Goal: Task Accomplishment & Management: Use online tool/utility

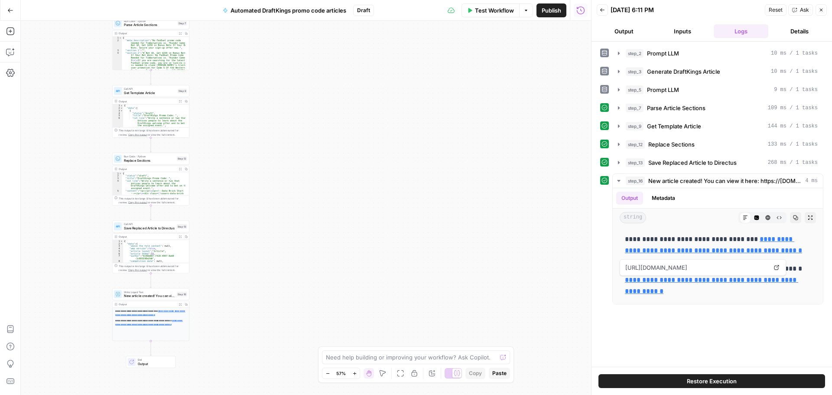
click at [457, 170] on div "**********" at bounding box center [306, 208] width 570 height 374
click at [10, 11] on icon "button" at bounding box center [10, 10] width 6 height 6
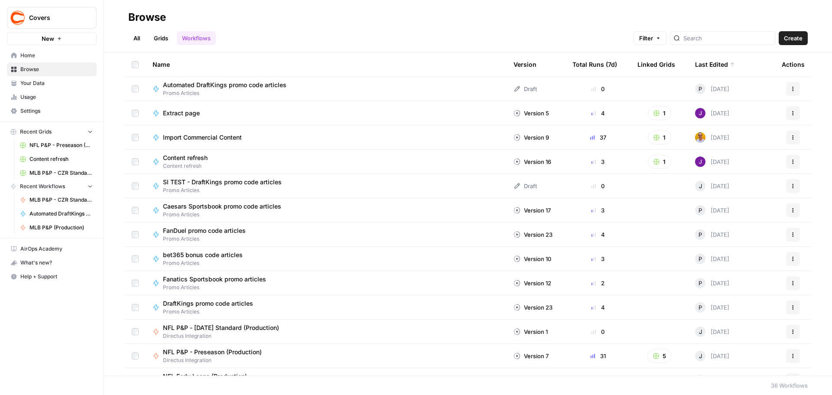
click at [264, 79] on td "Automated DraftKings promo code articles Promo Articles" at bounding box center [326, 89] width 361 height 24
click at [264, 84] on span "Automated DraftKings promo code articles" at bounding box center [225, 85] width 124 height 9
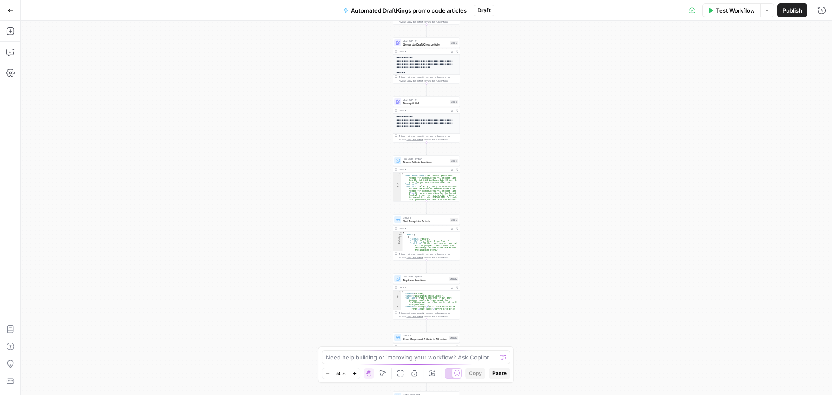
click at [570, 9] on span "Publish" at bounding box center [793, 10] width 20 height 9
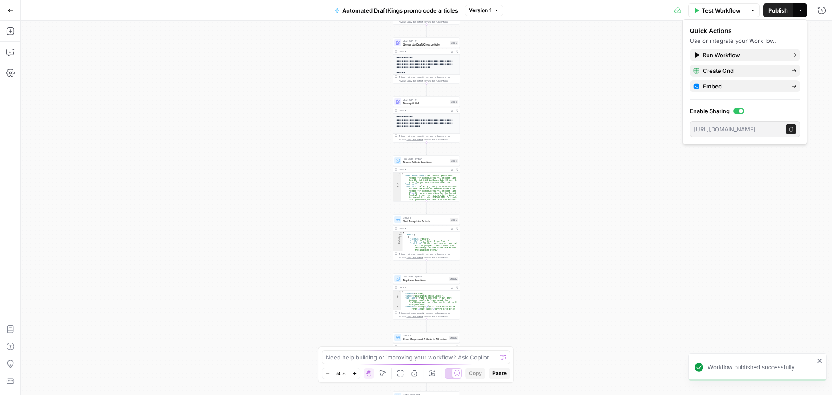
click at [570, 93] on div "**********" at bounding box center [426, 208] width 811 height 374
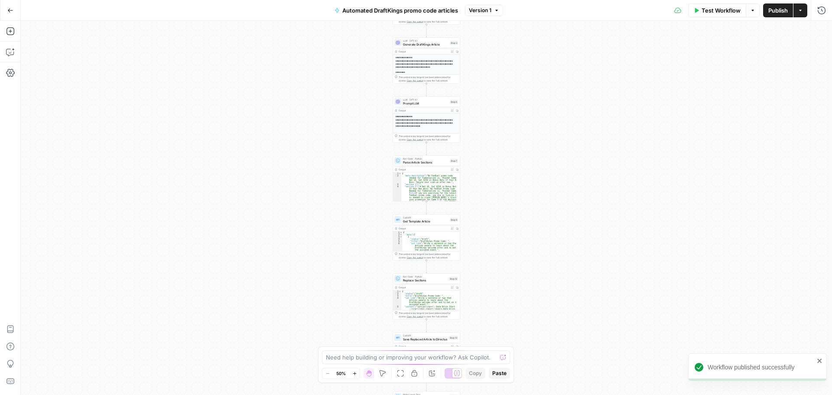
click at [570, 10] on icon "button" at bounding box center [752, 10] width 5 height 5
click at [564, 131] on div "**********" at bounding box center [426, 208] width 811 height 374
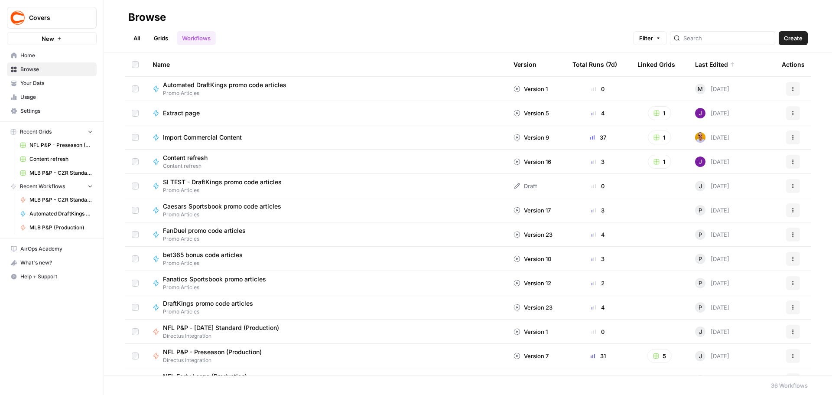
click at [570, 86] on icon "button" at bounding box center [793, 88] width 5 height 5
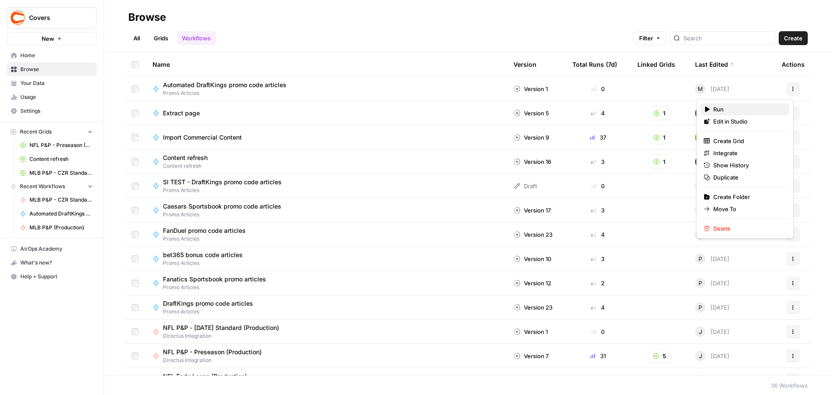
click at [570, 107] on div "Run" at bounding box center [745, 109] width 82 height 9
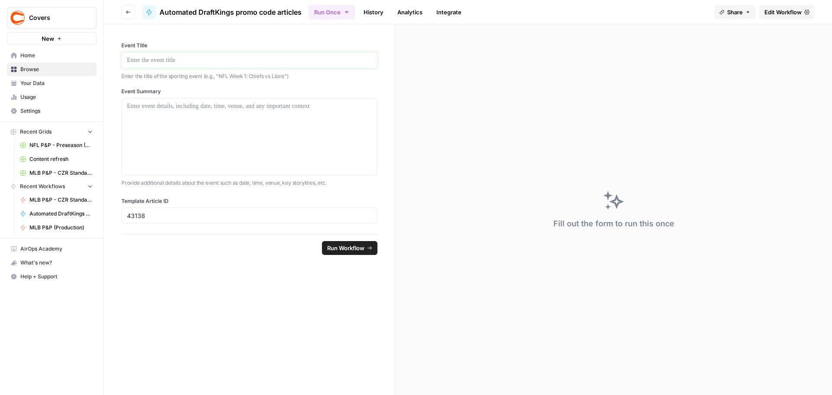
click at [214, 64] on p at bounding box center [249, 60] width 245 height 9
drag, startPoint x: 286, startPoint y: 78, endPoint x: 220, endPoint y: 78, distance: 65.9
click at [220, 78] on p "Enter the title of the sporting event (e.g., "NFL Week 1: Chiefs vs Lions")" at bounding box center [249, 76] width 256 height 9
copy p "NFL Week 1: Chiefs vs Lions"
click at [213, 58] on p at bounding box center [249, 60] width 245 height 9
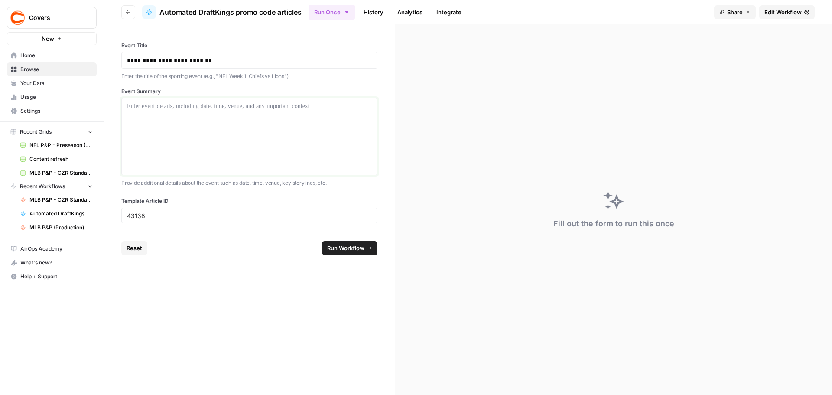
click at [182, 114] on div at bounding box center [249, 136] width 245 height 69
click at [174, 129] on div at bounding box center [249, 136] width 245 height 69
click at [347, 170] on span "Run Workflow" at bounding box center [345, 248] width 37 height 9
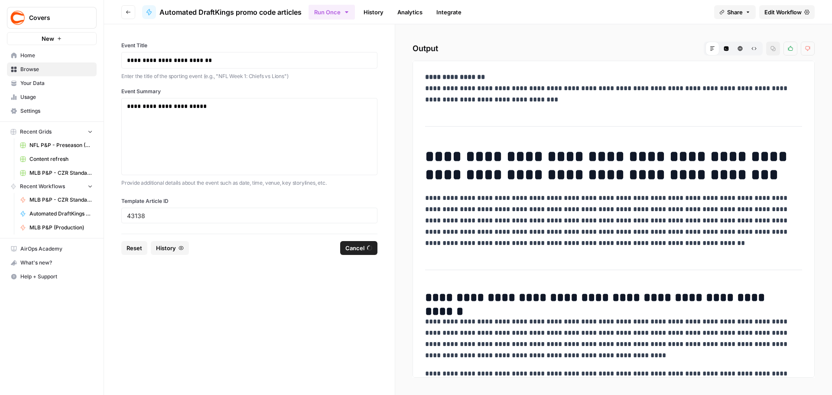
click at [570, 12] on span "Edit Workflow" at bounding box center [783, 12] width 37 height 9
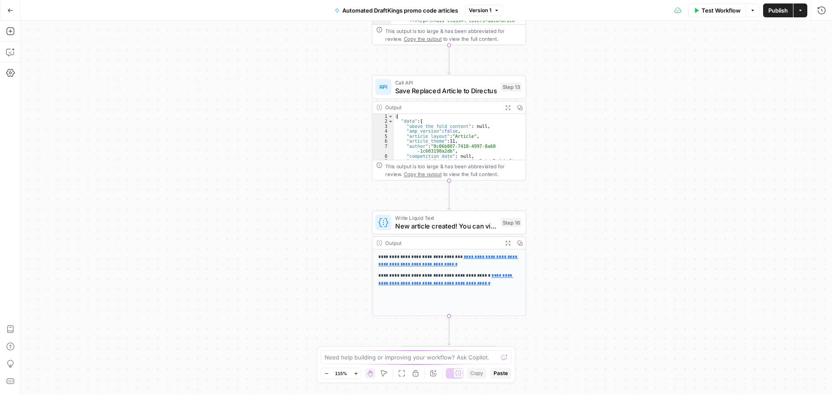
drag, startPoint x: 483, startPoint y: 218, endPoint x: 600, endPoint y: 124, distance: 149.5
click at [570, 124] on div "**********" at bounding box center [426, 208] width 811 height 374
click at [570, 7] on button "Options" at bounding box center [753, 10] width 14 height 14
click at [570, 88] on div "**********" at bounding box center [426, 208] width 811 height 374
click at [11, 9] on icon "button" at bounding box center [10, 10] width 6 height 6
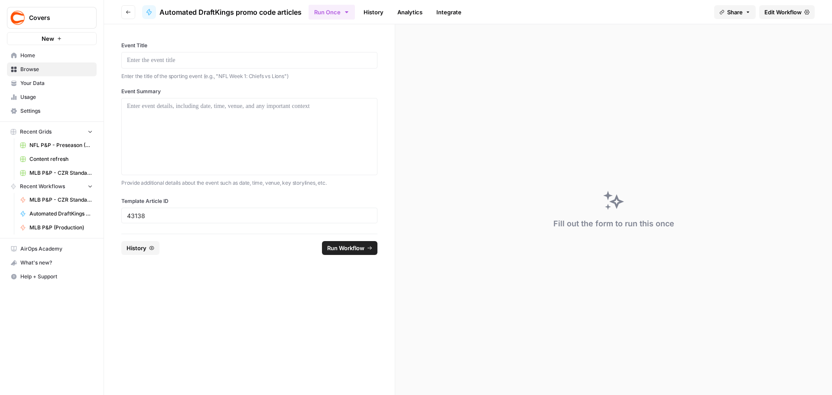
click at [149, 170] on button "History" at bounding box center [140, 248] width 38 height 14
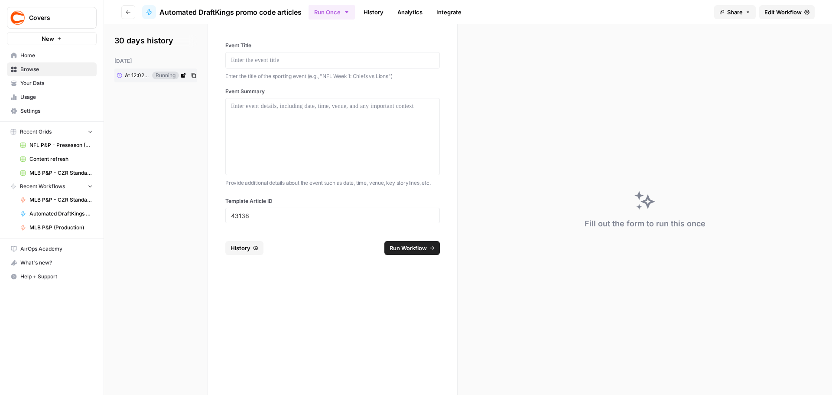
click at [148, 72] on span "At 12:02 PM" at bounding box center [137, 76] width 25 height 8
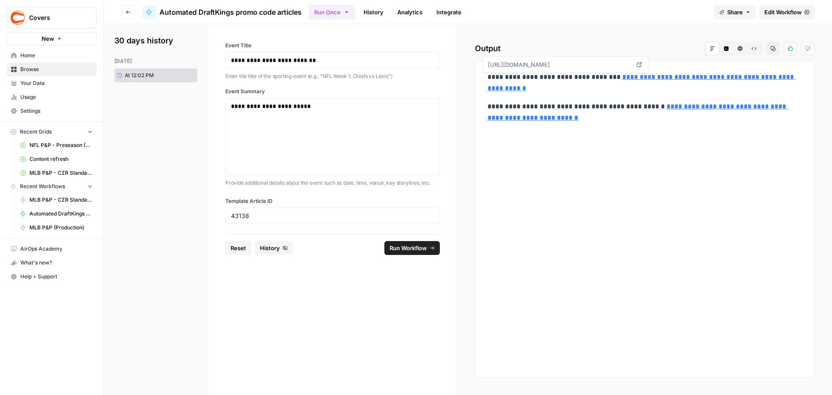
click at [570, 75] on link "**********" at bounding box center [642, 83] width 308 height 18
click at [570, 14] on span "Edit Workflow" at bounding box center [783, 12] width 37 height 9
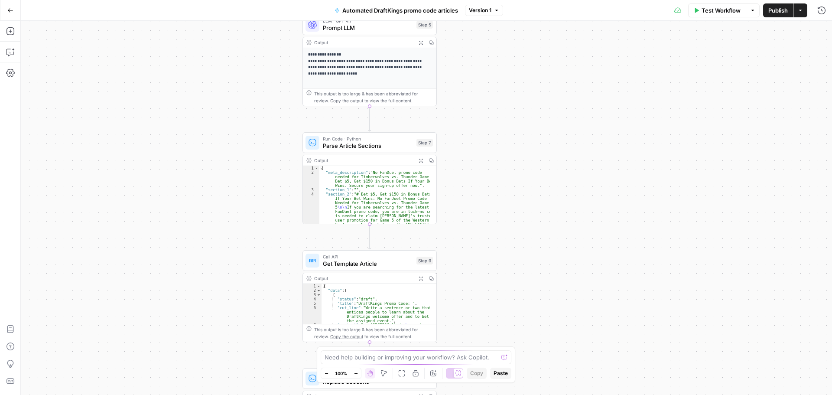
drag, startPoint x: 482, startPoint y: 150, endPoint x: 478, endPoint y: 18, distance: 131.8
click at [478, 20] on div "**********" at bounding box center [416, 197] width 832 height 395
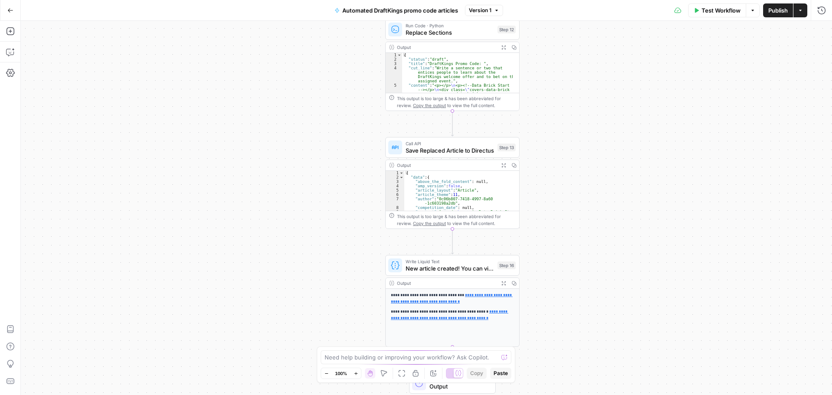
drag, startPoint x: 485, startPoint y: 158, endPoint x: 558, endPoint y: 54, distance: 127.1
click at [558, 54] on div "**********" at bounding box center [426, 208] width 811 height 374
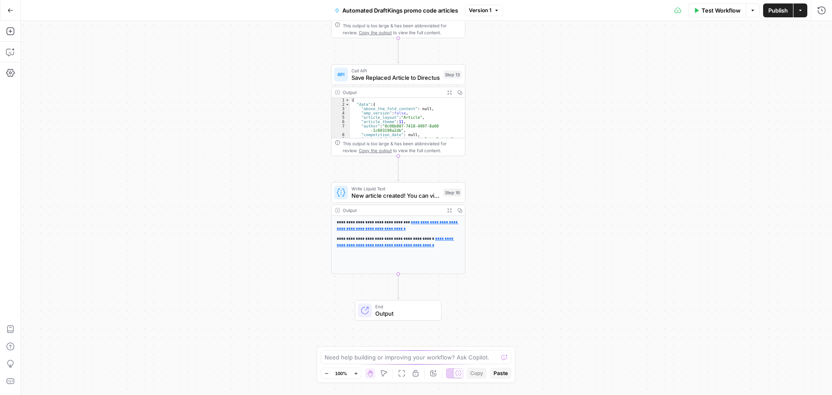
drag, startPoint x: 542, startPoint y: 221, endPoint x: 533, endPoint y: 195, distance: 27.4
click at [534, 170] on div "**********" at bounding box center [426, 208] width 811 height 374
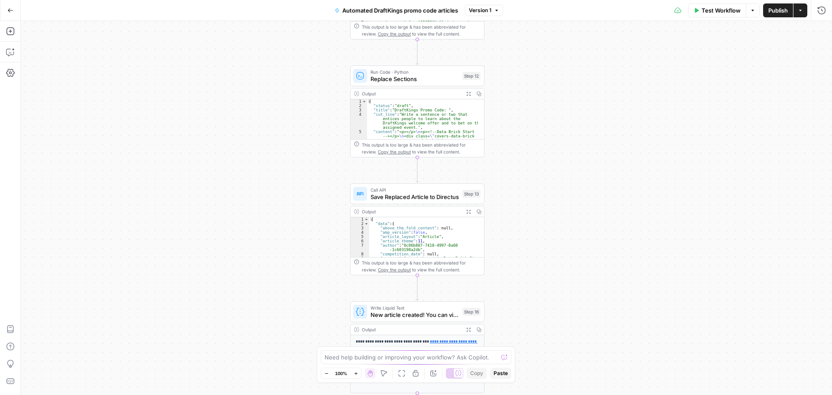
drag, startPoint x: 543, startPoint y: 88, endPoint x: 565, endPoint y: 233, distance: 146.7
click at [567, 170] on div "**********" at bounding box center [426, 208] width 811 height 374
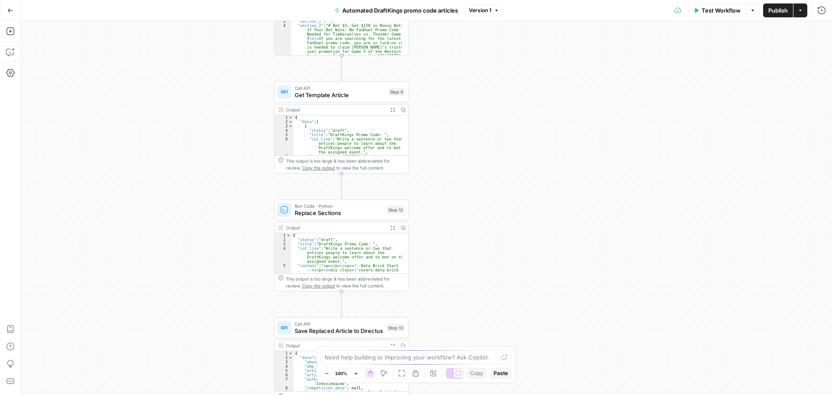
drag, startPoint x: 608, startPoint y: 130, endPoint x: 536, endPoint y: 243, distance: 133.9
click at [537, 170] on div "**********" at bounding box center [426, 208] width 811 height 374
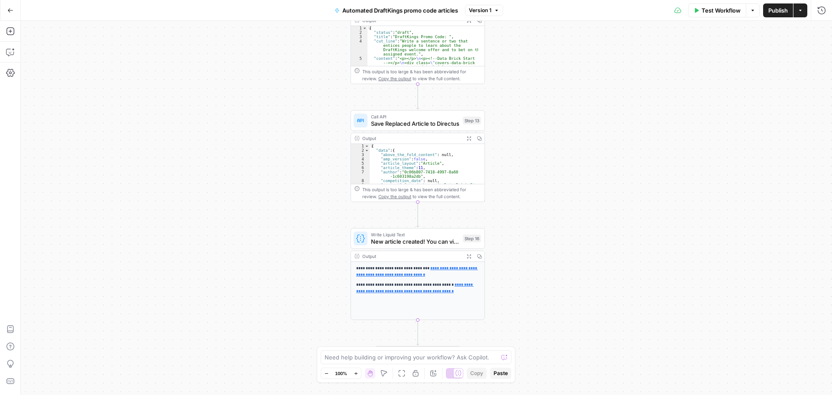
drag, startPoint x: 527, startPoint y: 189, endPoint x: 538, endPoint y: 187, distance: 11.0
click at [538, 170] on div "**********" at bounding box center [426, 208] width 811 height 374
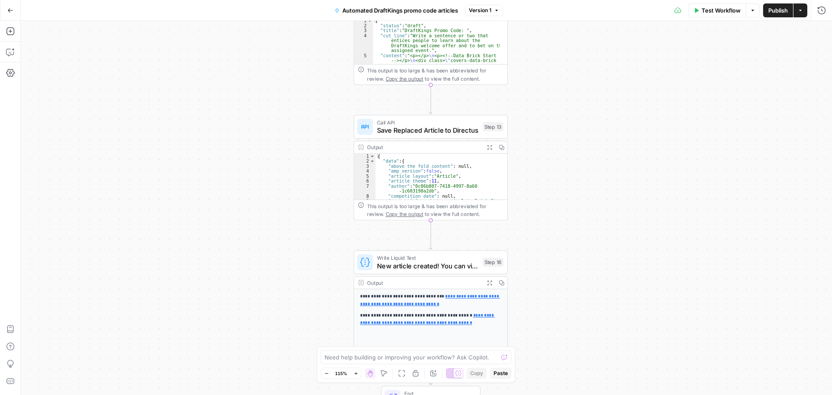
drag, startPoint x: 545, startPoint y: 235, endPoint x: 528, endPoint y: 298, distance: 65.2
click at [529, 170] on div "**********" at bounding box center [426, 208] width 811 height 374
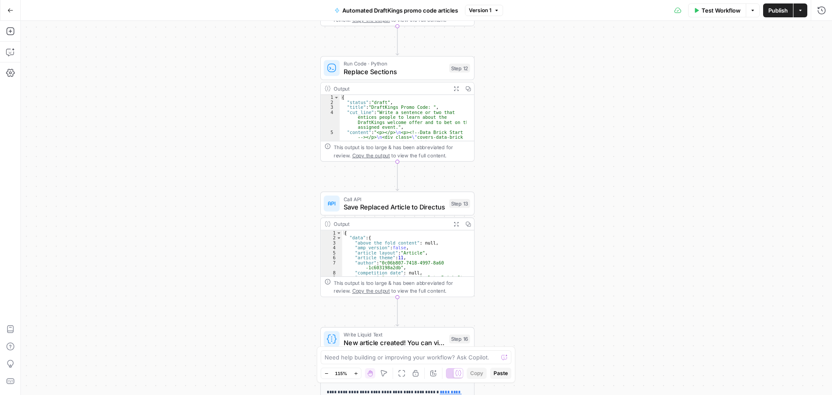
drag, startPoint x: 538, startPoint y: 169, endPoint x: 494, endPoint y: 239, distance: 82.8
click at [520, 170] on div "**********" at bounding box center [426, 208] width 811 height 374
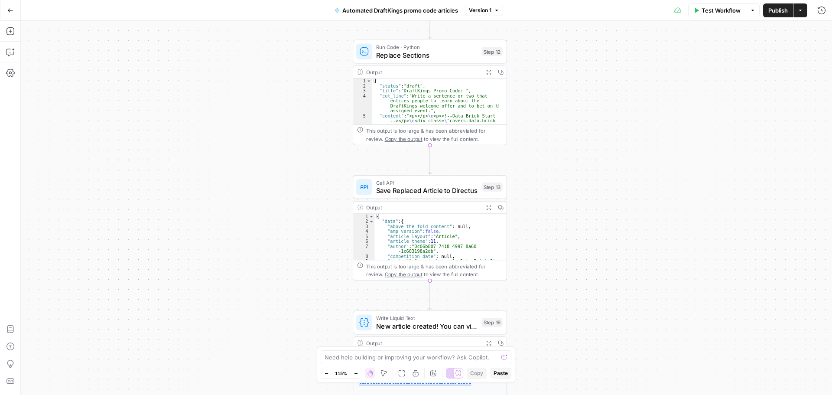
drag, startPoint x: 541, startPoint y: 219, endPoint x: 562, endPoint y: 155, distance: 68.0
click at [570, 146] on div "**********" at bounding box center [426, 208] width 811 height 374
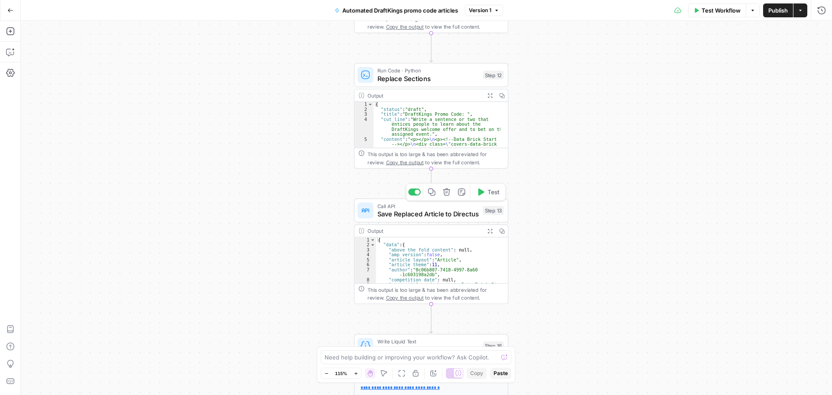
drag, startPoint x: 595, startPoint y: 107, endPoint x: 537, endPoint y: 175, distance: 89.7
click at [562, 170] on div "**********" at bounding box center [426, 208] width 811 height 374
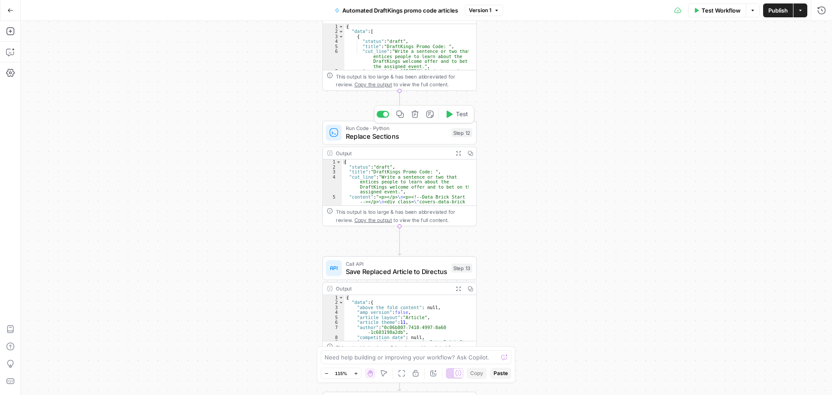
click at [388, 136] on span "Replace Sections" at bounding box center [396, 136] width 101 height 10
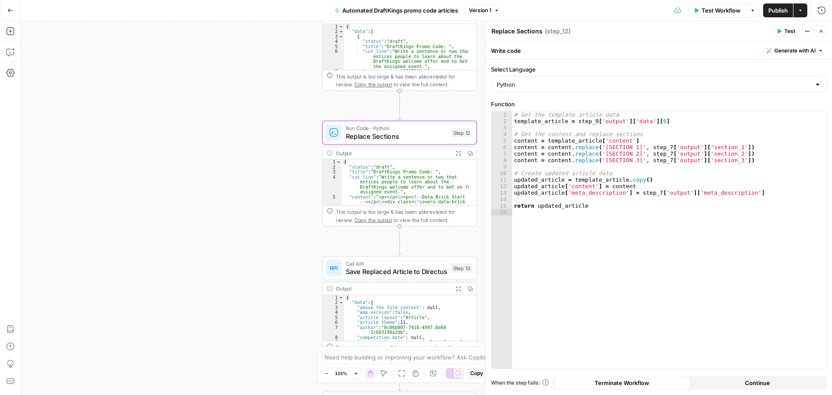
click at [570, 29] on icon "button" at bounding box center [821, 31] width 5 height 5
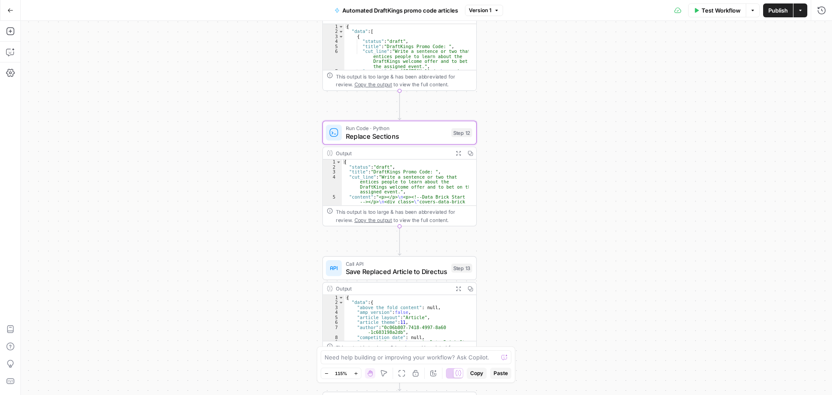
click at [570, 10] on span "Test Workflow" at bounding box center [721, 10] width 39 height 9
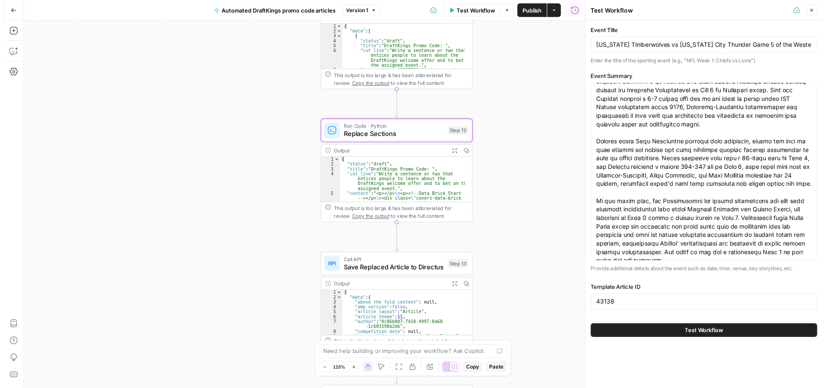
scroll to position [35, 0]
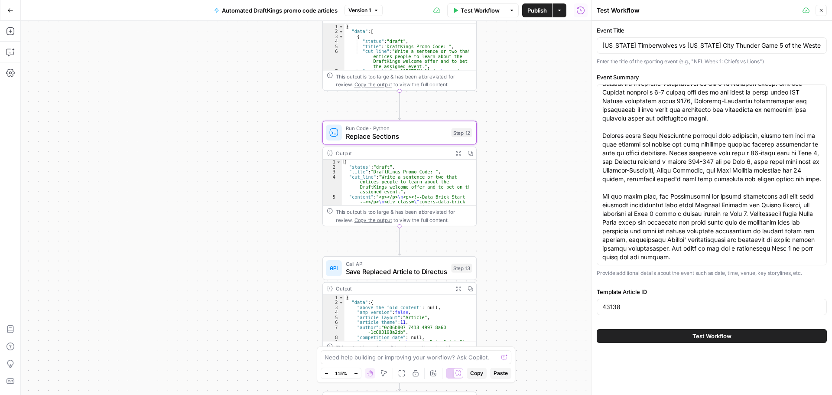
click at [570, 170] on button "Test Workflow" at bounding box center [712, 336] width 230 height 14
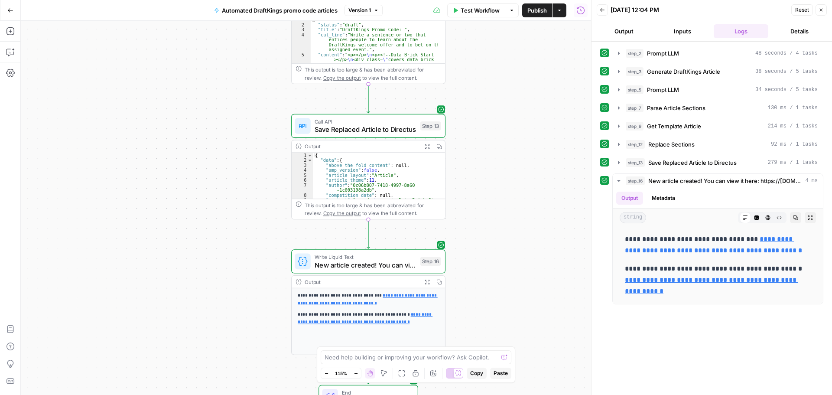
drag, startPoint x: 270, startPoint y: 228, endPoint x: 246, endPoint y: 73, distance: 156.5
click at [243, 67] on div "**********" at bounding box center [306, 208] width 570 height 374
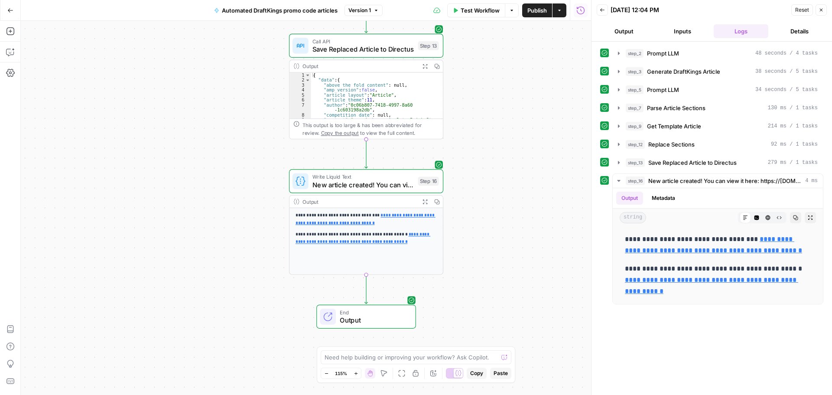
drag, startPoint x: 235, startPoint y: 209, endPoint x: 228, endPoint y: 149, distance: 60.6
click at [228, 149] on div "**********" at bounding box center [306, 208] width 570 height 374
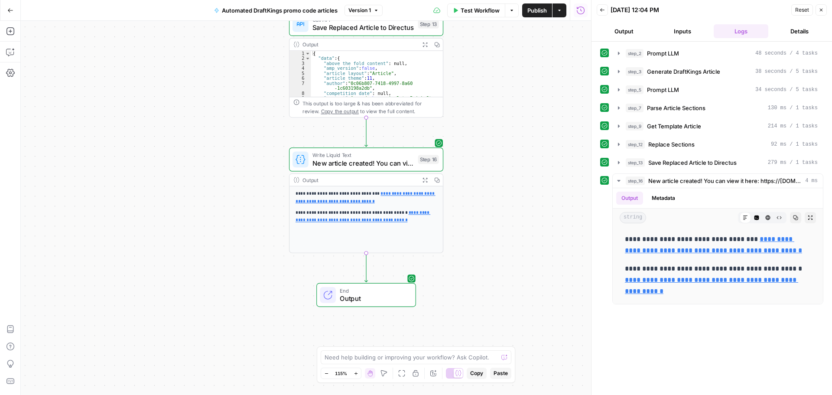
click at [507, 170] on div "**********" at bounding box center [306, 208] width 570 height 374
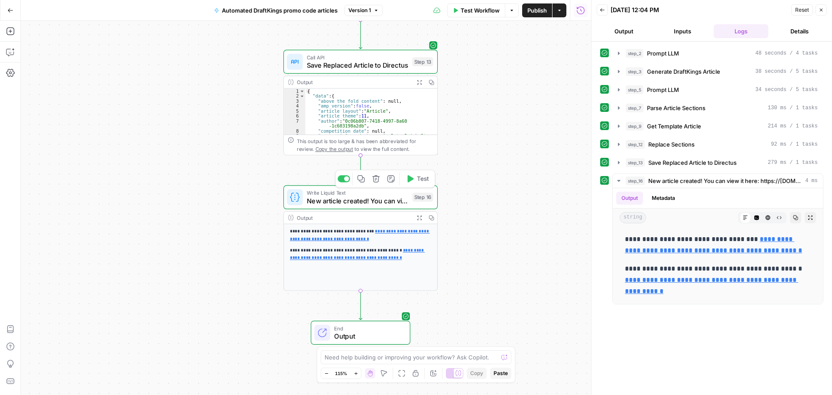
drag, startPoint x: 260, startPoint y: 121, endPoint x: 259, endPoint y: 209, distance: 88.0
click at [259, 170] on div "**********" at bounding box center [306, 208] width 570 height 374
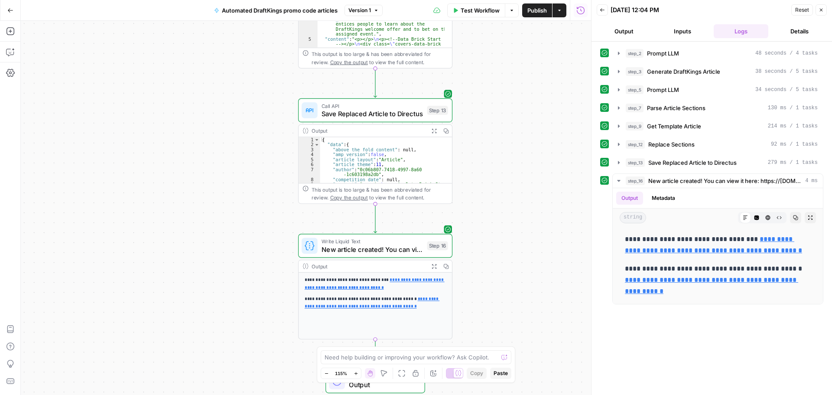
drag, startPoint x: 217, startPoint y: 225, endPoint x: 290, endPoint y: 121, distance: 126.7
click at [290, 121] on div "**********" at bounding box center [306, 208] width 570 height 374
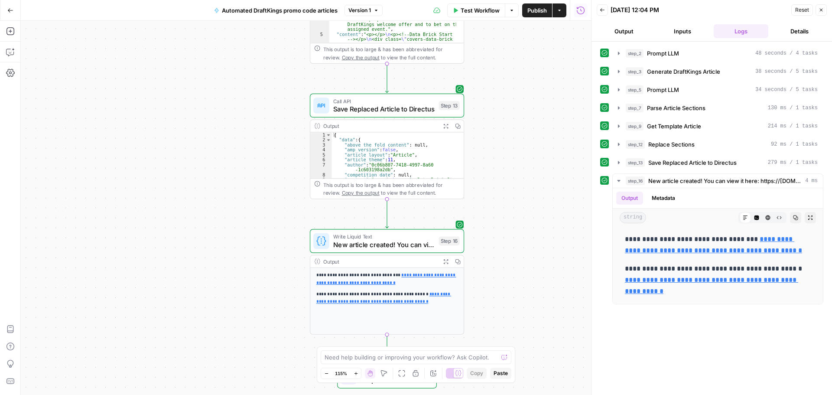
drag, startPoint x: 317, startPoint y: 112, endPoint x: 266, endPoint y: 178, distance: 83.7
click at [266, 170] on div "**********" at bounding box center [306, 208] width 570 height 374
click at [570, 170] on link "**********" at bounding box center [711, 286] width 173 height 18
click at [570, 170] on link "**********" at bounding box center [713, 245] width 177 height 18
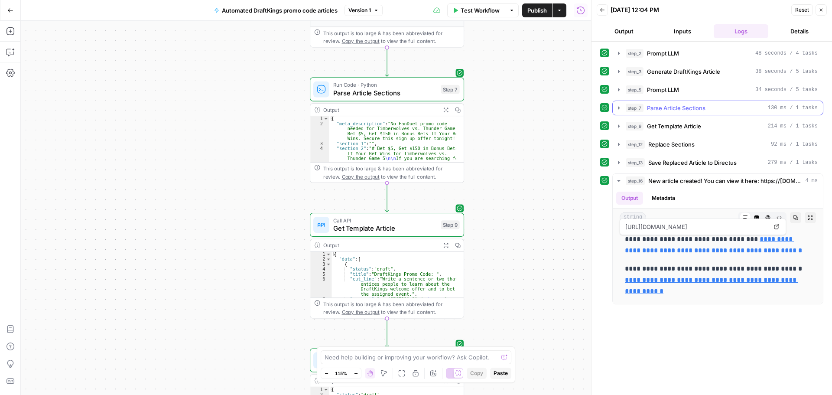
click at [570, 109] on icon "button" at bounding box center [618, 107] width 7 height 7
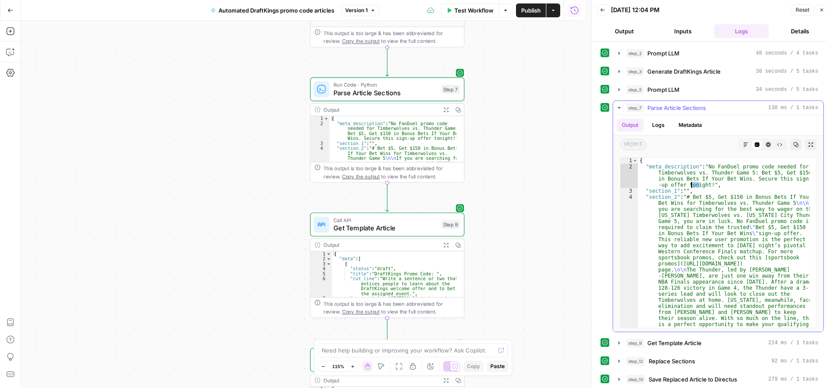
drag, startPoint x: 700, startPoint y: 186, endPoint x: 639, endPoint y: 185, distance: 60.7
click at [570, 170] on div "{ "meta_description" : "No FanDuel promo code needed for Timberwolves vs. Thund…" at bounding box center [724, 319] width 172 height 322
drag, startPoint x: 694, startPoint y: 189, endPoint x: 640, endPoint y: 193, distance: 54.8
click at [570, 170] on div "{ "meta_description" : "No FanDuel promo code needed for Timberwolves vs. Thund…" at bounding box center [724, 319] width 172 height 322
type textarea "**********"
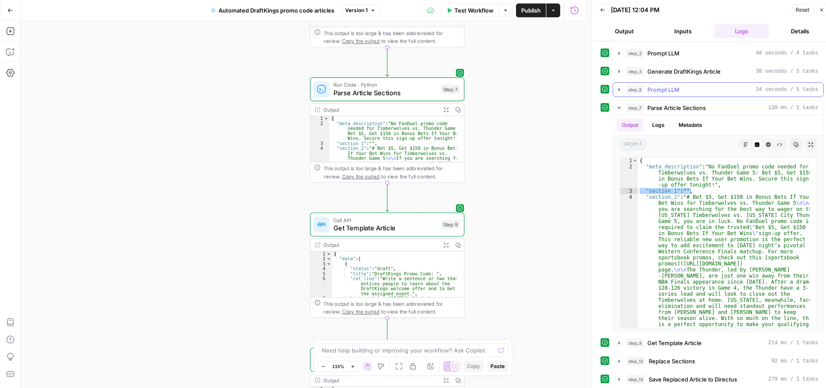
click at [570, 91] on icon "button" at bounding box center [618, 89] width 7 height 7
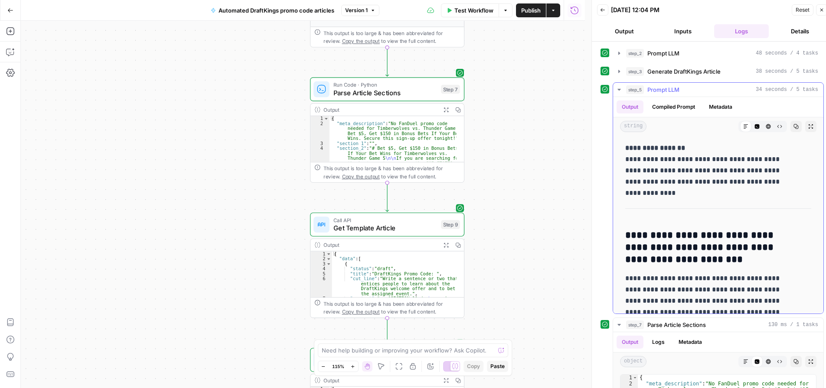
click at [570, 91] on icon "button" at bounding box center [618, 89] width 7 height 7
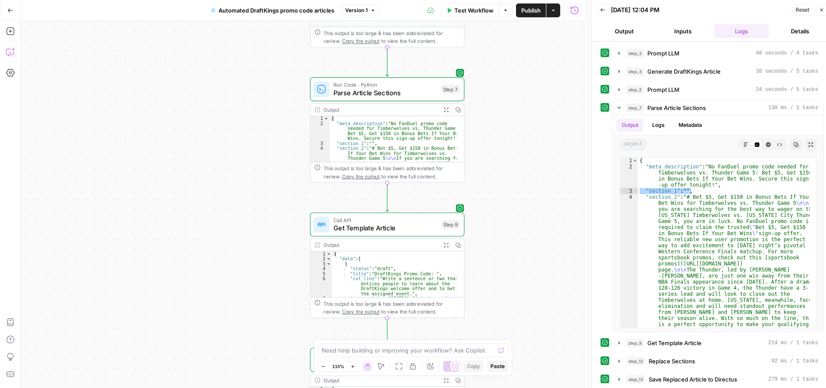
click at [10, 53] on icon "button" at bounding box center [10, 53] width 2 height 0
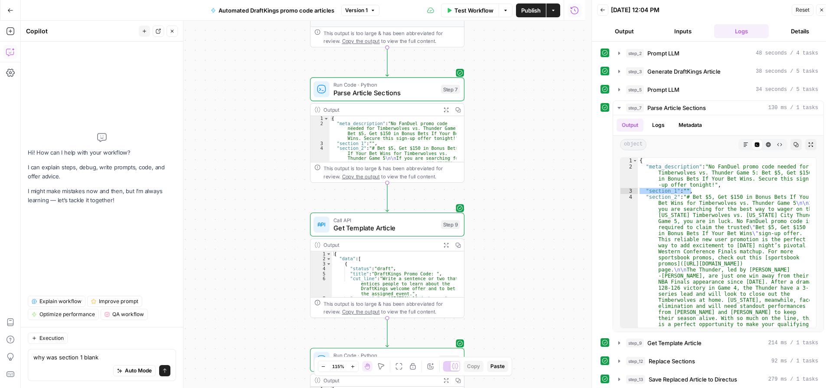
type textarea "why was section 1 blank?"
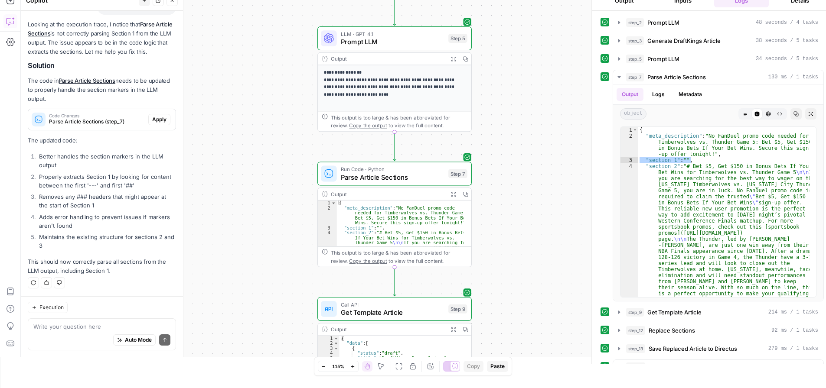
scroll to position [43, 0]
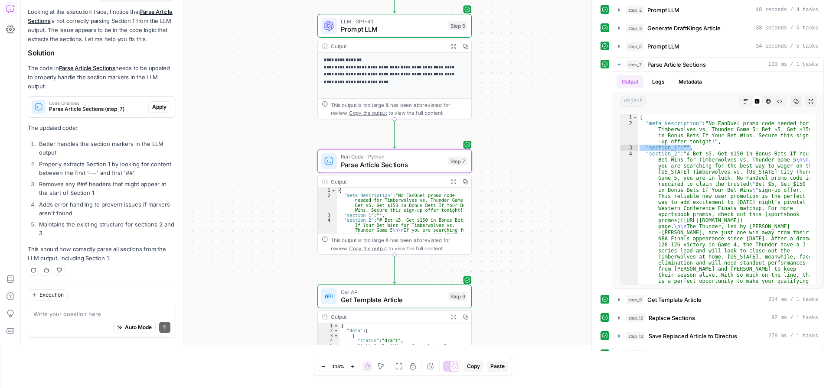
click at [96, 111] on span "Parse Article Sections (step_7)" at bounding box center [97, 109] width 96 height 8
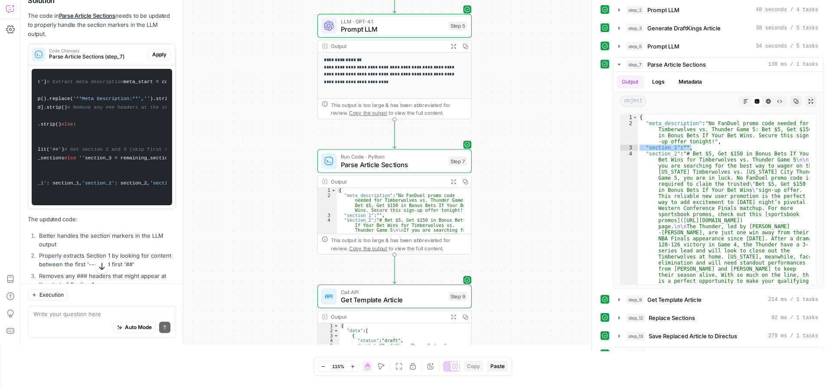
scroll to position [0, 0]
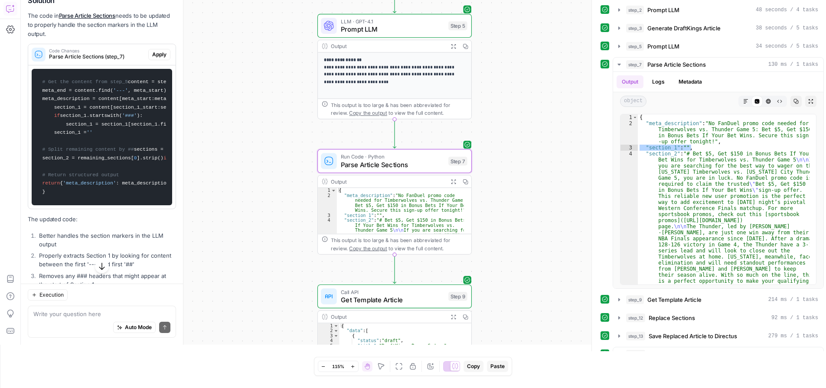
drag, startPoint x: 47, startPoint y: 141, endPoint x: 97, endPoint y: 144, distance: 50.3
click at [97, 144] on code "# Get the content from step_5 content = step_5[ 'output' ] # Extract meta descr…" at bounding box center [101, 137] width 129 height 128
click at [89, 126] on code "# Get the content from step_5 content = step_5[ 'output' ] # Extract meta descr…" at bounding box center [101, 137] width 129 height 128
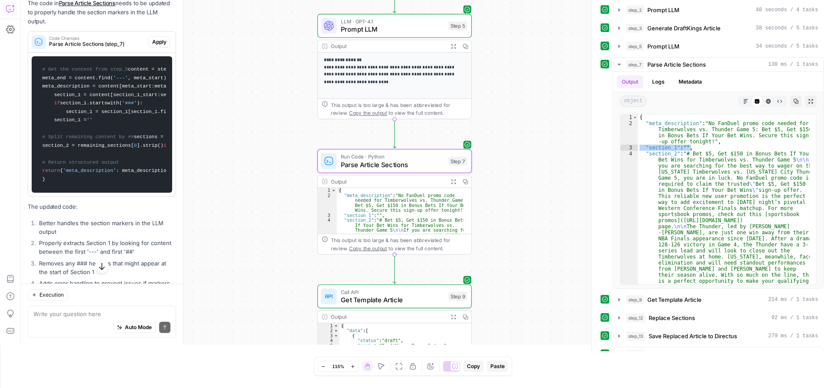
scroll to position [88, 0]
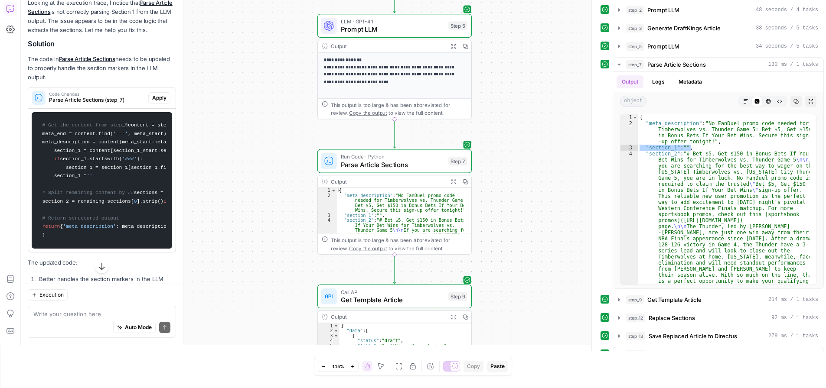
click at [389, 52] on div "Output Expand Output Copy" at bounding box center [394, 46] width 153 height 13
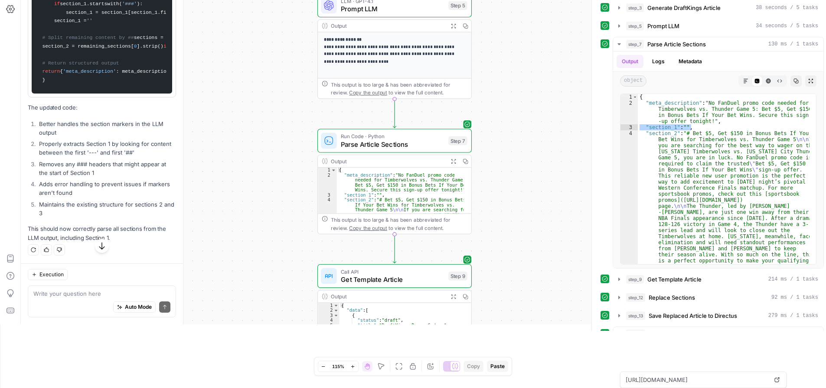
scroll to position [400, 0]
click at [406, 146] on span "Parse Article Sections" at bounding box center [393, 145] width 104 height 10
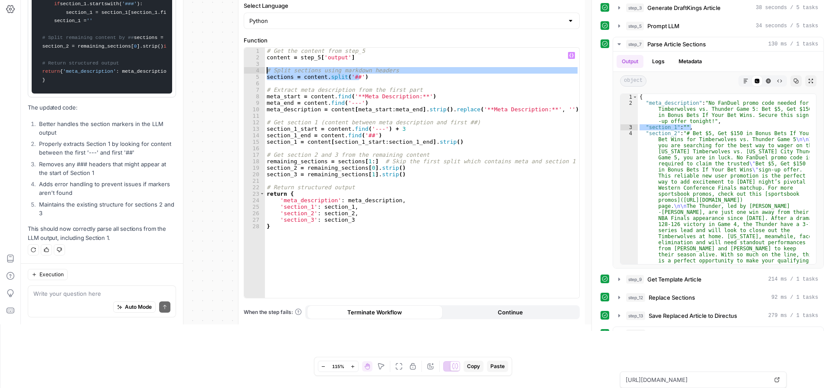
drag, startPoint x: 365, startPoint y: 78, endPoint x: 265, endPoint y: 72, distance: 100.7
click at [265, 72] on div "# Get the content from step_5 content = step_5 [ 'output' ] # Split sections us…" at bounding box center [422, 180] width 314 height 264
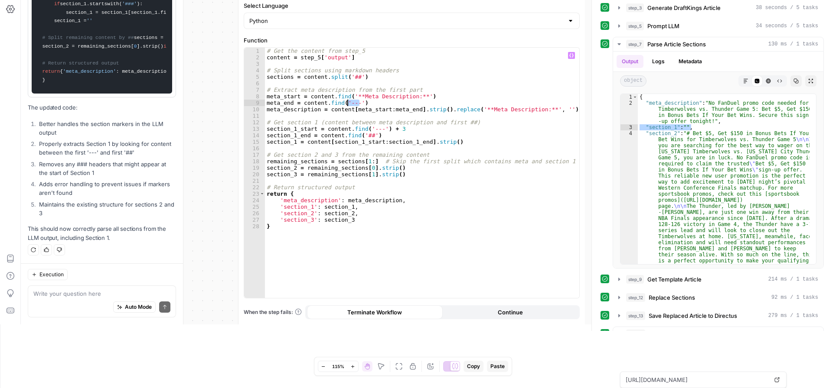
drag, startPoint x: 440, startPoint y: 103, endPoint x: 346, endPoint y: 104, distance: 94.1
click at [346, 104] on div "# Get the content from step_5 content = step_5 [ 'output' ] # Split sections us…" at bounding box center [422, 180] width 314 height 264
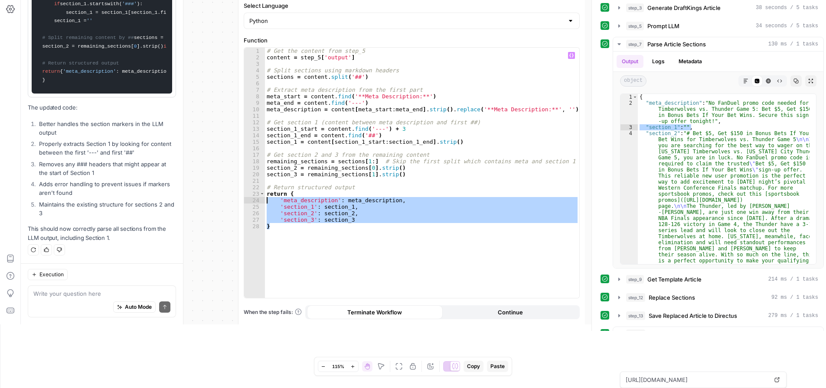
drag, startPoint x: 311, startPoint y: 226, endPoint x: 257, endPoint y: 198, distance: 60.5
click at [257, 170] on div "**********" at bounding box center [411, 173] width 335 height 251
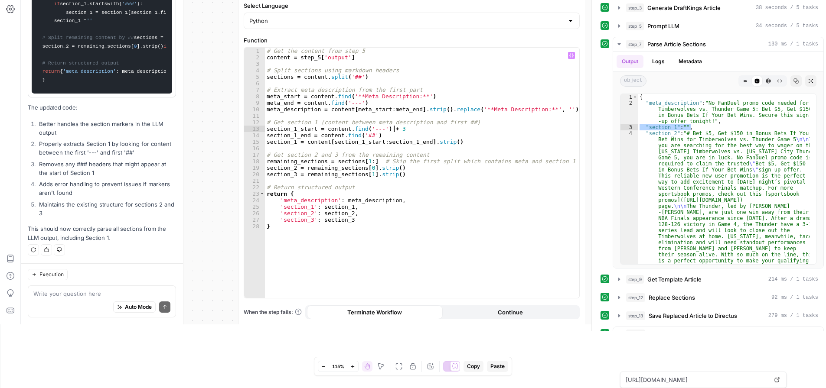
click at [426, 130] on div "# Get the content from step_5 content = step_5 [ 'output' ] # Split sections us…" at bounding box center [422, 180] width 314 height 264
type textarea "**********"
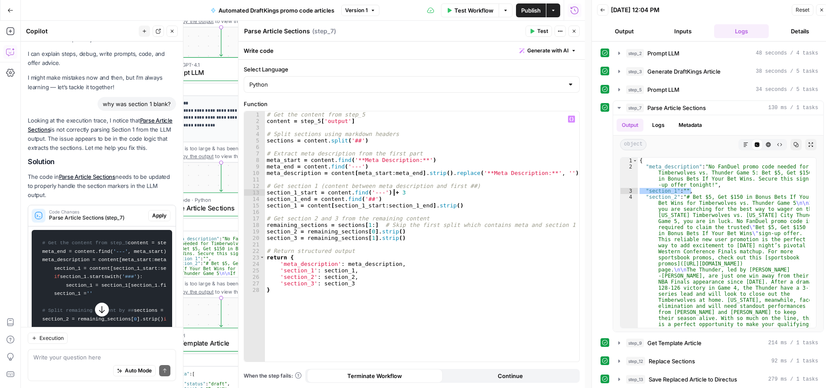
scroll to position [10, 0]
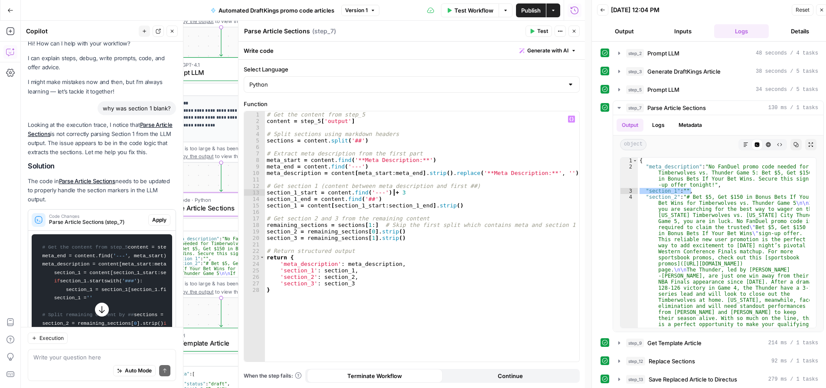
click at [150, 170] on button "Apply" at bounding box center [159, 220] width 22 height 11
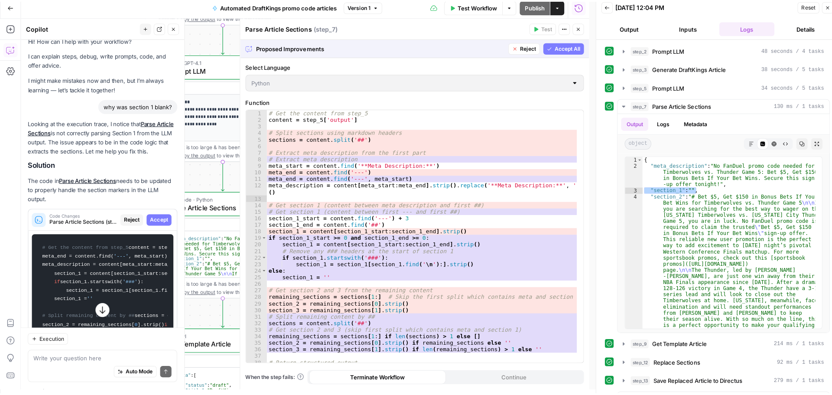
scroll to position [0, 0]
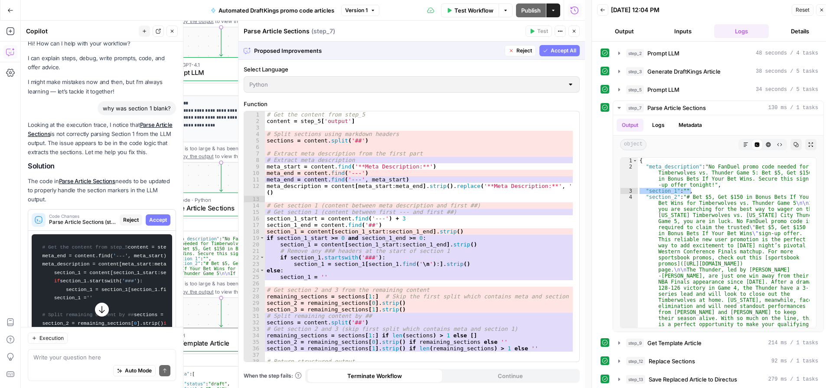
click at [556, 52] on span "Accept All" at bounding box center [563, 51] width 26 height 8
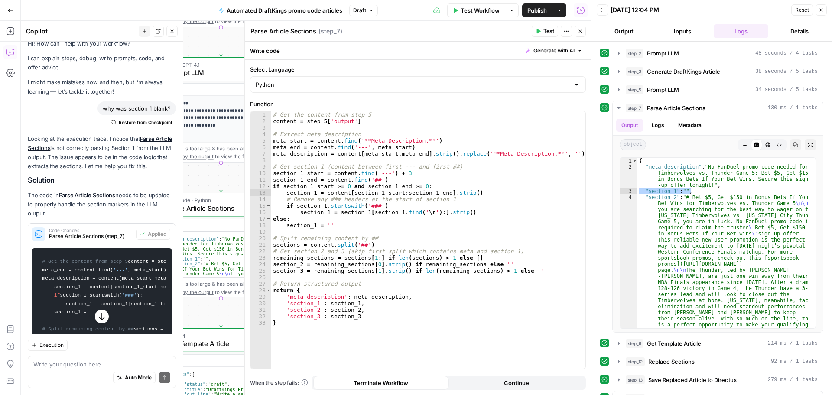
click at [542, 26] on button "Test" at bounding box center [545, 31] width 26 height 11
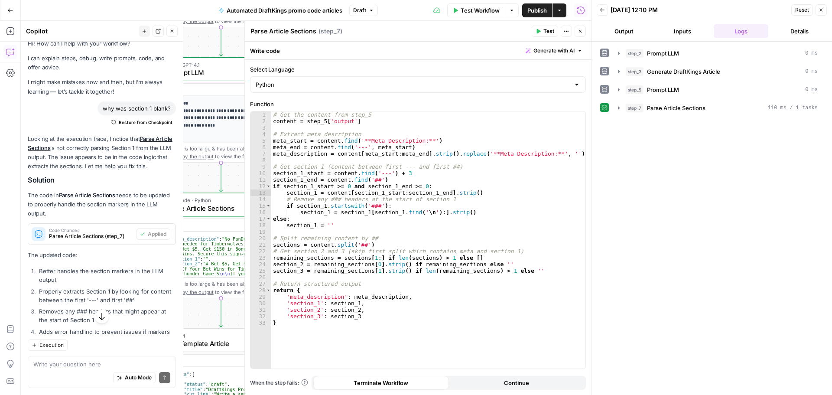
click at [475, 14] on span "Test Workflow" at bounding box center [480, 10] width 39 height 9
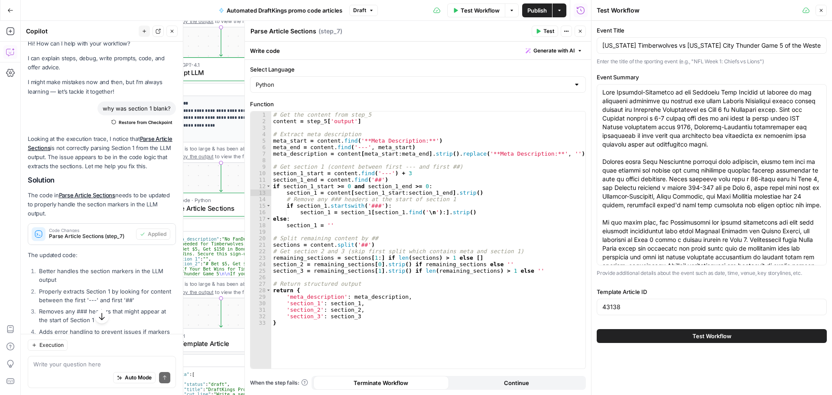
click at [570, 170] on span "Test Workflow" at bounding box center [712, 336] width 39 height 9
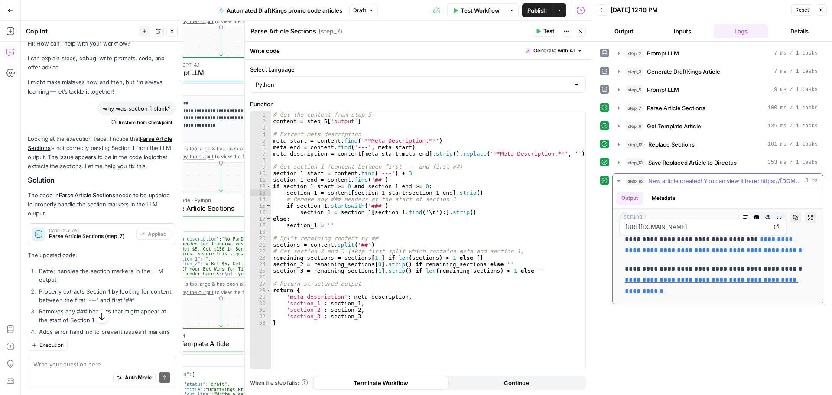
click at [570, 170] on link "**********" at bounding box center [713, 245] width 177 height 18
click at [570, 170] on p "**********" at bounding box center [718, 280] width 186 height 34
click at [570, 170] on link "**********" at bounding box center [711, 286] width 173 height 18
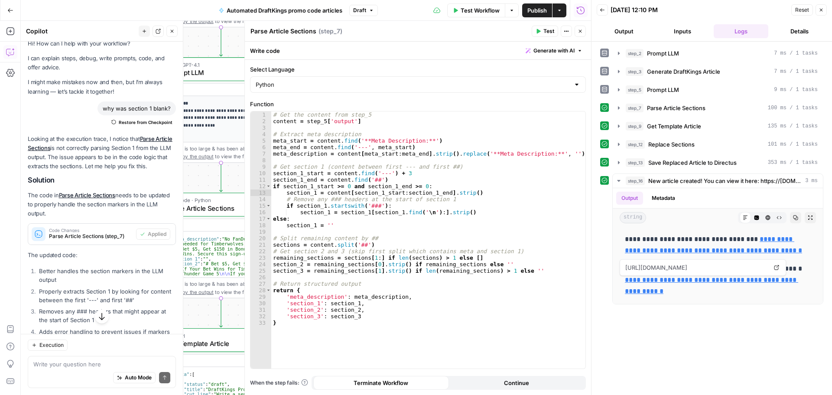
click at [570, 23] on header "Parse Article Sections Parse Article Sections ( step_7 ) Test Actions Close" at bounding box center [418, 31] width 346 height 21
click at [570, 28] on button "Close" at bounding box center [580, 31] width 11 height 11
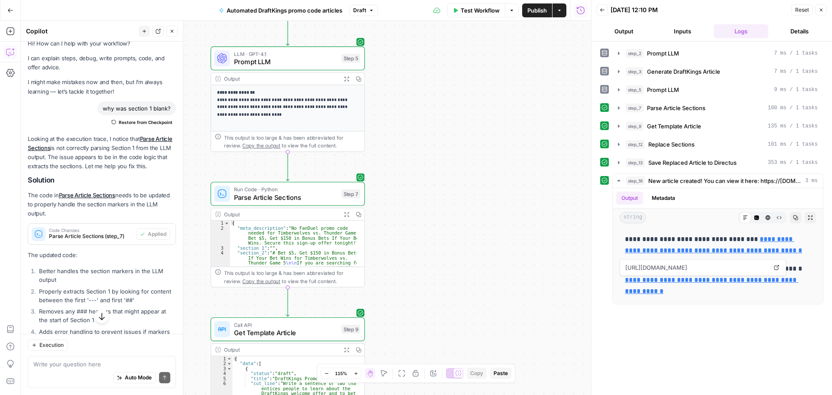
drag, startPoint x: 456, startPoint y: 218, endPoint x: 549, endPoint y: 208, distance: 92.8
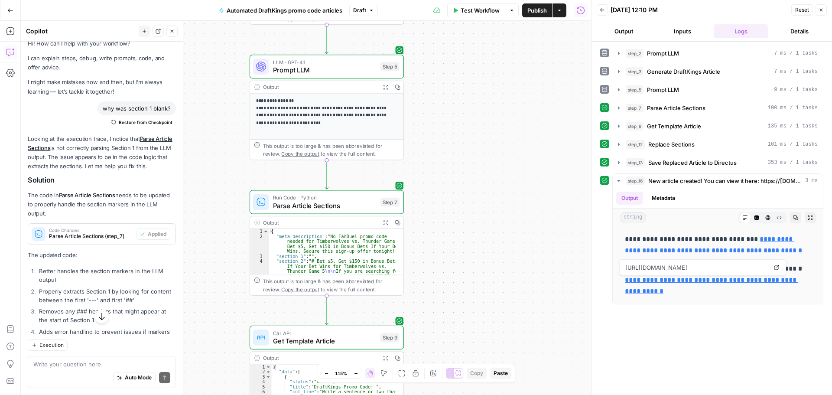
drag, startPoint x: 490, startPoint y: 153, endPoint x: 523, endPoint y: 220, distance: 74.6
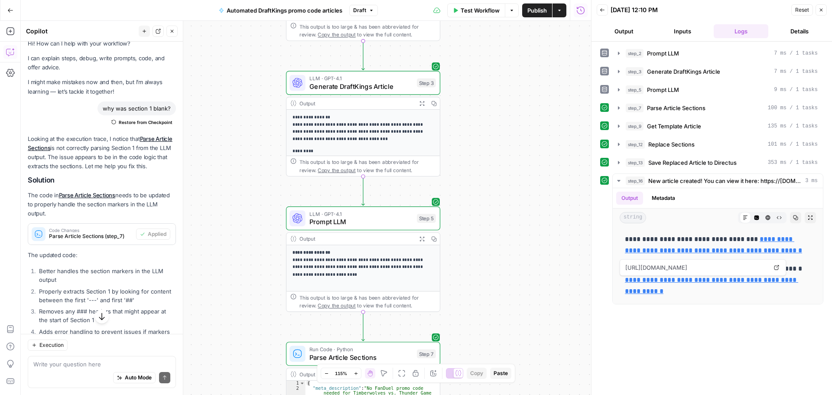
click at [368, 170] on div "Output" at bounding box center [356, 238] width 114 height 8
click at [361, 170] on div "LLM · GPT-4.1 Prompt LLM Step 5 Copy step Delete step Add Note Test" at bounding box center [363, 218] width 154 height 24
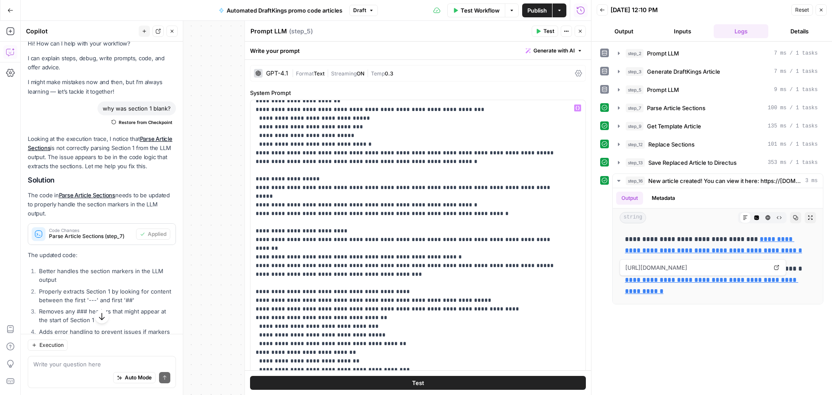
scroll to position [278, 0]
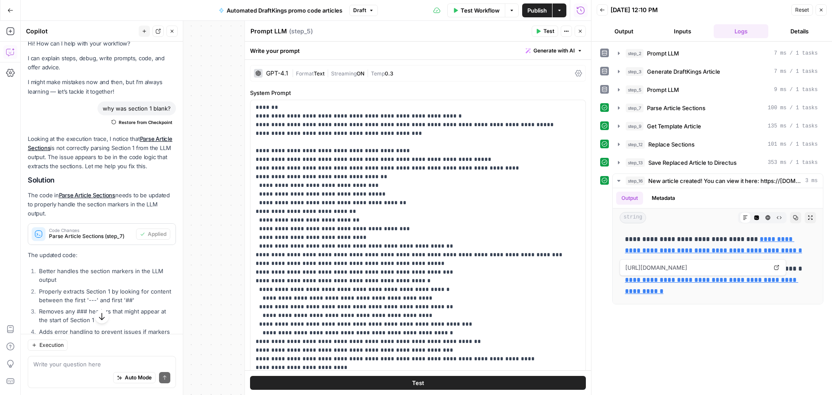
click at [570, 26] on header "Prompt LLM Prompt LLM ( step_5 ) Test Actions Close" at bounding box center [418, 31] width 346 height 21
click at [570, 29] on button "Close" at bounding box center [580, 31] width 11 height 11
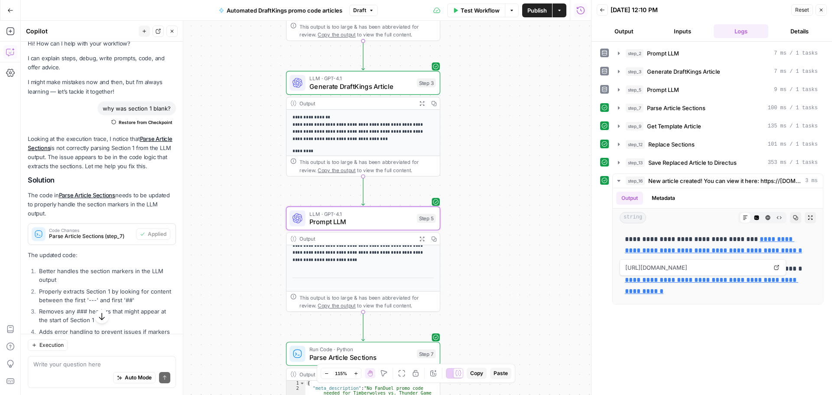
scroll to position [0, 0]
click at [421, 170] on icon "button" at bounding box center [422, 238] width 4 height 4
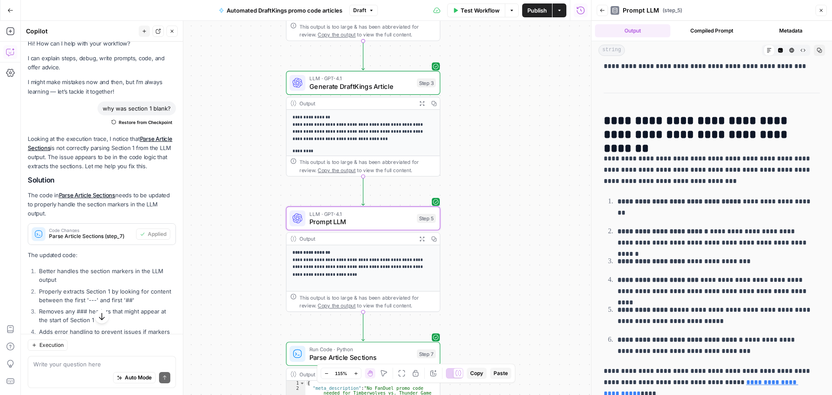
scroll to position [728, 0]
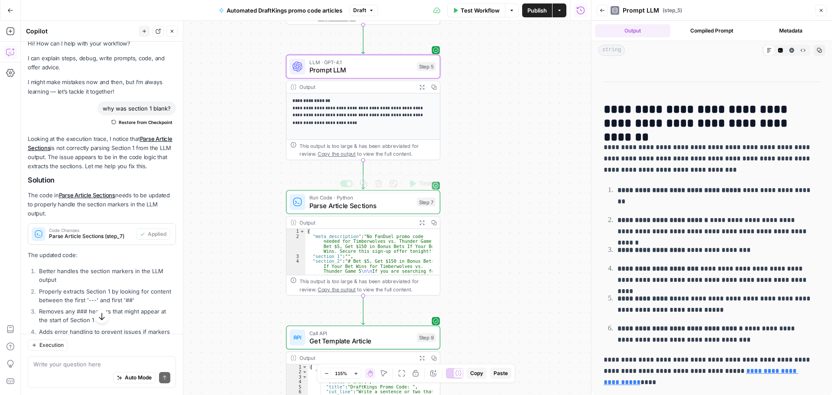
click at [388, 170] on span "Parse Article Sections" at bounding box center [361, 206] width 104 height 10
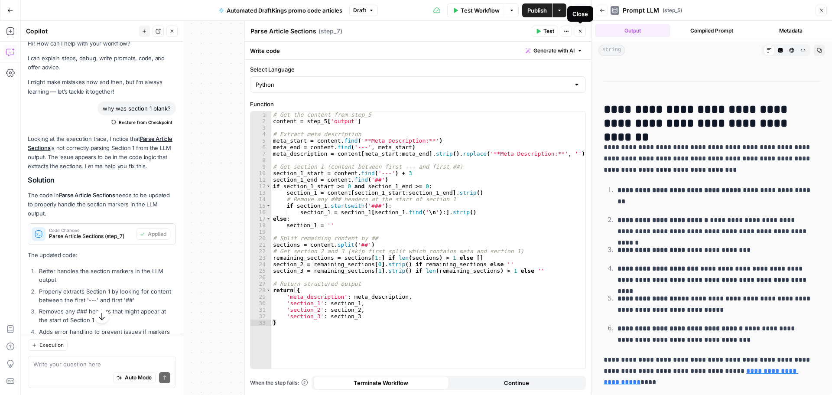
click at [570, 33] on icon "button" at bounding box center [580, 31] width 5 height 5
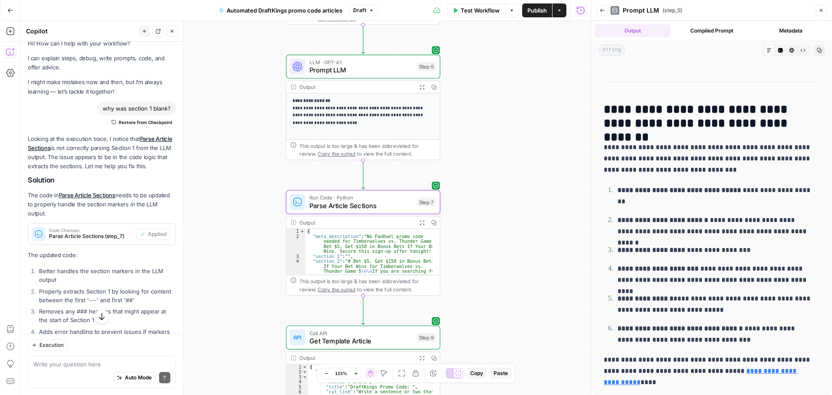
scroll to position [96, 0]
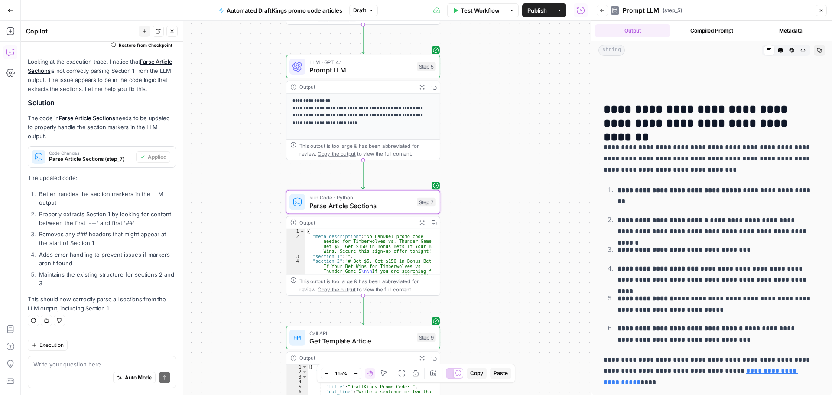
click at [380, 170] on span "Parse Article Sections" at bounding box center [361, 206] width 104 height 10
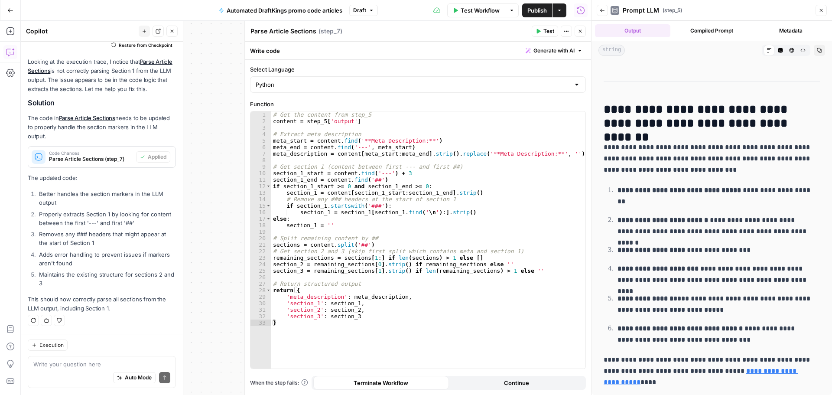
click at [570, 27] on button "Close" at bounding box center [580, 31] width 11 height 11
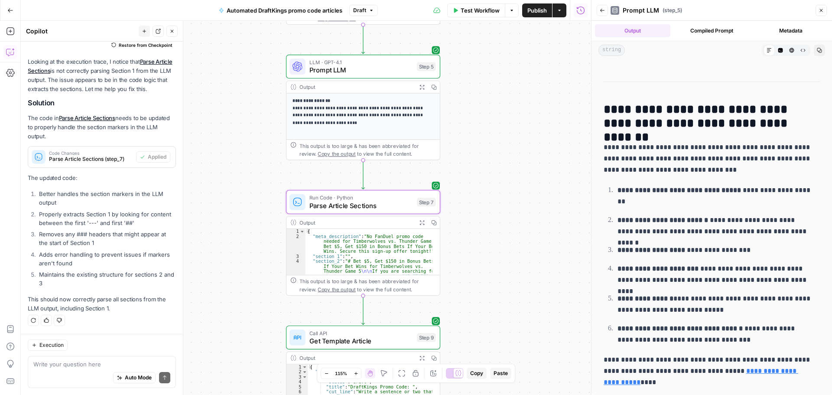
click at [433, 170] on icon "button" at bounding box center [433, 222] width 5 height 5
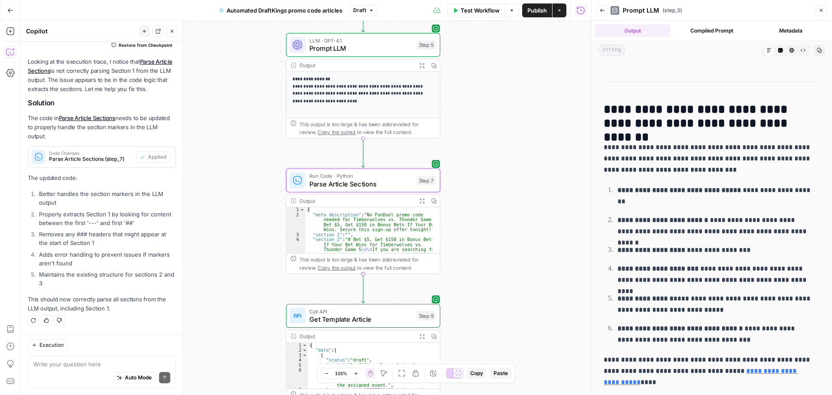
click at [85, 170] on div "Auto Mode Send" at bounding box center [101, 377] width 137 height 19
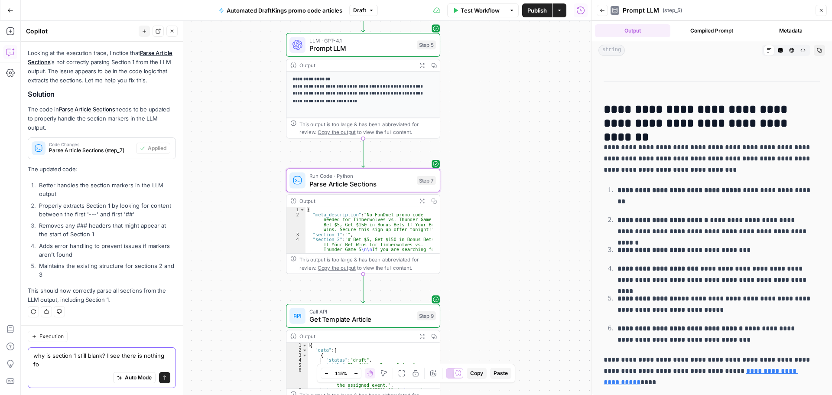
scroll to position [104, 0]
type textarea "why is section 1 still blank? I see there is nothing for it in step 7"
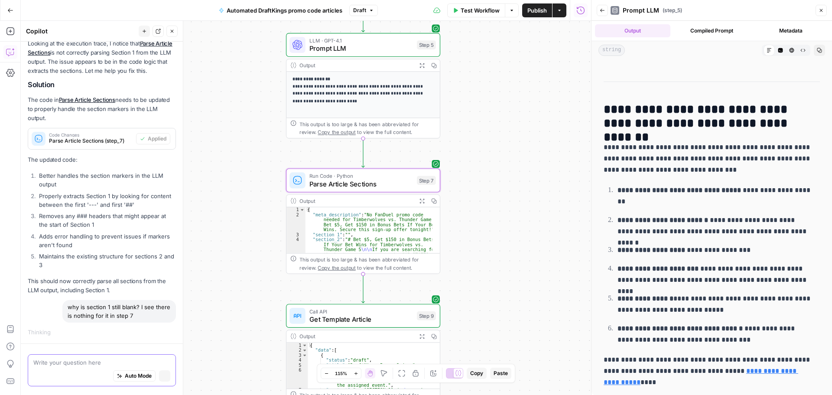
scroll to position [98, 0]
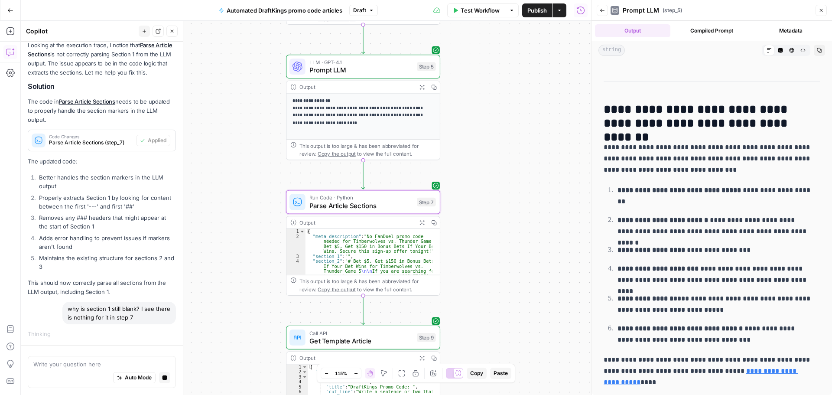
click at [424, 85] on icon "button" at bounding box center [422, 87] width 6 height 6
click at [423, 89] on icon "button" at bounding box center [422, 87] width 6 height 6
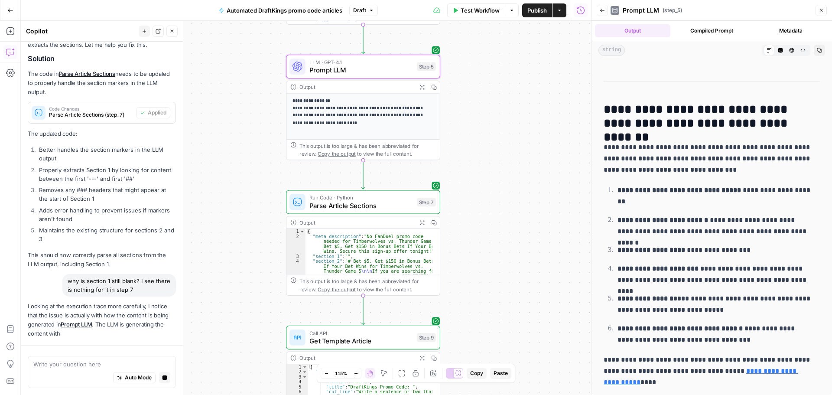
click at [434, 86] on icon "button" at bounding box center [434, 87] width 6 height 6
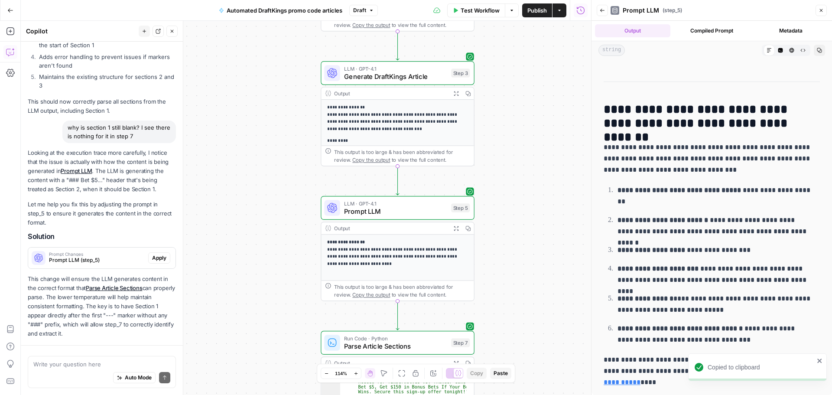
scroll to position [319, 0]
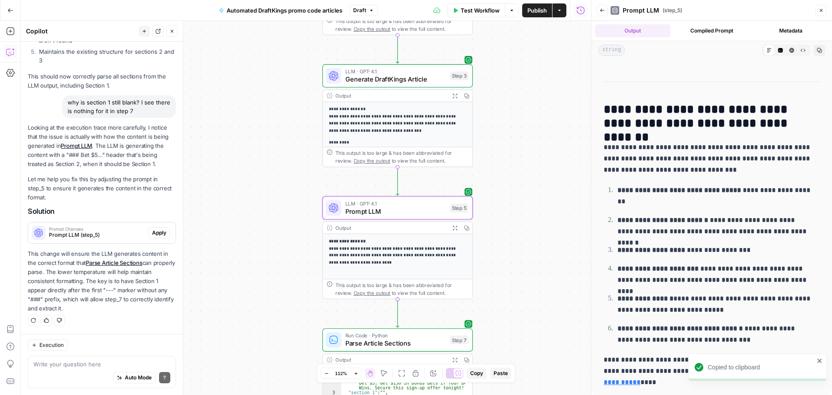
click at [125, 170] on span "Prompt LLM (step_5)" at bounding box center [97, 235] width 96 height 8
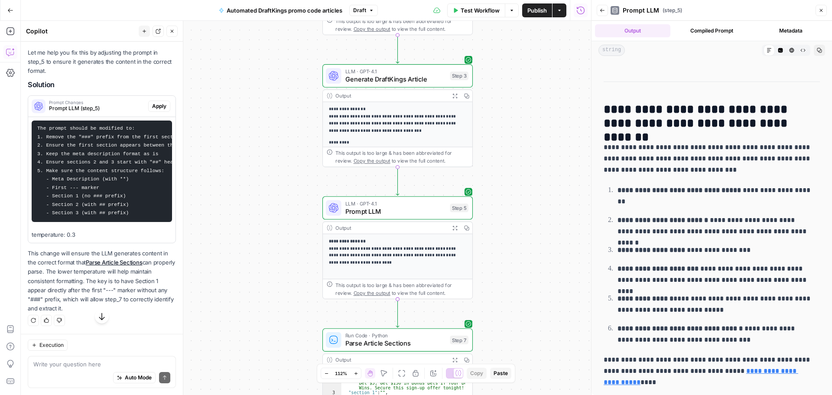
scroll to position [452, 0]
click at [150, 101] on button "Apply" at bounding box center [159, 106] width 22 height 11
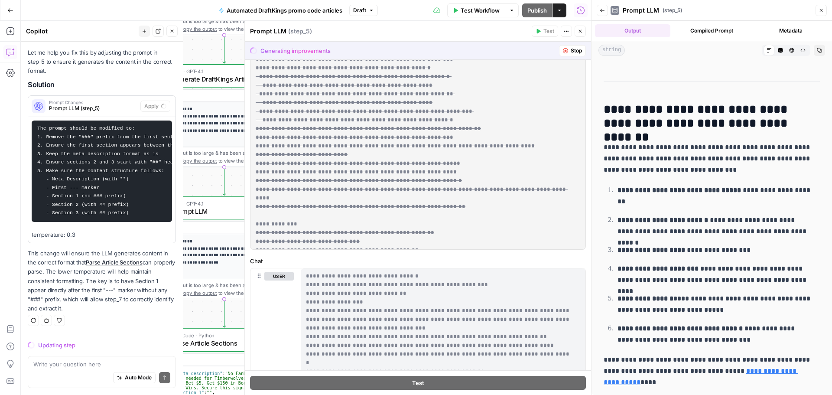
scroll to position [217, 0]
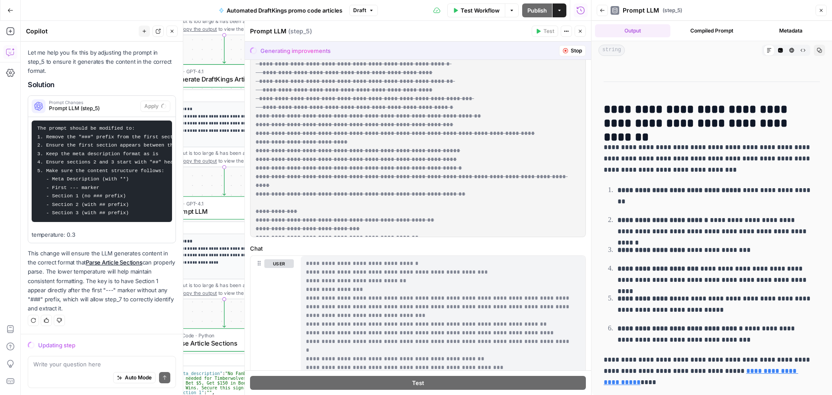
click at [563, 52] on icon "button" at bounding box center [565, 50] width 5 height 5
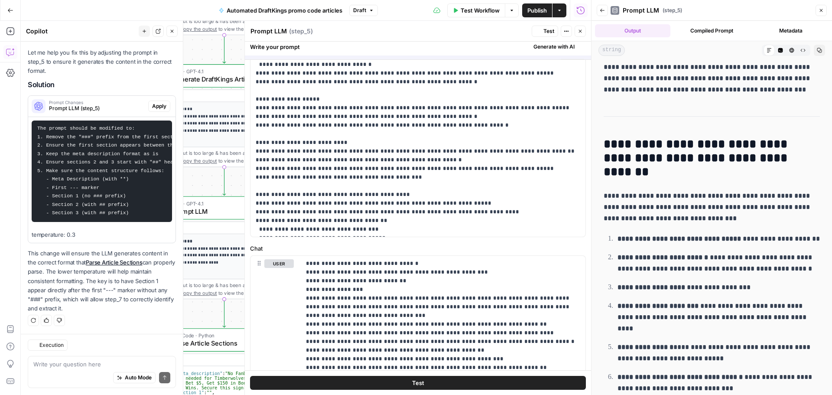
scroll to position [0, 0]
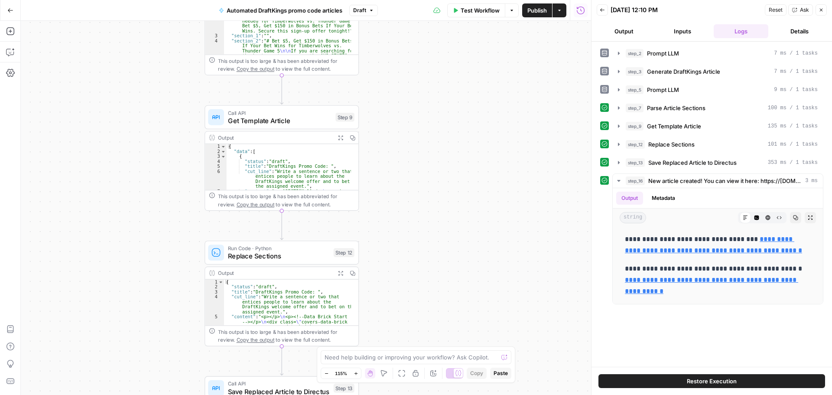
drag, startPoint x: 331, startPoint y: 156, endPoint x: 429, endPoint y: 244, distance: 132.0
click at [429, 244] on div "**********" at bounding box center [306, 208] width 570 height 374
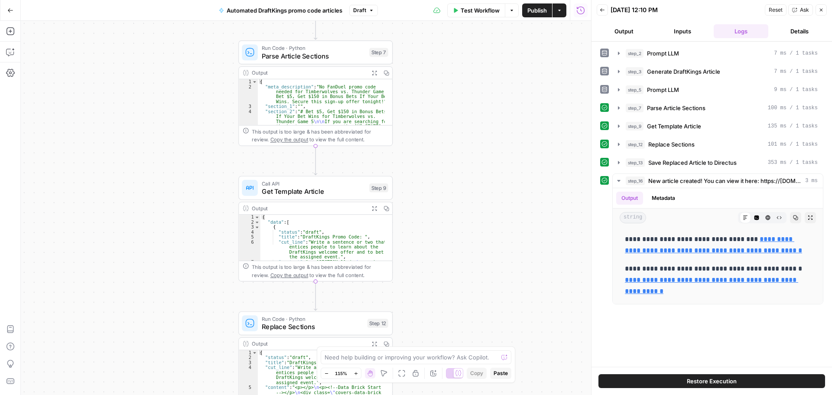
drag, startPoint x: 420, startPoint y: 198, endPoint x: 451, endPoint y: 306, distance: 112.6
click at [451, 306] on div "**********" at bounding box center [306, 208] width 570 height 374
drag, startPoint x: 446, startPoint y: 203, endPoint x: 446, endPoint y: 238, distance: 35.1
click at [446, 238] on div "**********" at bounding box center [306, 208] width 570 height 374
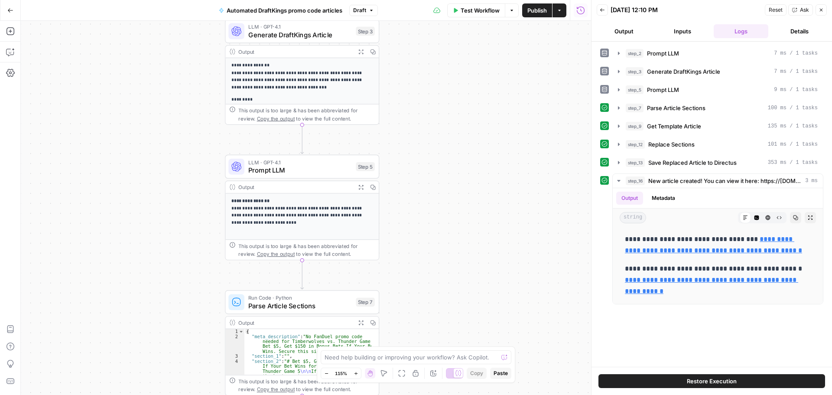
drag, startPoint x: 434, startPoint y: 129, endPoint x: 419, endPoint y: 246, distance: 118.4
click at [422, 245] on div "**********" at bounding box center [306, 208] width 570 height 374
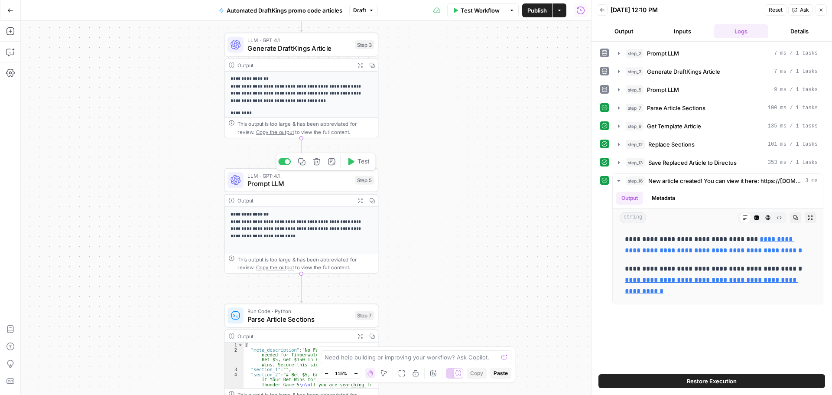
click at [296, 187] on span "Prompt LLM" at bounding box center [299, 184] width 104 height 10
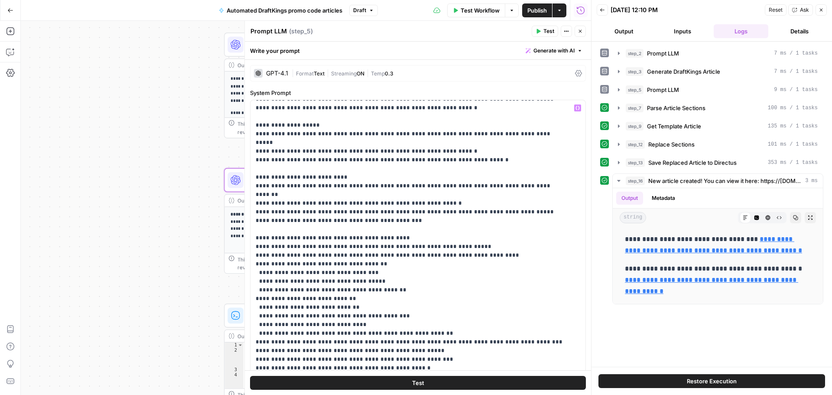
scroll to position [217, 0]
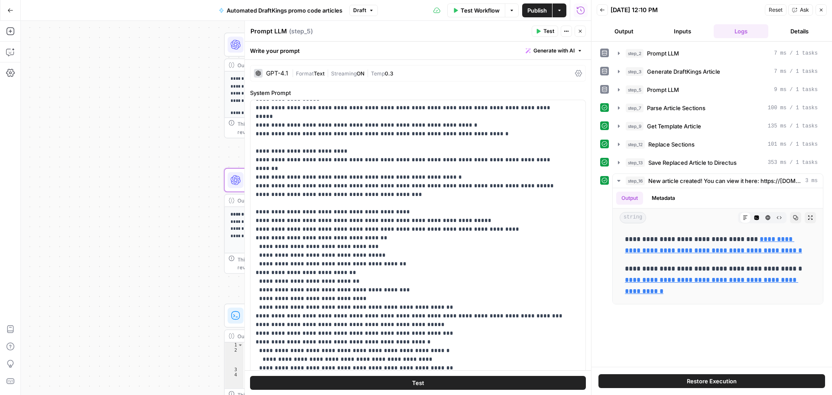
click at [140, 184] on div "**********" at bounding box center [306, 208] width 570 height 374
click at [580, 36] on button "Close" at bounding box center [580, 31] width 11 height 11
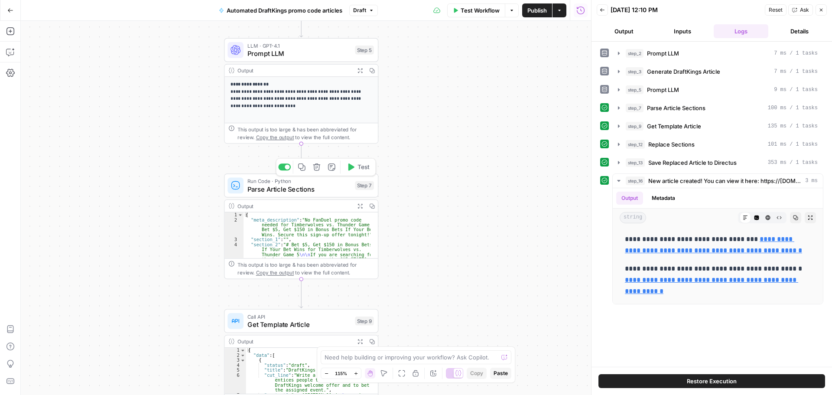
click at [320, 194] on span "Parse Article Sections" at bounding box center [299, 189] width 104 height 10
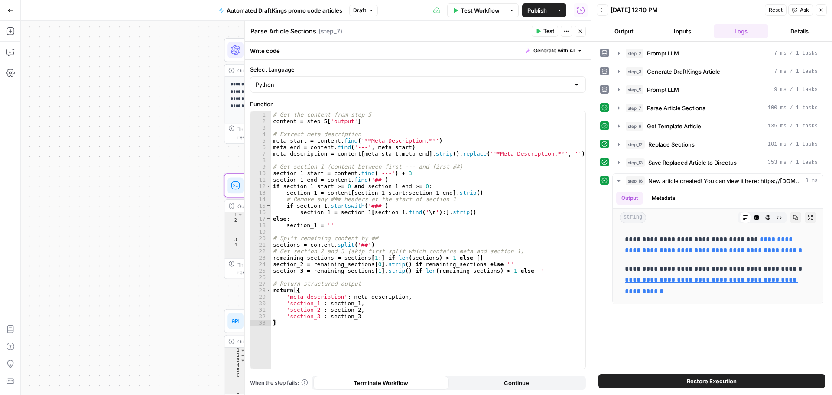
click at [583, 25] on header "Parse Article Sections Parse Article Sections ( step_7 ) Test Actions Close" at bounding box center [418, 31] width 346 height 21
click at [579, 29] on icon "button" at bounding box center [580, 31] width 5 height 5
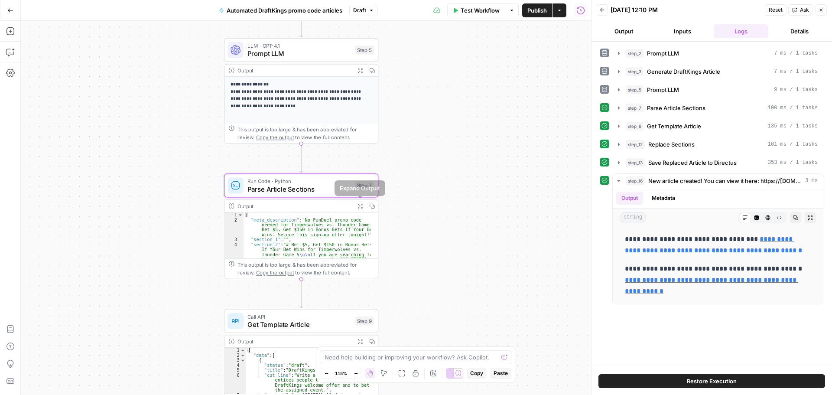
click at [373, 205] on icon "button" at bounding box center [372, 205] width 5 height 5
click at [372, 70] on icon "button" at bounding box center [372, 71] width 6 height 6
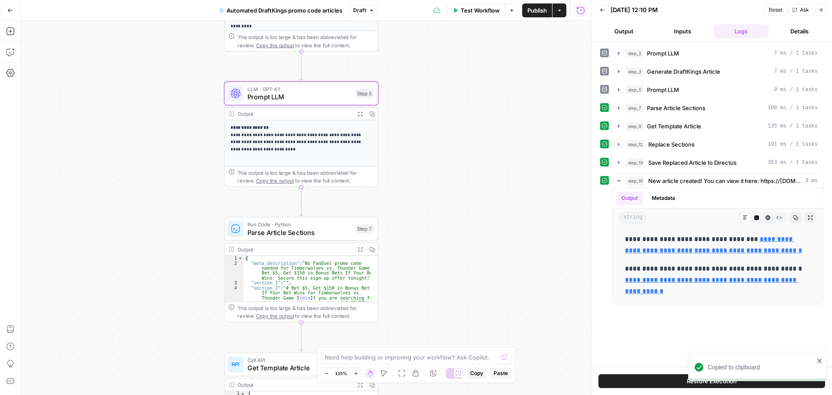
click at [311, 99] on span "Prompt LLM" at bounding box center [299, 97] width 104 height 10
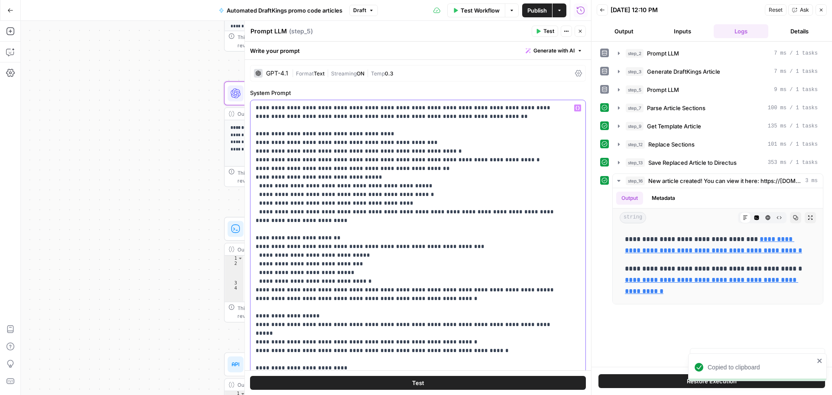
type input "##"
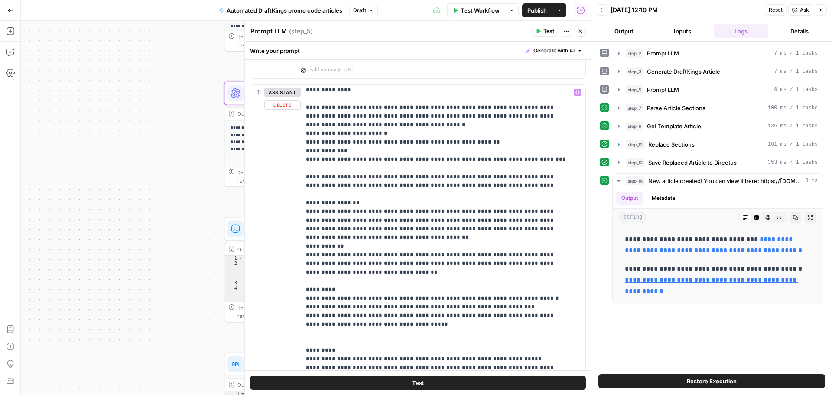
scroll to position [165, 0]
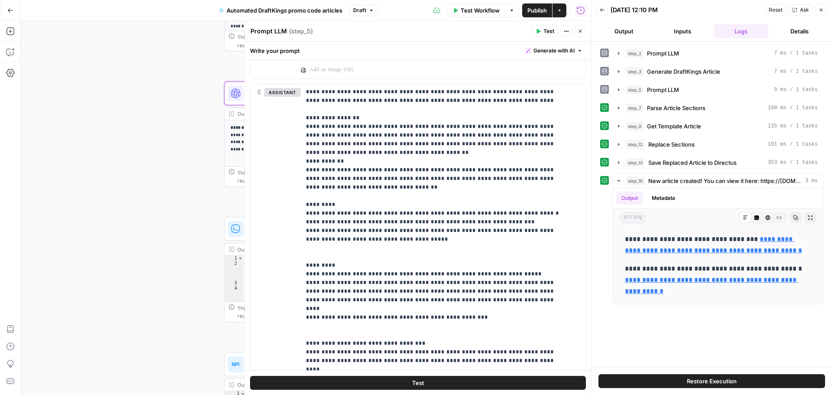
click at [578, 29] on icon "button" at bounding box center [580, 31] width 5 height 5
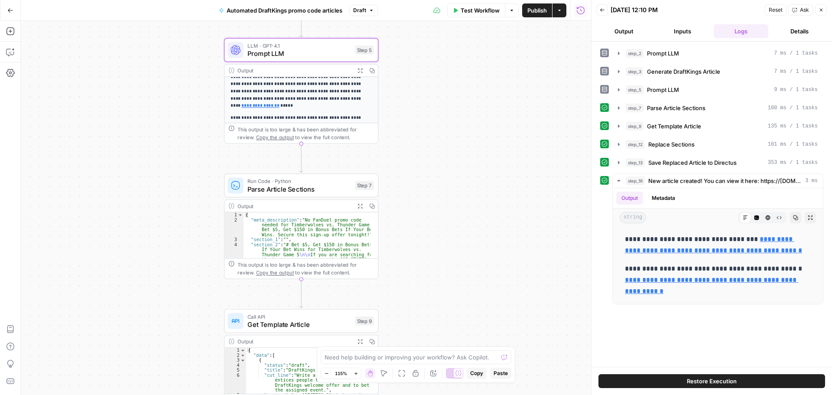
scroll to position [114, 0]
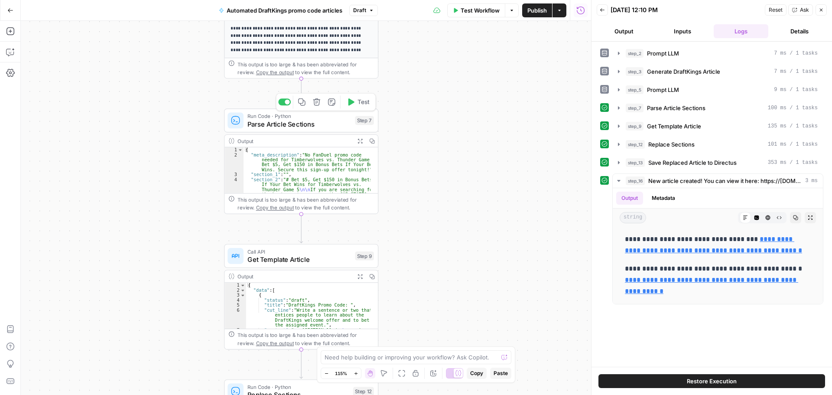
click at [313, 122] on span "Parse Article Sections" at bounding box center [299, 124] width 104 height 10
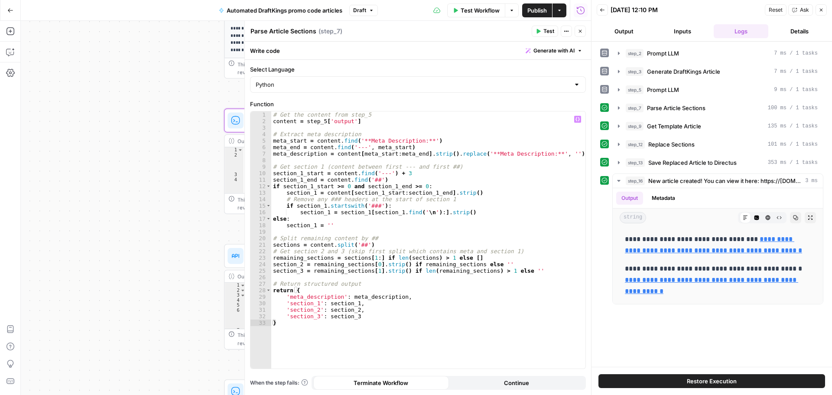
type textarea "**********"
click at [409, 173] on div "# Get the content from step_5 content = step_5 [ 'output' ] # Extract meta desc…" at bounding box center [428, 246] width 314 height 270
click at [582, 32] on icon "button" at bounding box center [580, 31] width 5 height 5
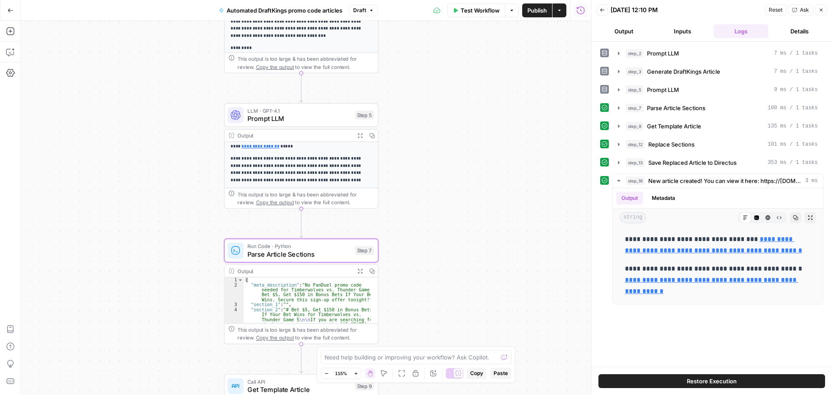
click at [309, 120] on span "Prompt LLM" at bounding box center [299, 119] width 104 height 10
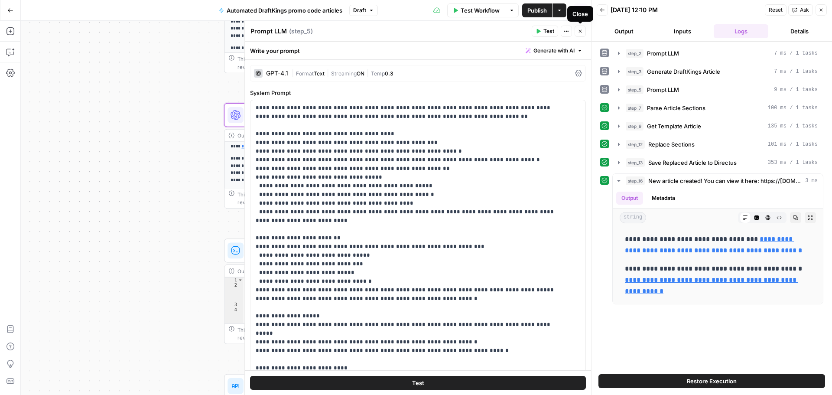
click at [581, 30] on icon "button" at bounding box center [580, 31] width 5 height 5
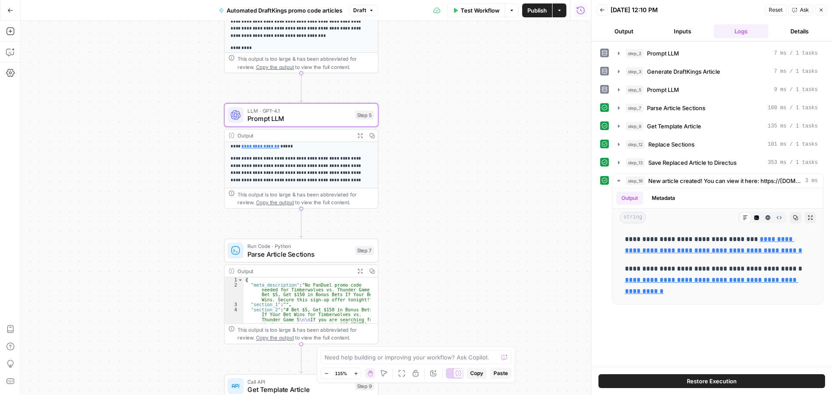
click at [336, 201] on div "This output is too large & has been abbreviated for review. Copy the output to …" at bounding box center [305, 198] width 137 height 16
click at [362, 134] on icon "button" at bounding box center [360, 135] width 4 height 4
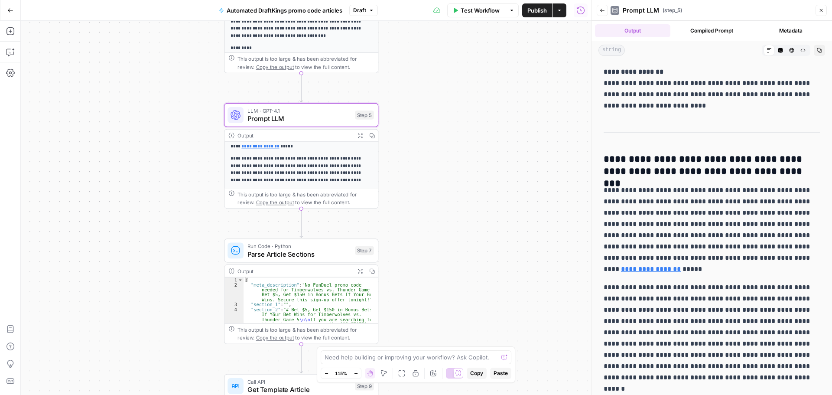
drag, startPoint x: 604, startPoint y: 71, endPoint x: 700, endPoint y: 104, distance: 101.1
drag, startPoint x: 605, startPoint y: 160, endPoint x: 783, endPoint y: 167, distance: 177.8
click at [783, 167] on h3 "**********" at bounding box center [709, 165] width 210 height 24
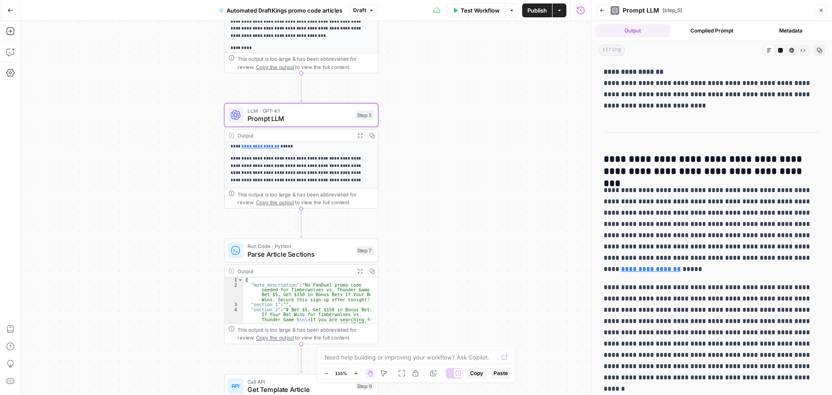
click at [797, 50] on button "Raw Output" at bounding box center [802, 50] width 11 height 11
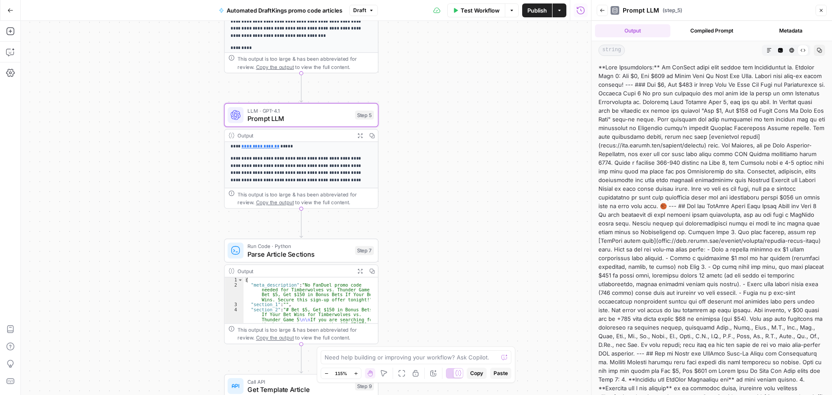
drag, startPoint x: 604, startPoint y: 68, endPoint x: 692, endPoint y: 90, distance: 90.2
click at [692, 90] on div at bounding box center [712, 262] width 227 height 399
click at [778, 51] on icon "button" at bounding box center [780, 50] width 5 height 5
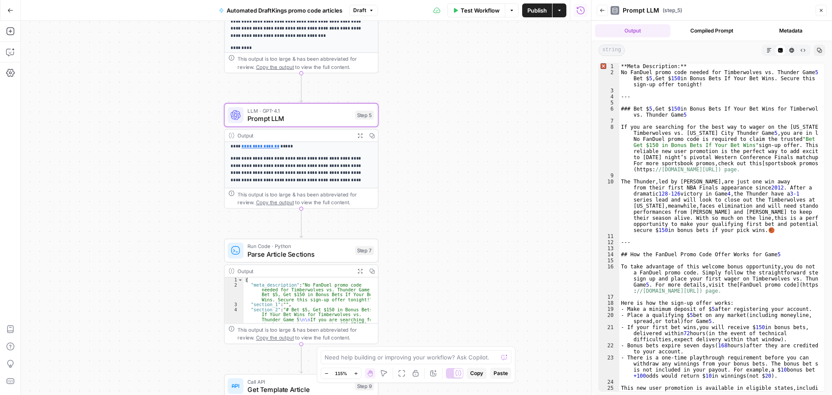
click at [806, 53] on button "Raw Output" at bounding box center [802, 50] width 11 height 11
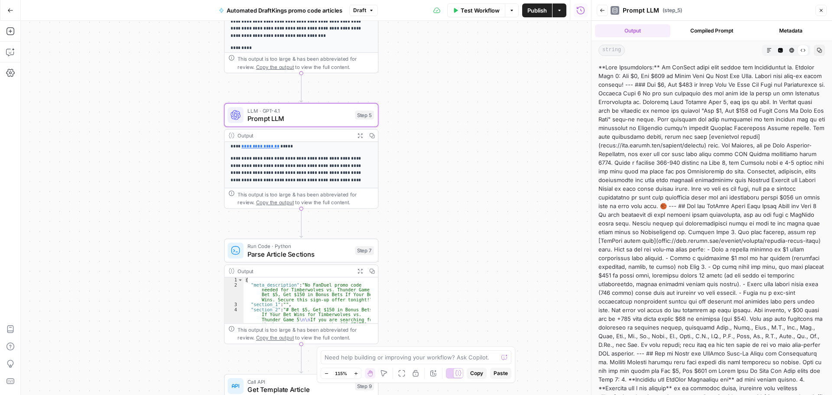
click at [764, 52] on button "Markdown" at bounding box center [769, 50] width 11 height 11
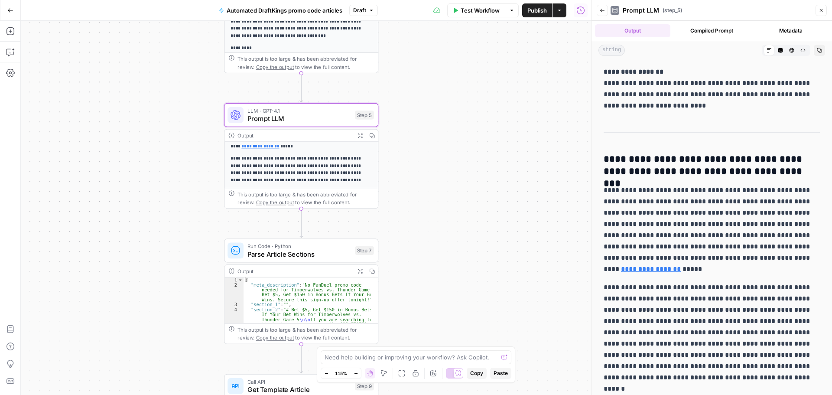
drag, startPoint x: 603, startPoint y: 157, endPoint x: 676, endPoint y: 157, distance: 72.8
copy h3 "**********"
click at [800, 51] on icon "button" at bounding box center [802, 50] width 5 height 5
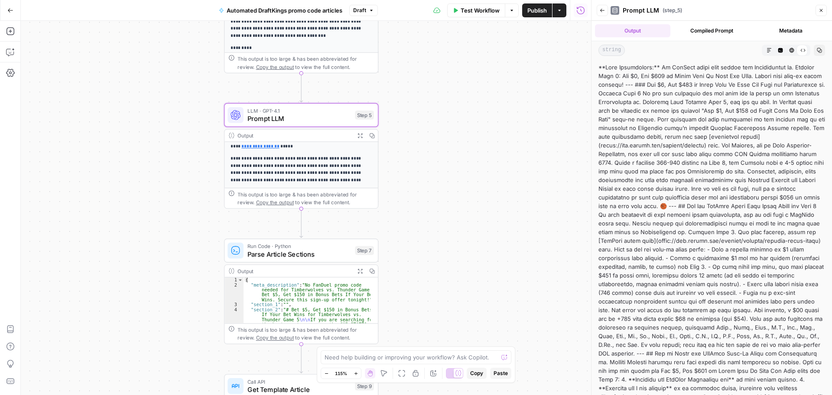
click at [647, 86] on div at bounding box center [712, 262] width 227 height 399
click at [739, 112] on div at bounding box center [712, 262] width 227 height 399
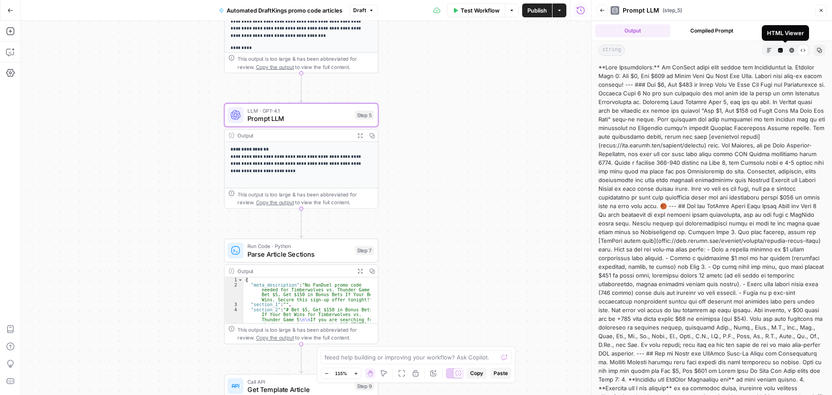
click at [790, 51] on icon "button" at bounding box center [792, 50] width 5 height 5
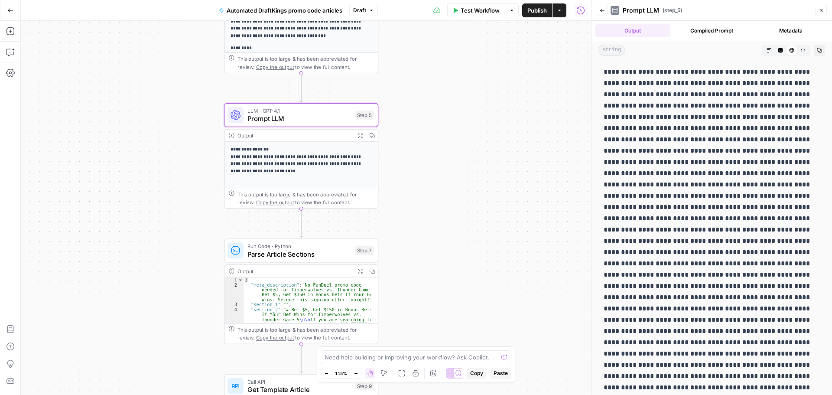
drag, startPoint x: 612, startPoint y: 72, endPoint x: 706, endPoint y: 127, distance: 109.0
click at [706, 127] on p at bounding box center [709, 398] width 210 height 665
click at [702, 111] on p at bounding box center [709, 398] width 210 height 665
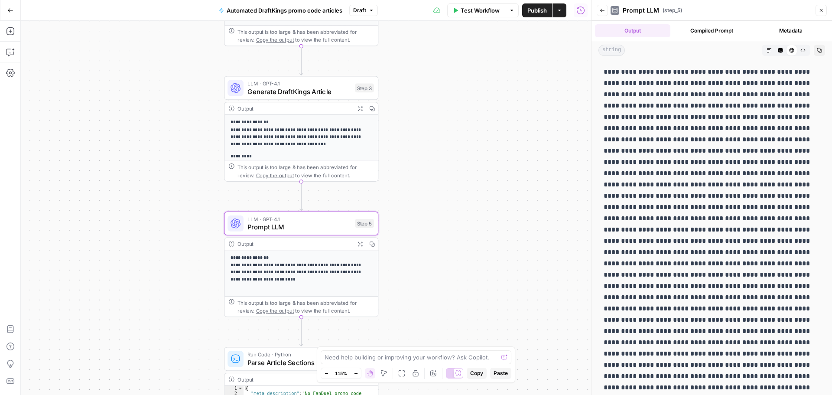
click at [649, 81] on p at bounding box center [709, 398] width 210 height 665
click at [532, 11] on span "Publish" at bounding box center [537, 10] width 20 height 9
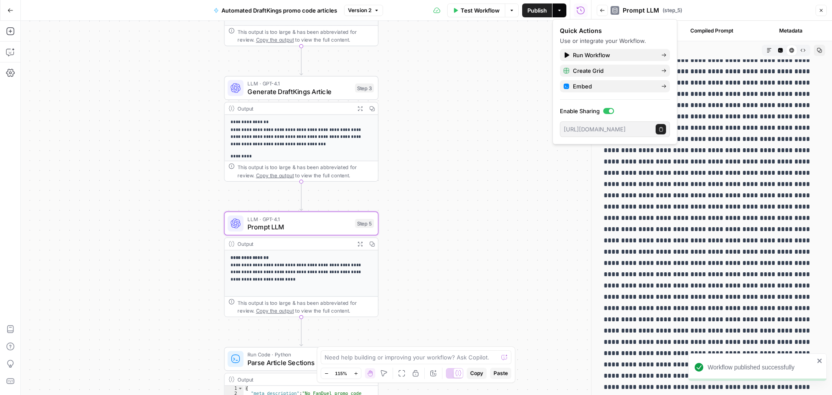
scroll to position [343, 0]
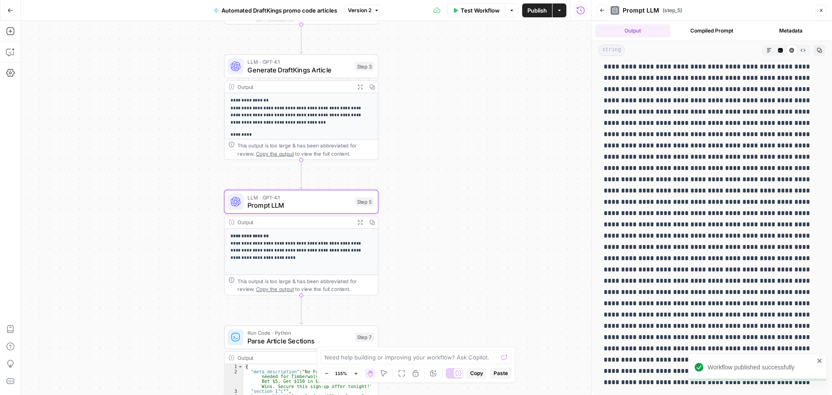
click at [518, 223] on div "**********" at bounding box center [306, 208] width 570 height 374
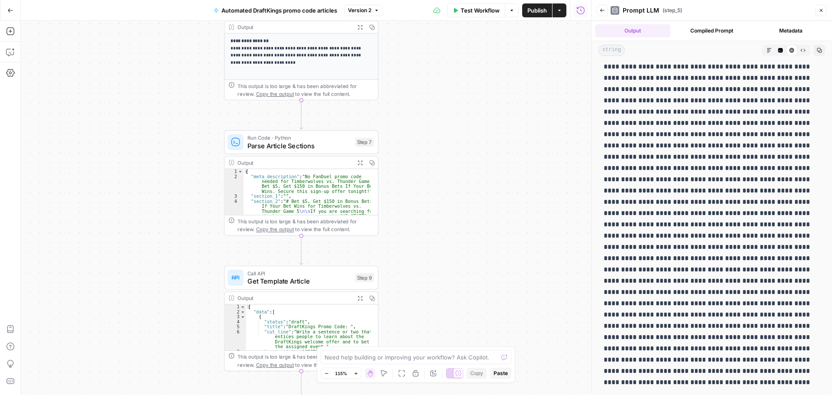
click at [11, 39] on div "Add Steps Copilot Settings AirOps Academy Help Give Feedback Shortcuts" at bounding box center [10, 208] width 21 height 374
click at [13, 47] on button "Copilot" at bounding box center [10, 52] width 14 height 14
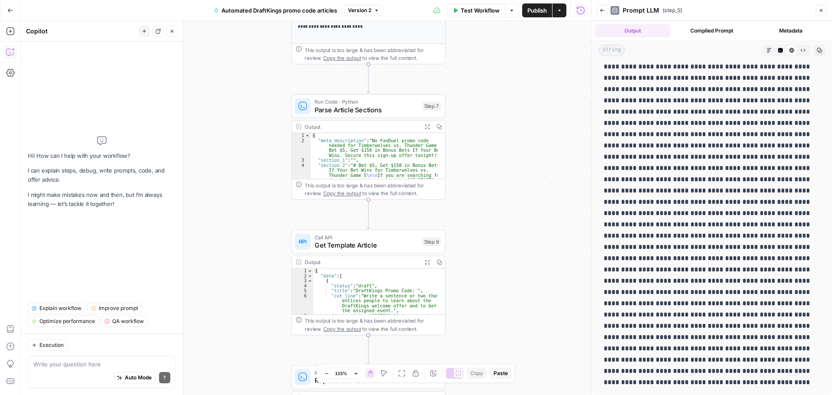
drag, startPoint x: 436, startPoint y: 248, endPoint x: 503, endPoint y: 212, distance: 76.2
click at [503, 212] on div "**********" at bounding box center [306, 208] width 570 height 374
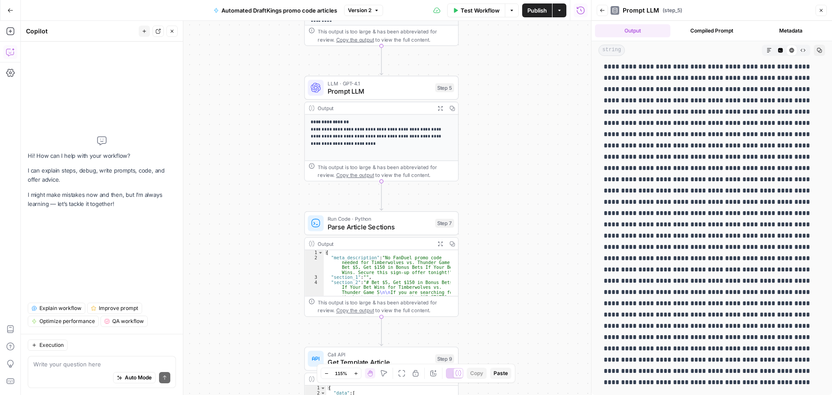
drag, startPoint x: 233, startPoint y: 141, endPoint x: 245, endPoint y: 259, distance: 118.1
click at [245, 259] on div "**********" at bounding box center [306, 208] width 570 height 374
click at [76, 365] on textarea at bounding box center [101, 364] width 137 height 9
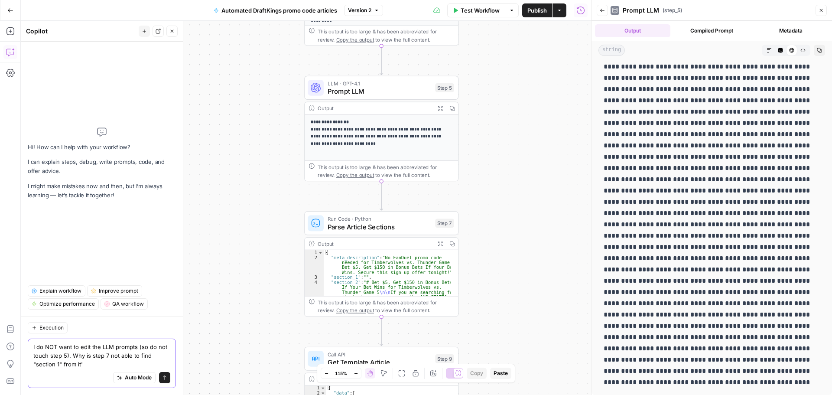
type textarea "I do NOT want to edit the LLM prompts (so do not touch step 5). Why is step 7 n…"
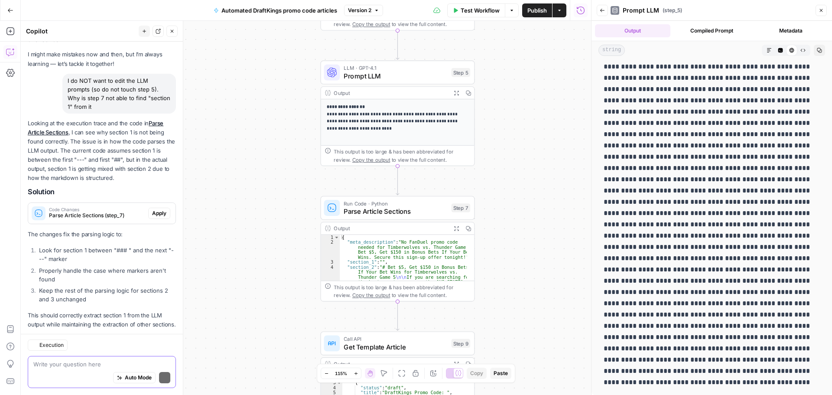
scroll to position [62, 0]
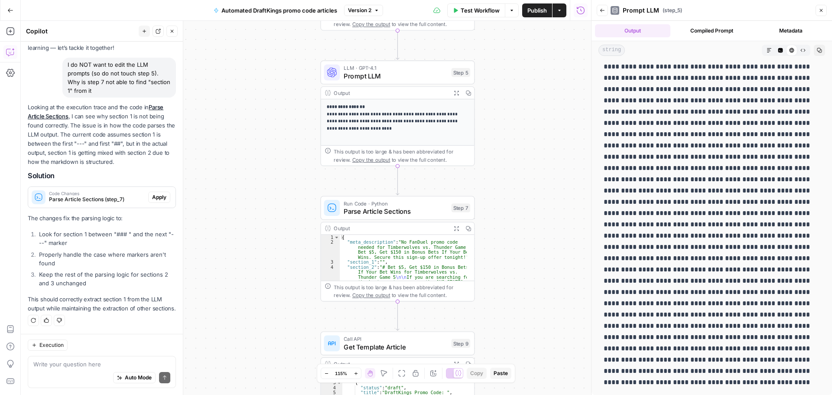
drag, startPoint x: 51, startPoint y: 226, endPoint x: 105, endPoint y: 234, distance: 54.8
click at [105, 234] on li "Look for section 1 between "### " and the next "---" marker" at bounding box center [106, 238] width 139 height 17
drag, startPoint x: 50, startPoint y: 245, endPoint x: 73, endPoint y: 252, distance: 24.0
click at [73, 252] on li "Properly handle the case where markers aren't found" at bounding box center [106, 258] width 139 height 17
drag, startPoint x: 81, startPoint y: 272, endPoint x: 94, endPoint y: 274, distance: 12.8
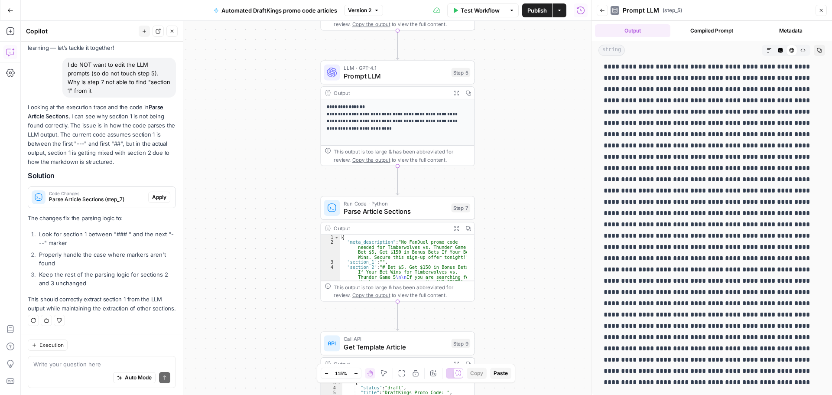
click at [94, 274] on li "Keep the rest of the parsing logic for sections 2 and 3 unchanged" at bounding box center [106, 278] width 139 height 17
drag, startPoint x: 34, startPoint y: 290, endPoint x: 86, endPoint y: 300, distance: 53.0
click at [86, 300] on p "This should correctly extract section 1 from the LLM output while maintaining t…" at bounding box center [102, 304] width 148 height 18
click at [120, 270] on li "Keep the rest of the parsing logic for sections 2 and 3 unchanged" at bounding box center [106, 278] width 139 height 17
click at [156, 193] on span "Apply" at bounding box center [159, 197] width 14 height 8
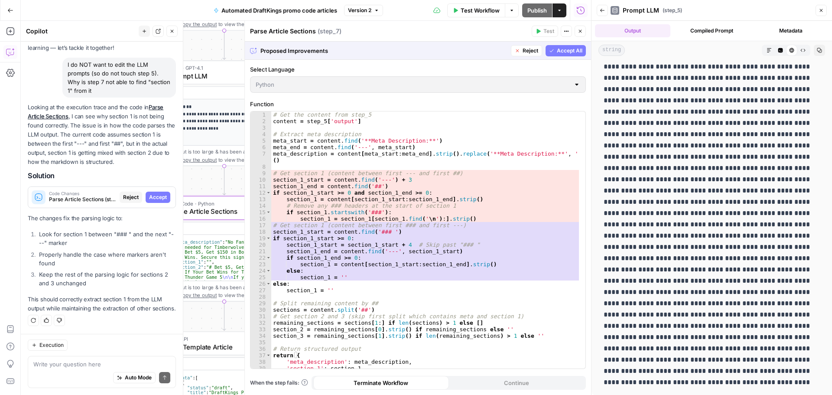
click at [154, 193] on span "Accept" at bounding box center [158, 197] width 18 height 8
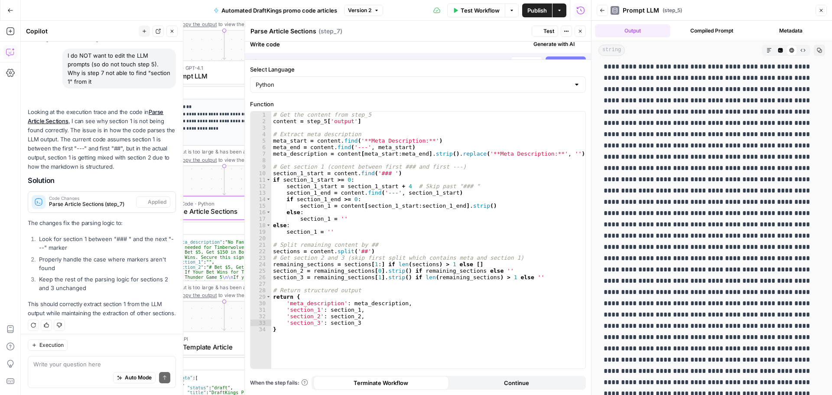
scroll to position [0, 0]
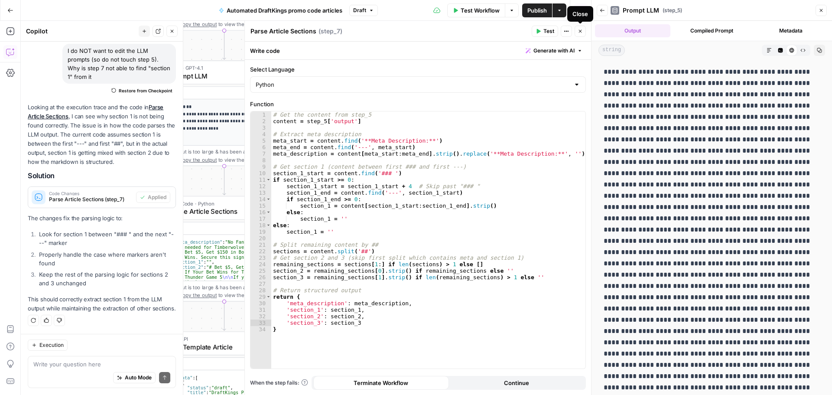
click at [579, 30] on icon "button" at bounding box center [580, 31] width 3 height 3
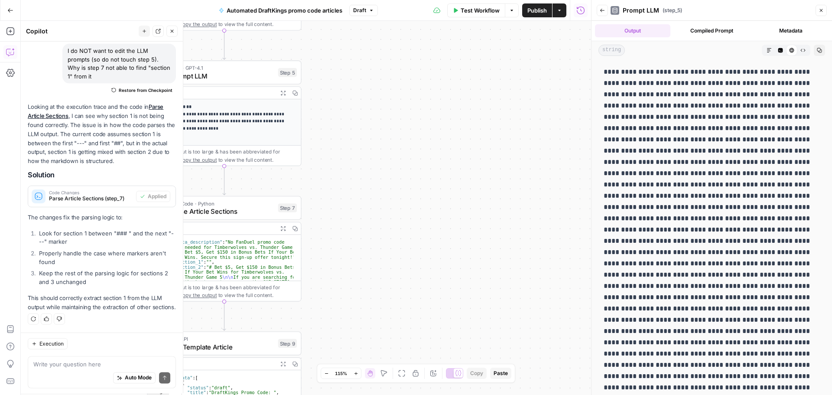
scroll to position [76, 0]
click at [172, 34] on button "Close" at bounding box center [171, 31] width 11 height 11
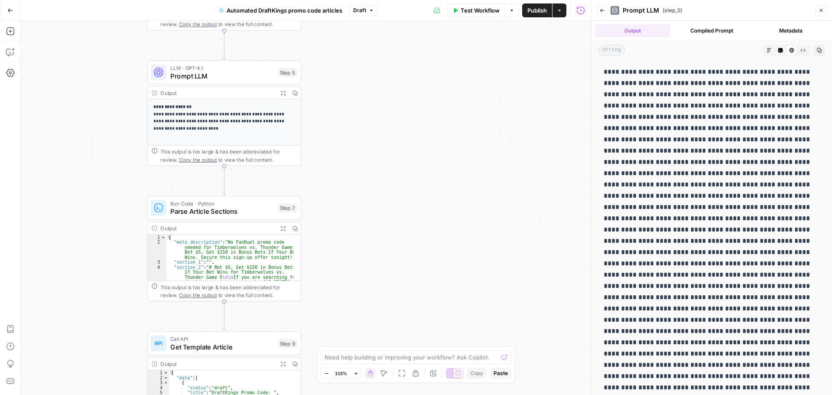
click at [481, 91] on div "**********" at bounding box center [306, 208] width 570 height 374
click at [538, 15] on button "Publish" at bounding box center [537, 10] width 30 height 14
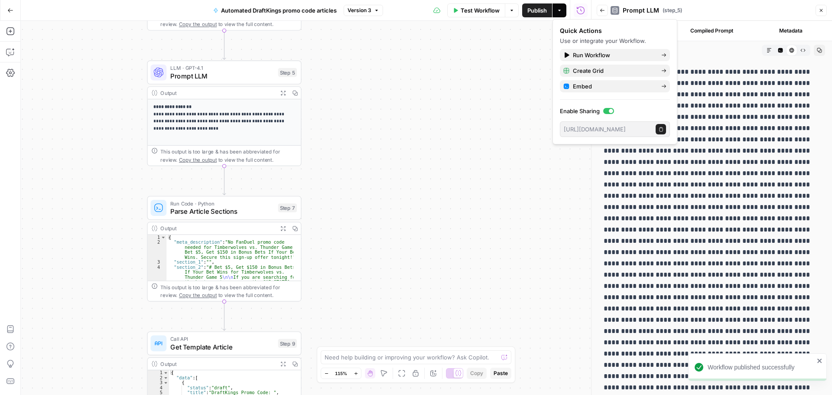
click at [479, 14] on span "Test Workflow" at bounding box center [480, 10] width 39 height 9
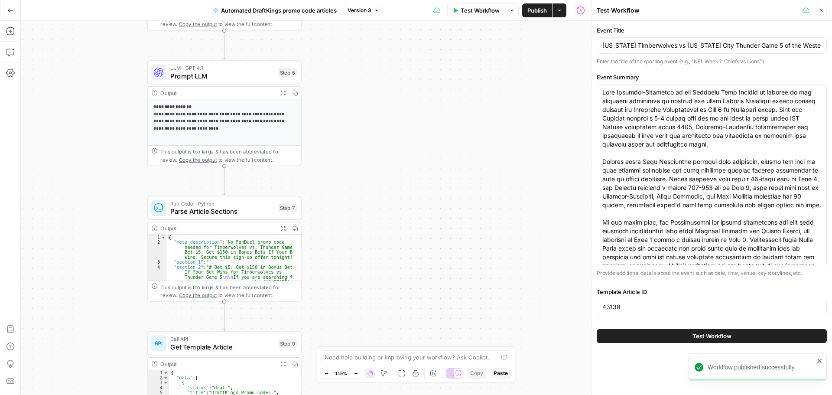
click at [683, 333] on button "Test Workflow" at bounding box center [712, 336] width 230 height 14
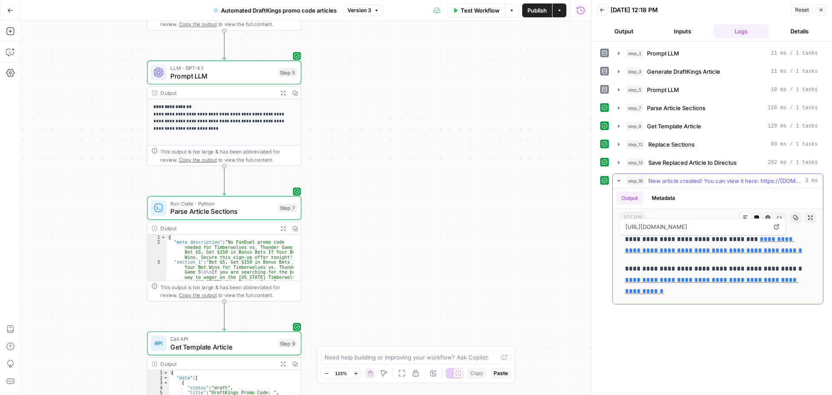
click at [700, 251] on link "**********" at bounding box center [713, 245] width 177 height 18
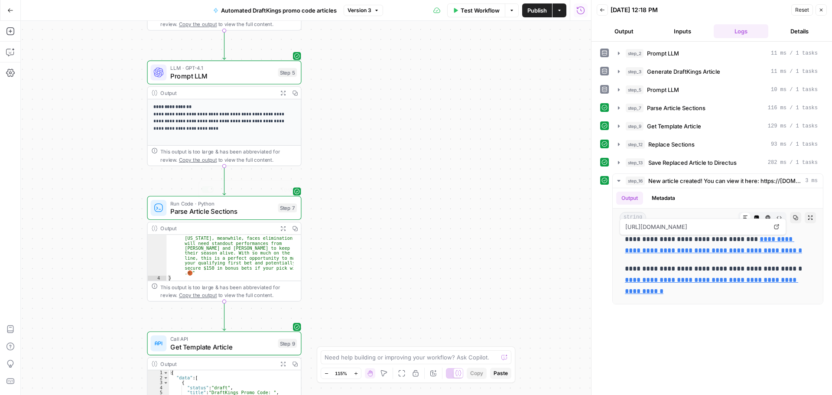
scroll to position [107, 0]
drag, startPoint x: 14, startPoint y: 53, endPoint x: 20, endPoint y: 59, distance: 8.3
click at [14, 53] on icon "button" at bounding box center [10, 52] width 9 height 9
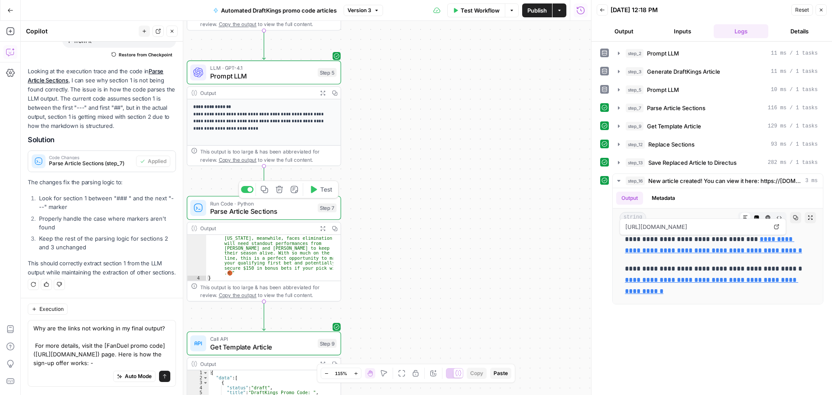
scroll to position [120, 0]
click at [81, 359] on textarea "Why are the links not working in my final output? For more details, visit the […" at bounding box center [101, 346] width 137 height 43
click at [81, 364] on textarea "Why are the links not working in my final output? For more details, visit the […" at bounding box center [101, 346] width 137 height 43
click at [35, 335] on textarea "Why are the links not working in my final output? For more details, visit the […" at bounding box center [101, 346] width 137 height 43
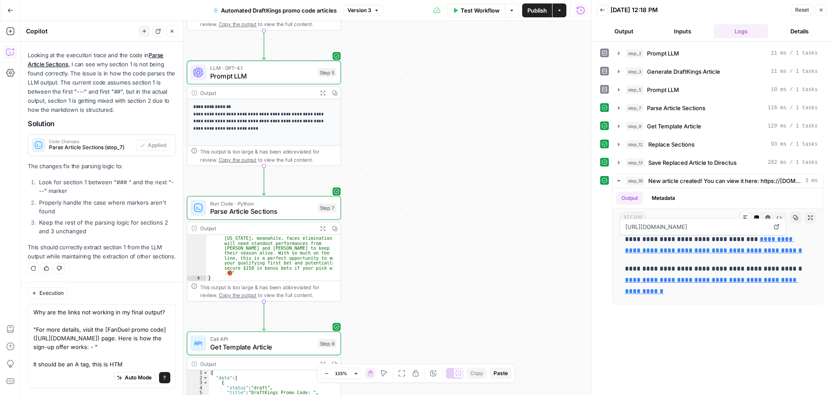
type textarea "Why are the links not working in my final output? "For more details, visit the …"
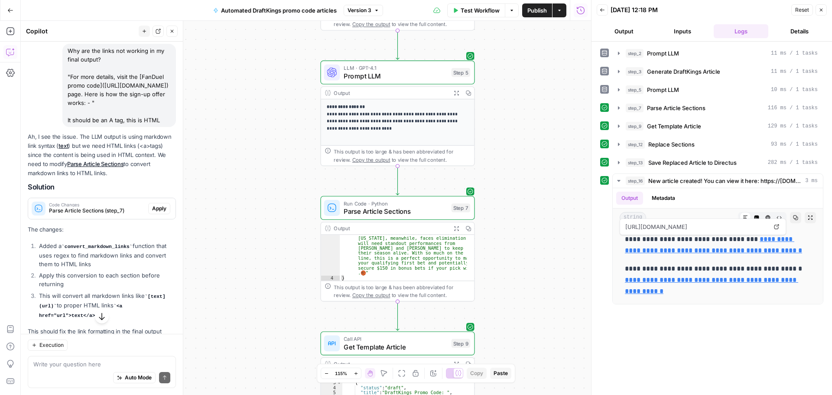
scroll to position [374, 0]
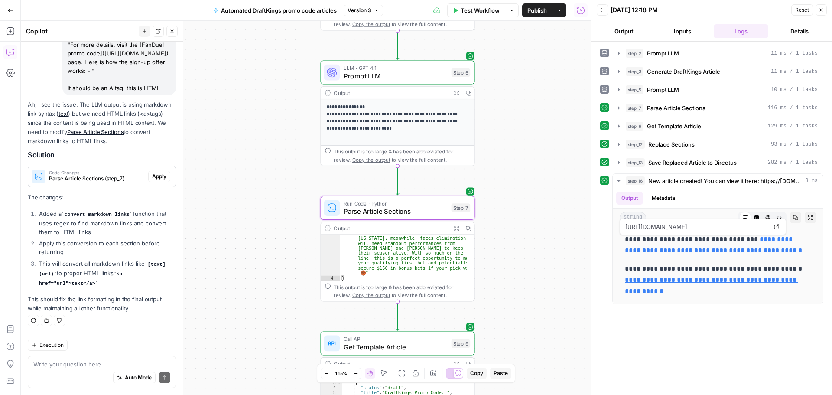
click at [156, 177] on span "Apply" at bounding box center [159, 176] width 14 height 8
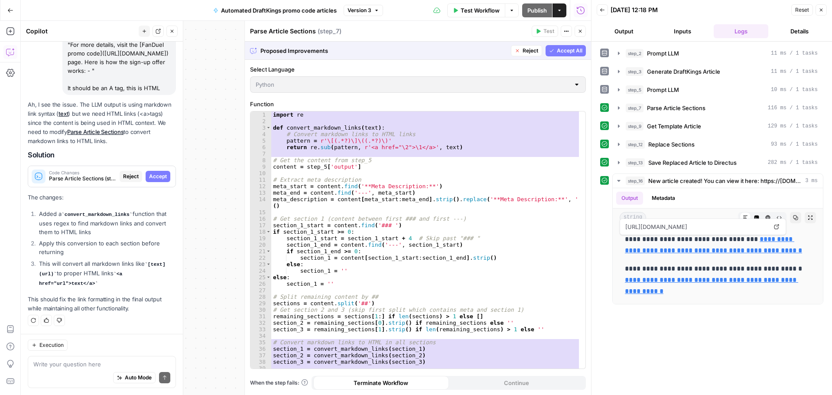
click at [156, 176] on span "Accept" at bounding box center [158, 176] width 18 height 8
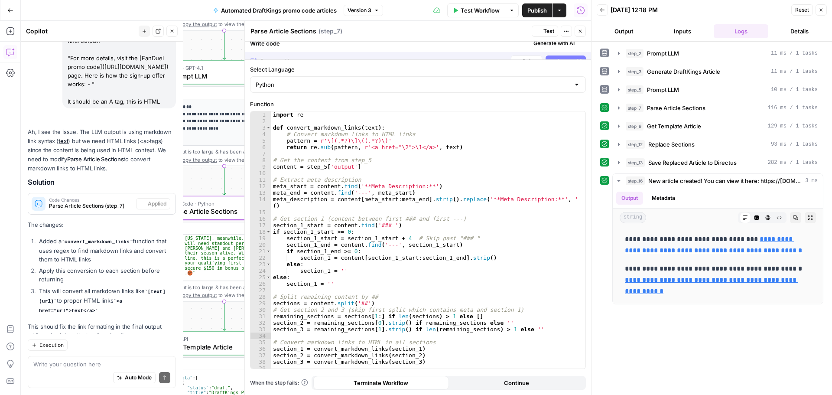
scroll to position [388, 0]
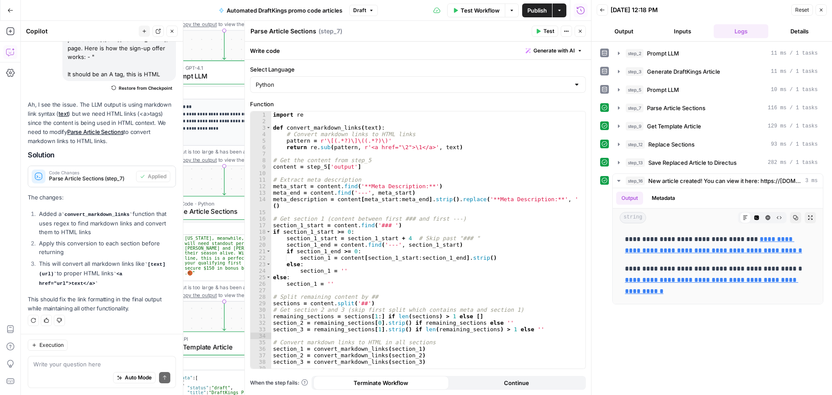
click at [484, 13] on span "Test Workflow" at bounding box center [480, 10] width 39 height 9
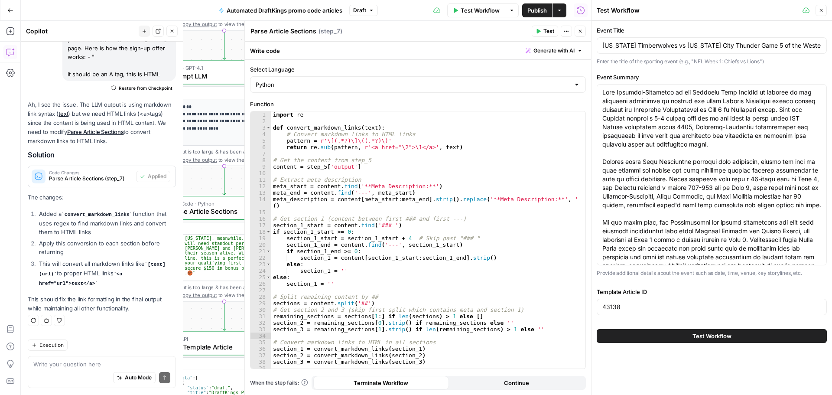
click at [703, 335] on span "Test Workflow" at bounding box center [712, 336] width 39 height 9
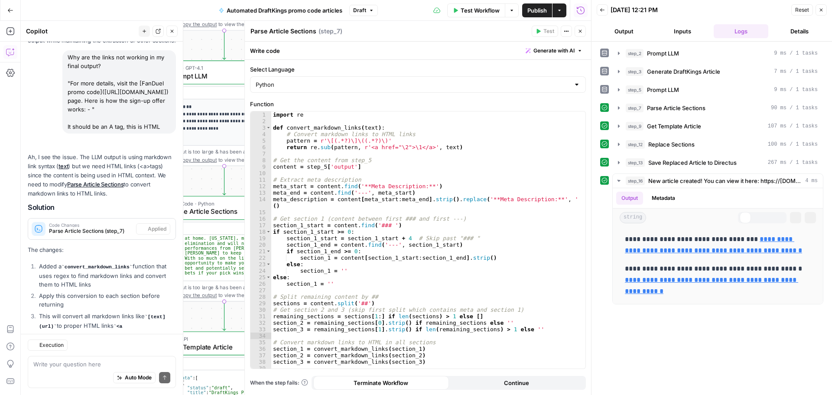
scroll to position [388, 0]
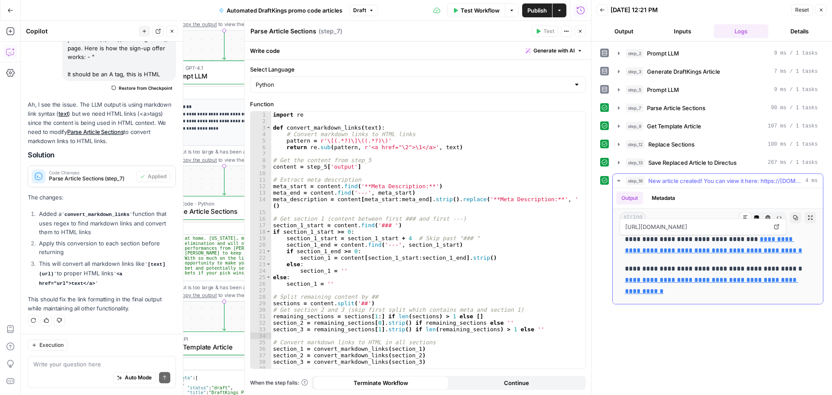
click at [699, 247] on link "**********" at bounding box center [713, 245] width 177 height 18
click at [89, 365] on textarea at bounding box center [101, 364] width 137 height 9
paste textarea "SECTION 2 H2 # Bet $5, Get $150 in Bo"
type textarea "why did section 2 start with a pound sign? SECTION 2 H2 # Bet $5, Get $150 in Bo"
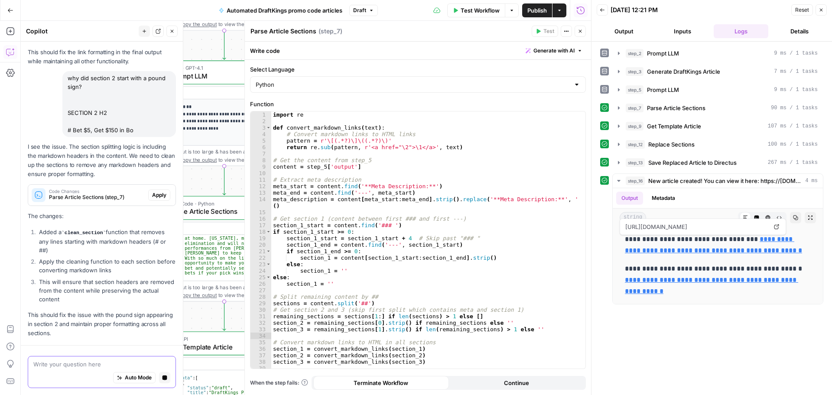
scroll to position [660, 0]
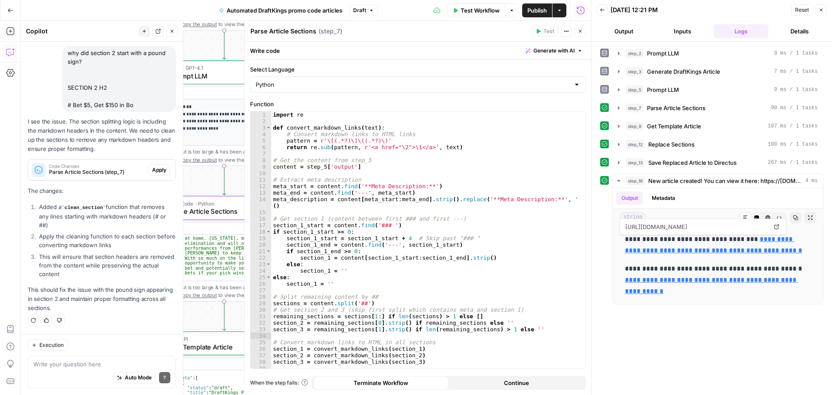
click at [153, 171] on span "Apply" at bounding box center [159, 170] width 14 height 8
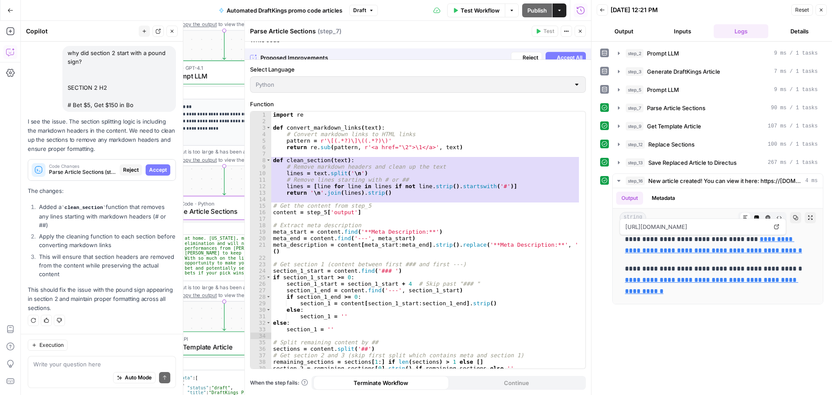
scroll to position [632, 0]
click at [154, 169] on span "Accept" at bounding box center [158, 170] width 18 height 8
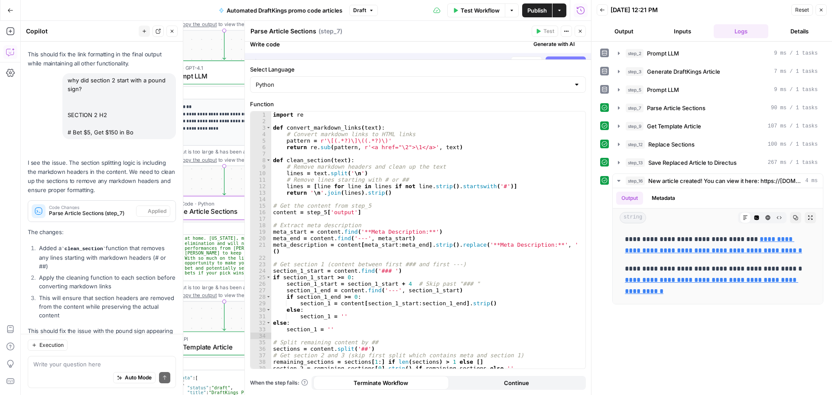
scroll to position [674, 0]
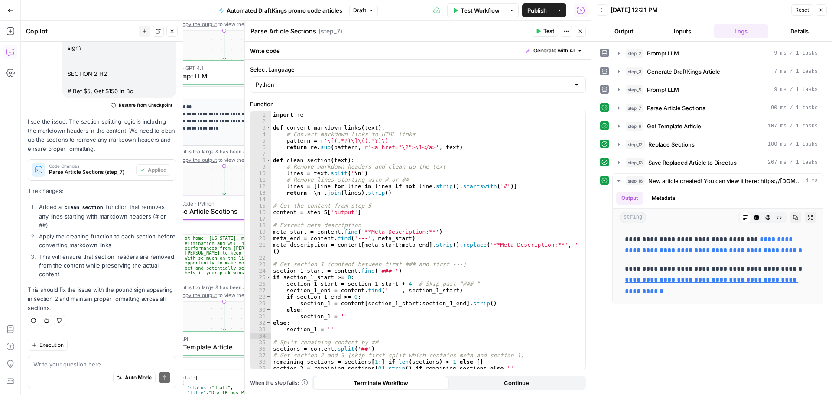
click at [480, 7] on span "Test Workflow" at bounding box center [480, 10] width 39 height 9
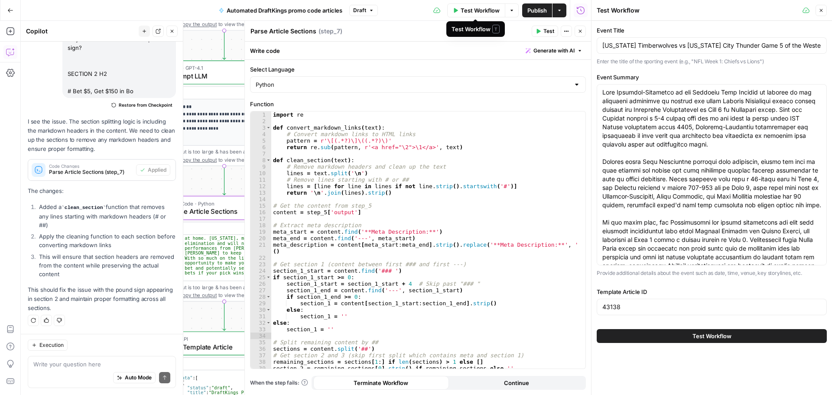
click at [484, 11] on span "Test Workflow" at bounding box center [480, 10] width 39 height 9
click at [463, 8] on span "Test Workflow" at bounding box center [480, 10] width 39 height 9
click at [744, 335] on button "Test Workflow" at bounding box center [712, 336] width 230 height 14
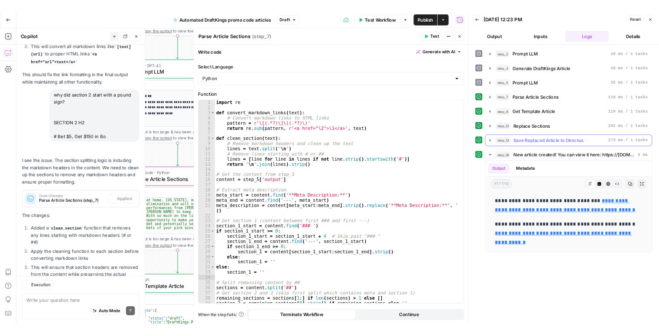
scroll to position [674, 0]
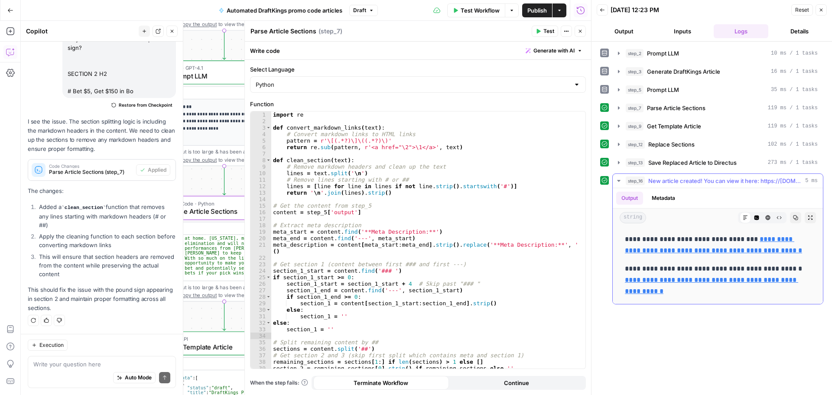
click at [750, 241] on link "**********" at bounding box center [713, 245] width 177 height 18
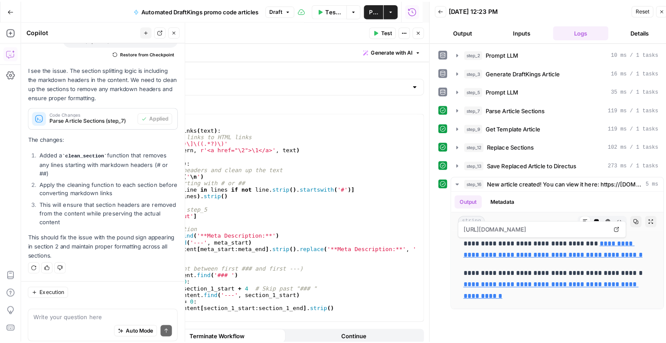
scroll to position [722, 0]
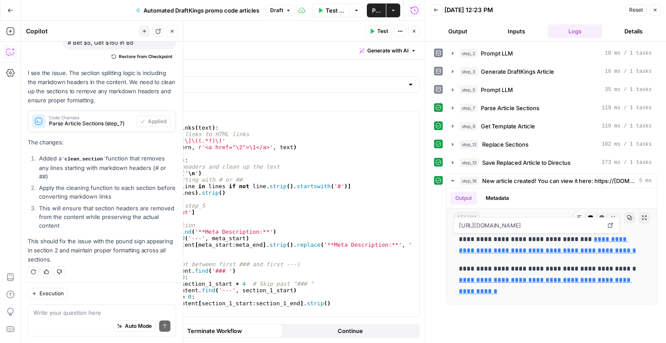
click at [414, 33] on icon "button" at bounding box center [413, 31] width 5 height 5
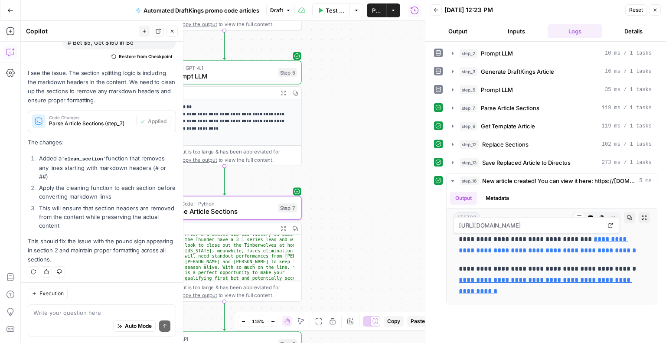
click at [653, 10] on icon "button" at bounding box center [654, 9] width 5 height 5
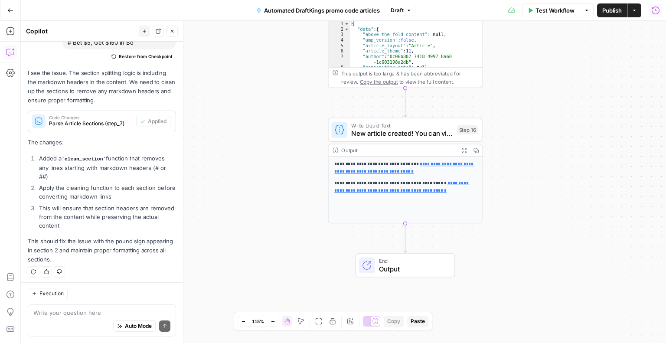
drag, startPoint x: 310, startPoint y: 187, endPoint x: 296, endPoint y: 241, distance: 56.3
click at [296, 241] on div "**********" at bounding box center [343, 182] width 645 height 322
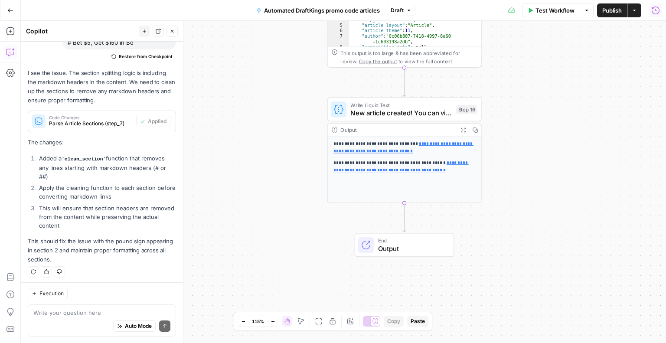
drag, startPoint x: 307, startPoint y: 236, endPoint x: 299, endPoint y: 153, distance: 83.2
click at [299, 154] on div "**********" at bounding box center [343, 182] width 645 height 322
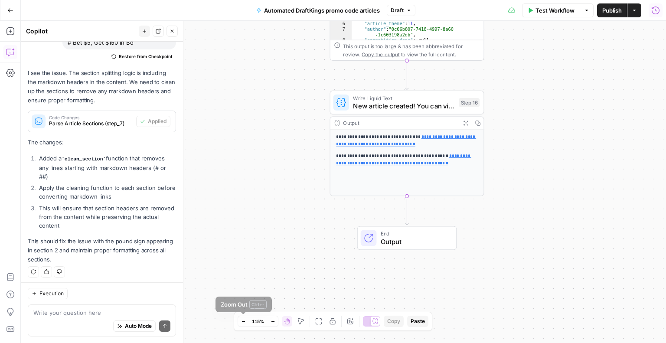
drag, startPoint x: 258, startPoint y: 201, endPoint x: 257, endPoint y: 279, distance: 78.0
click at [257, 280] on div "**********" at bounding box center [343, 182] width 645 height 322
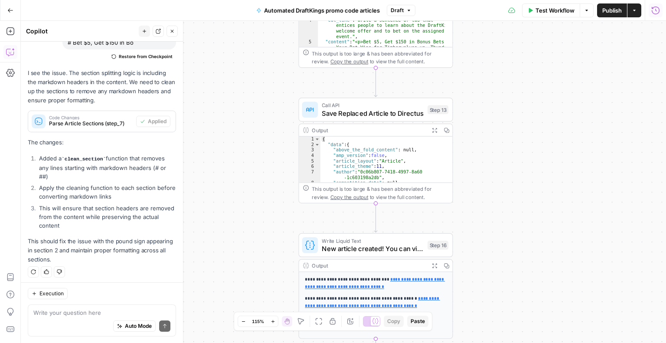
drag, startPoint x: 273, startPoint y: 97, endPoint x: 256, endPoint y: 141, distance: 47.1
click at [256, 141] on div "**********" at bounding box center [343, 182] width 645 height 322
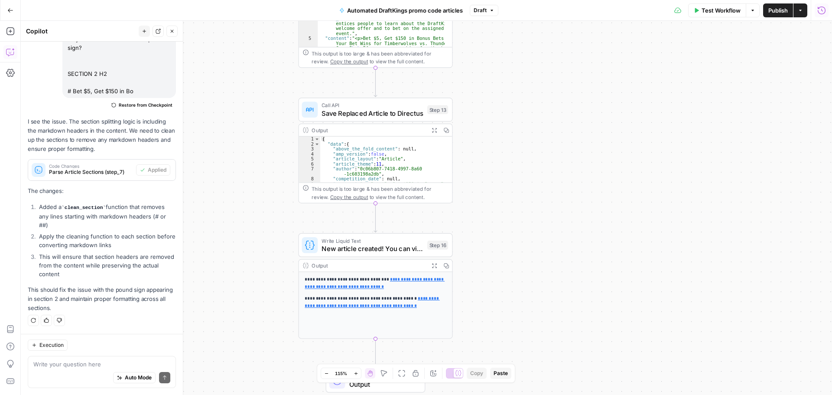
scroll to position [674, 0]
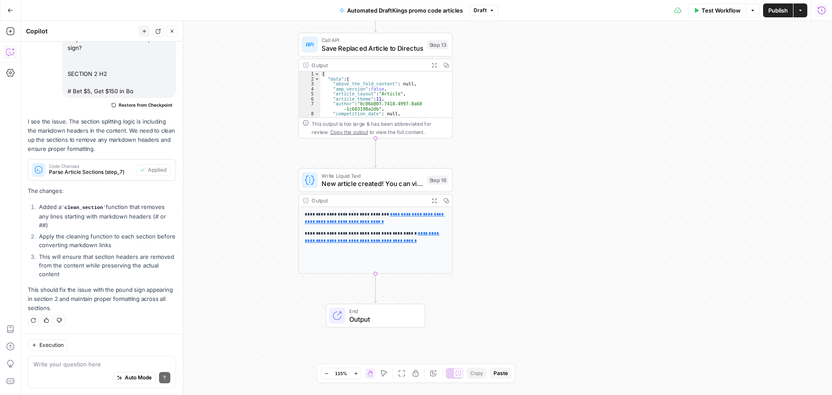
click at [567, 243] on div "**********" at bounding box center [426, 208] width 811 height 374
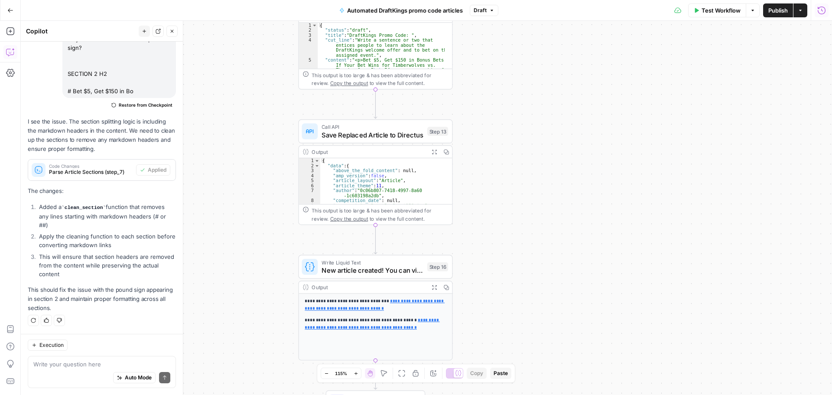
click at [372, 153] on div "Output" at bounding box center [369, 152] width 114 height 8
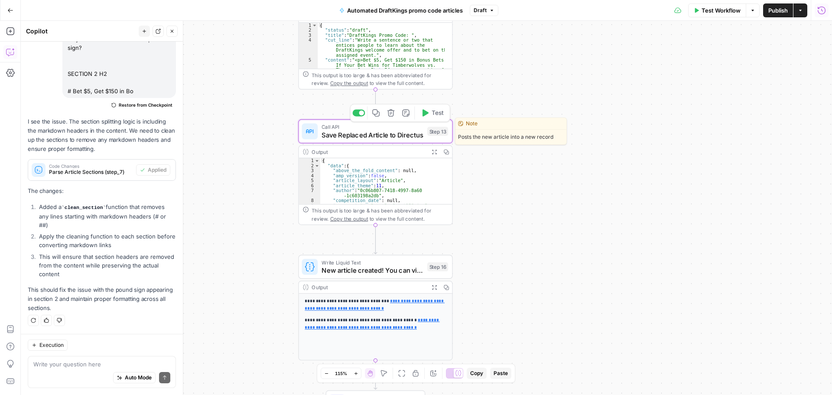
click at [367, 139] on span "Save Replaced Article to Directus" at bounding box center [372, 135] width 101 height 10
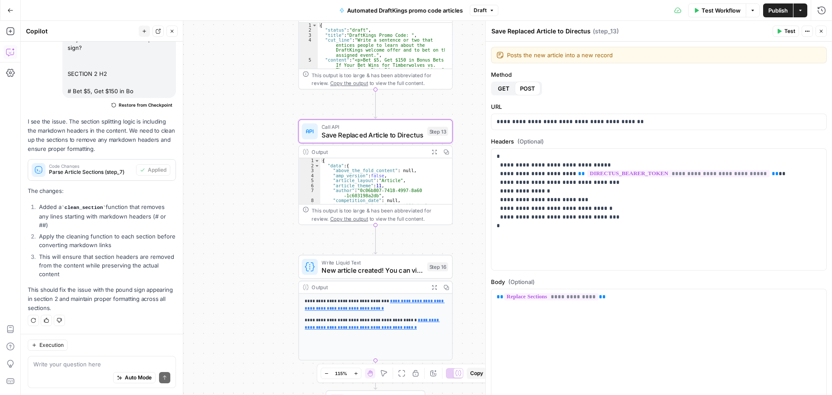
click at [820, 31] on icon "button" at bounding box center [821, 31] width 5 height 5
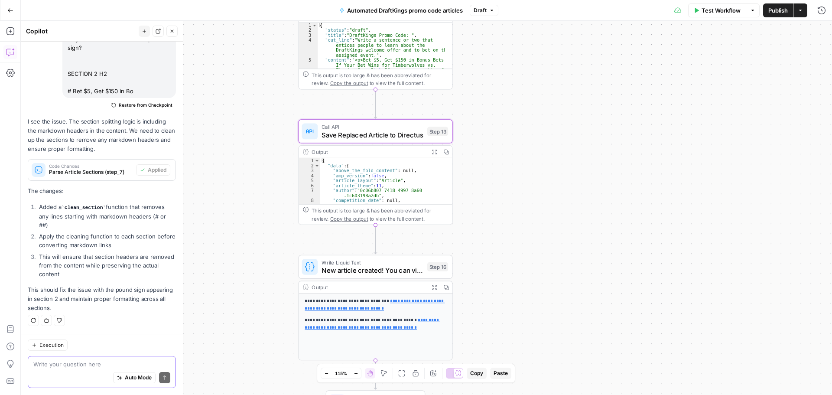
click at [100, 362] on textarea at bounding box center [101, 364] width 137 height 9
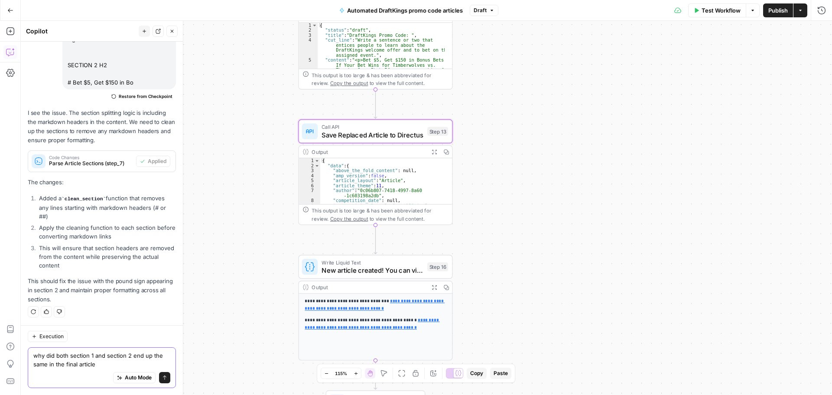
type textarea "why did both section 1 and section 2 end up the same in the final article?"
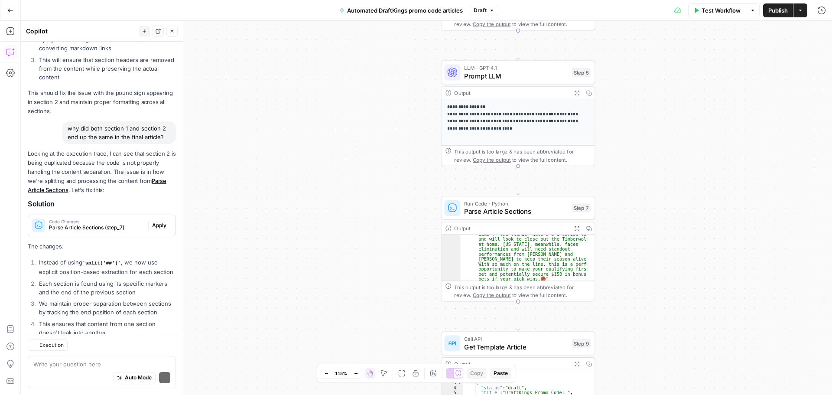
scroll to position [937, 0]
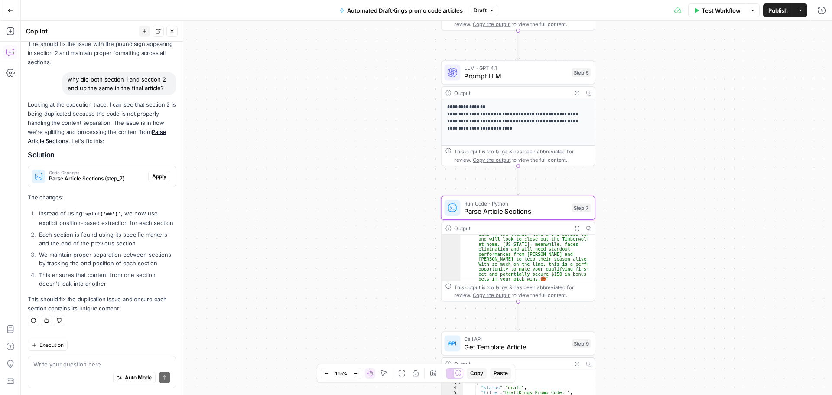
click at [98, 175] on span "Parse Article Sections (step_7)" at bounding box center [97, 179] width 96 height 8
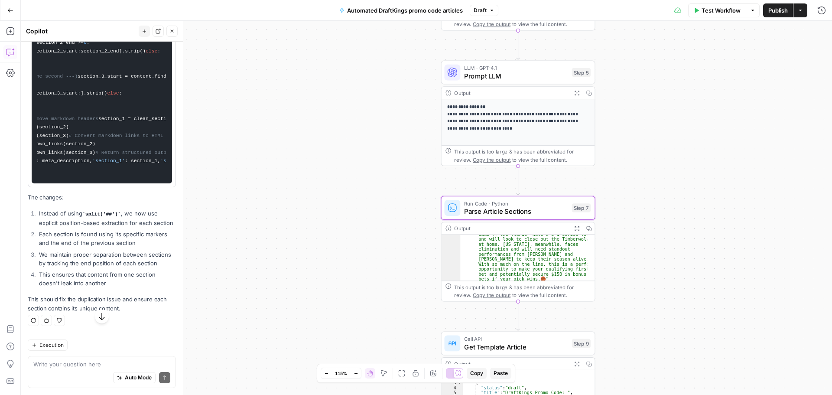
scroll to position [0, 0]
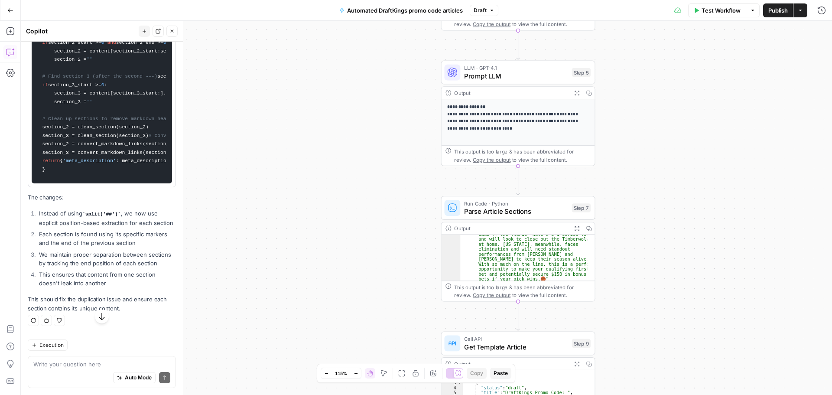
drag, startPoint x: 102, startPoint y: 226, endPoint x: 9, endPoint y: 225, distance: 93.2
click at [0, 220] on html "**********" at bounding box center [416, 197] width 832 height 395
click at [133, 165] on code "import re def convert_markdown_links ( text ): # Convert markdown links to HTML…" at bounding box center [101, 60] width 129 height 238
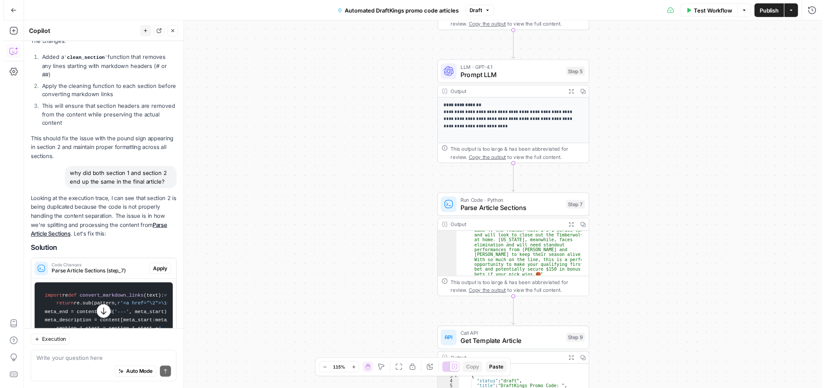
scroll to position [877, 0]
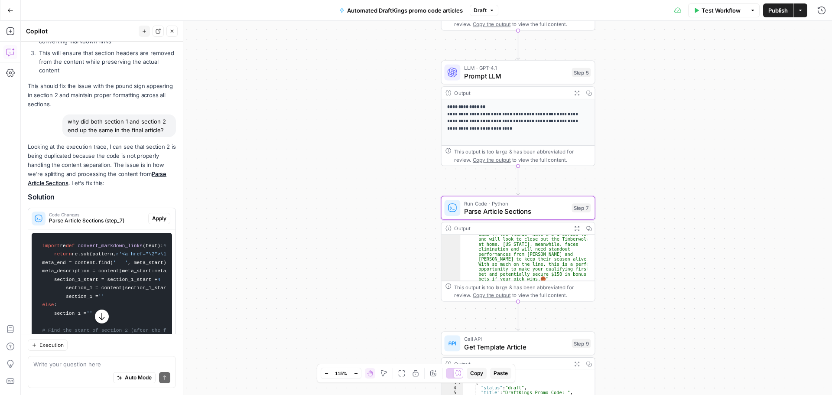
click at [152, 222] on span "Apply" at bounding box center [159, 219] width 14 height 8
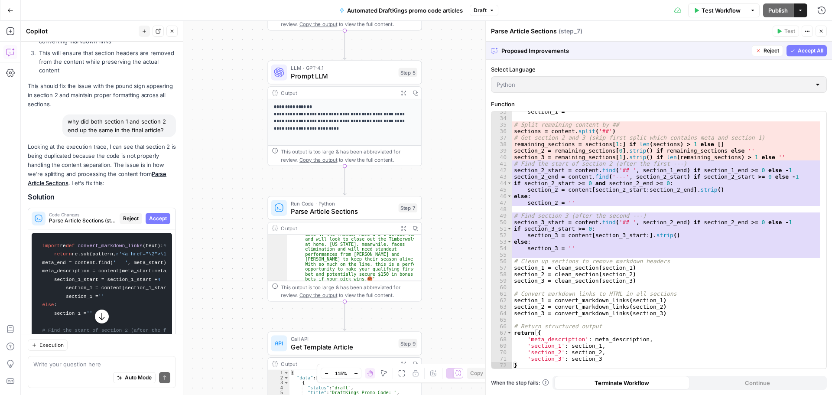
scroll to position [218, 0]
click at [149, 222] on span "Accept" at bounding box center [158, 219] width 18 height 8
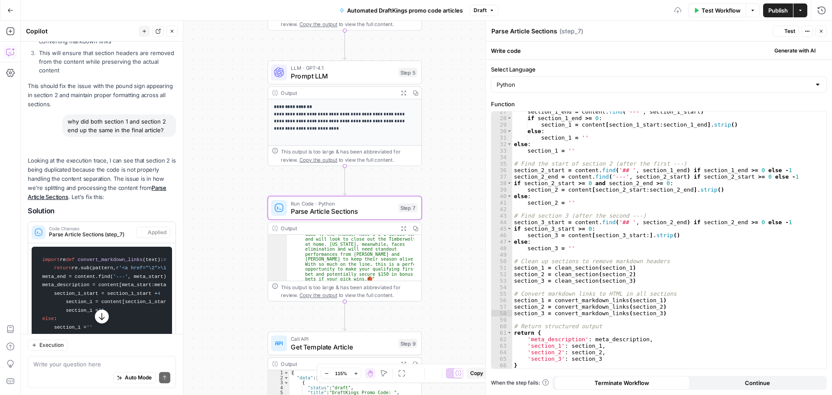
scroll to position [179, 0]
click at [820, 33] on icon "button" at bounding box center [821, 31] width 5 height 5
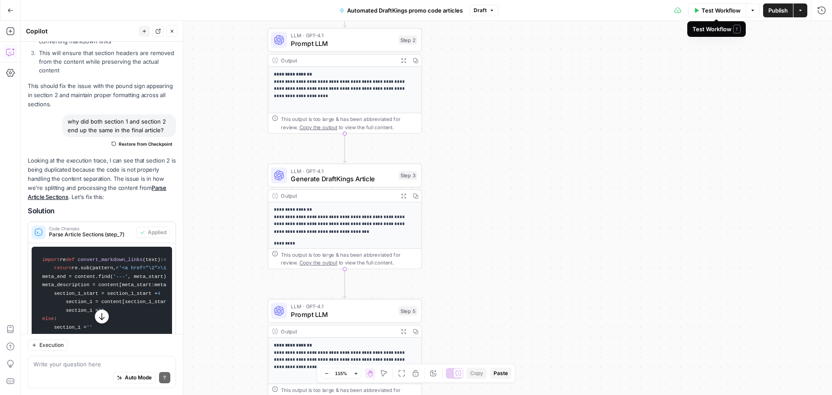
click at [712, 10] on span "Test Workflow" at bounding box center [721, 10] width 39 height 9
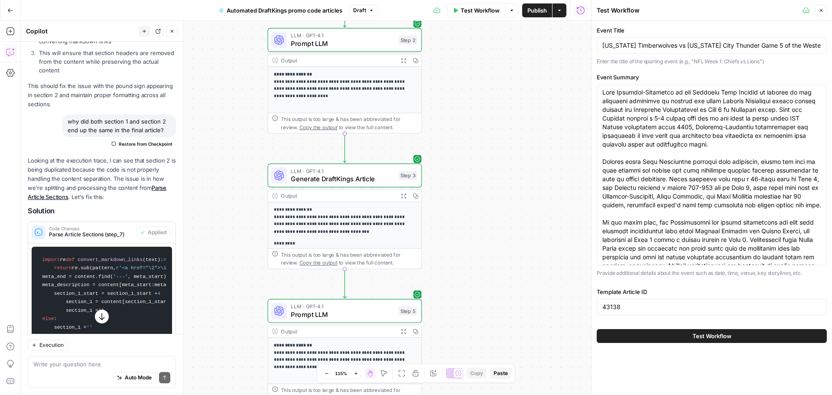
click at [677, 331] on button "Test Workflow" at bounding box center [712, 336] width 230 height 14
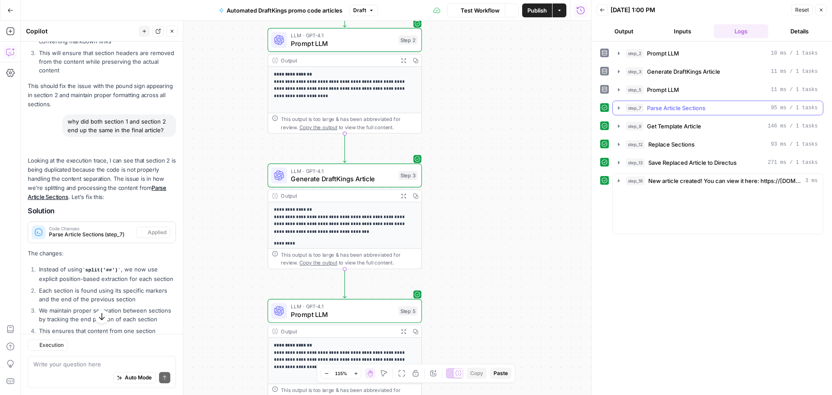
scroll to position [877, 0]
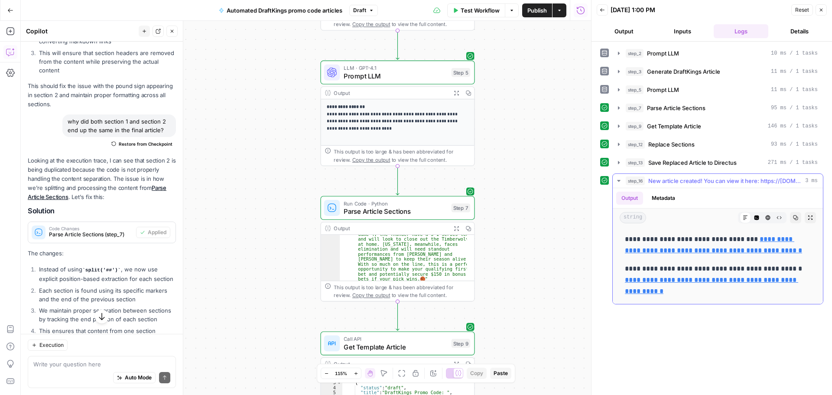
click at [716, 251] on link "**********" at bounding box center [713, 245] width 177 height 18
click at [88, 358] on div "Write your question here Auto Mode Send" at bounding box center [102, 372] width 148 height 32
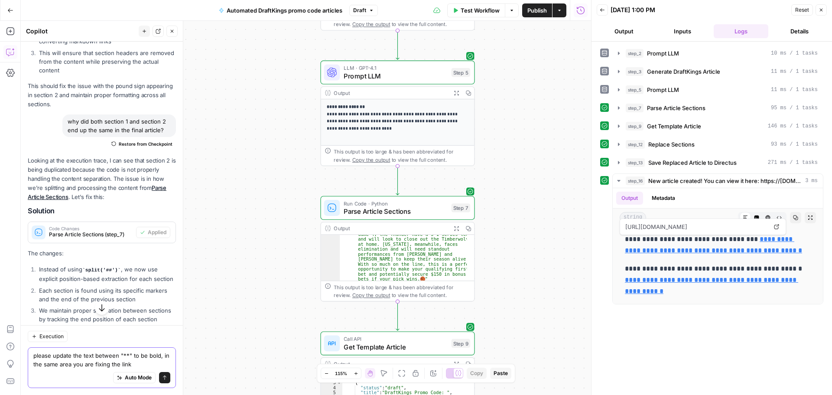
type textarea "please update the text between "**" to be bold, in the same area you are fixing…"
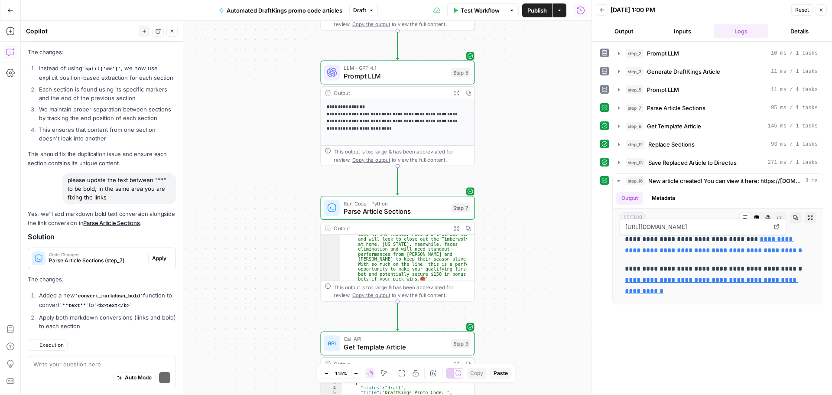
scroll to position [1159, 0]
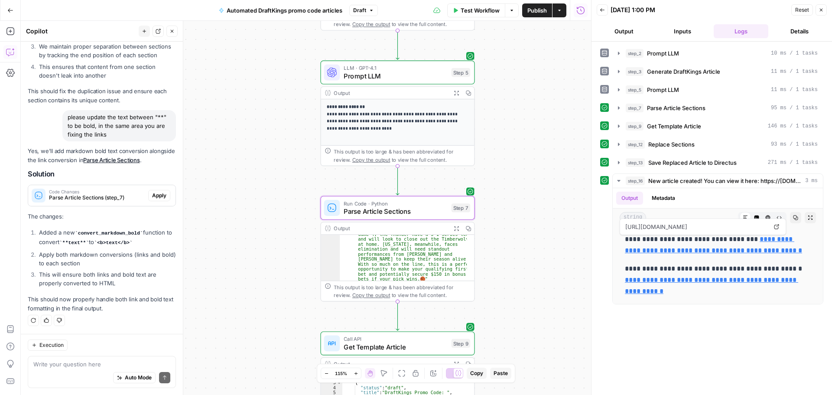
drag, startPoint x: 144, startPoint y: 199, endPoint x: 133, endPoint y: 214, distance: 18.2
click at [148, 199] on button "Apply" at bounding box center [159, 195] width 22 height 11
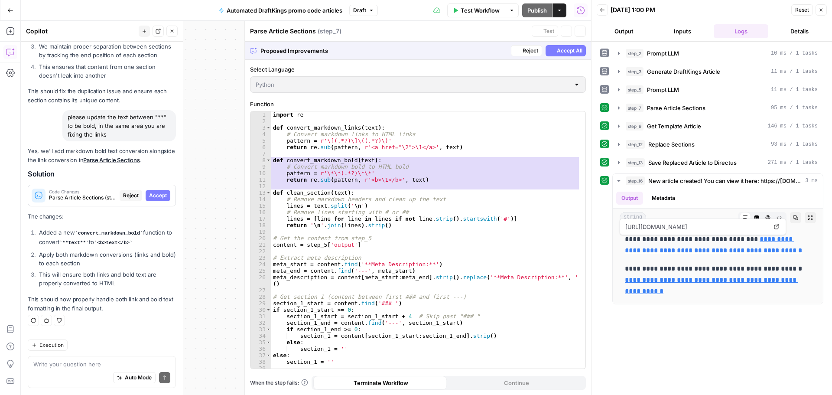
scroll to position [1103, 0]
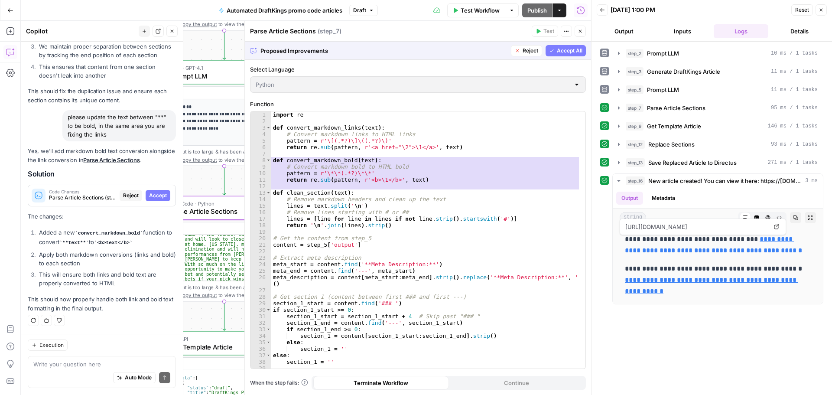
click at [152, 193] on span "Accept" at bounding box center [158, 196] width 18 height 8
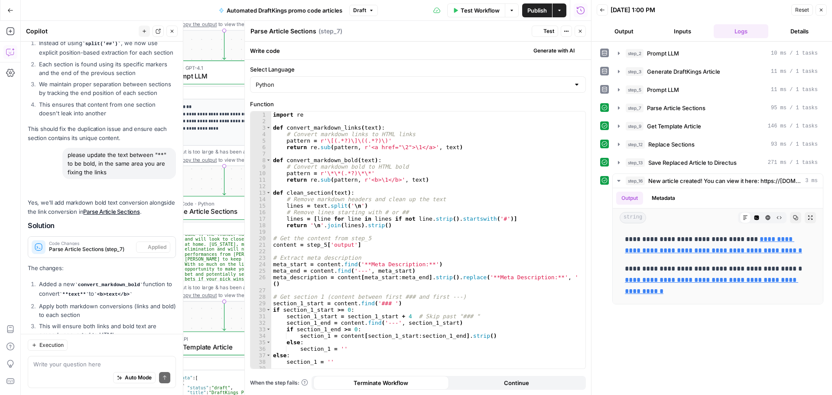
scroll to position [1173, 0]
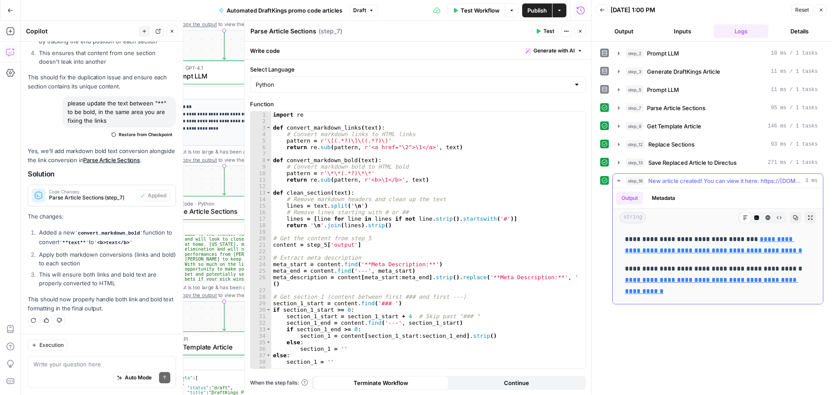
click at [687, 248] on link "**********" at bounding box center [713, 245] width 177 height 18
drag, startPoint x: 472, startPoint y: 11, endPoint x: 468, endPoint y: 16, distance: 5.9
click at [472, 11] on span "Test Workflow" at bounding box center [480, 10] width 39 height 9
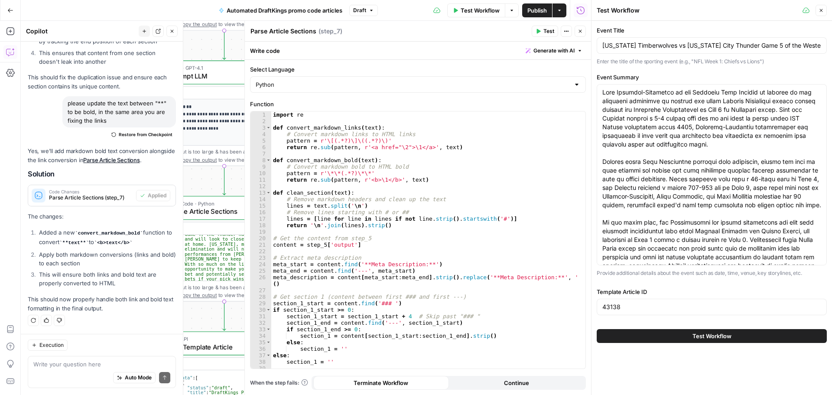
click at [690, 333] on button "Test Workflow" at bounding box center [712, 336] width 230 height 14
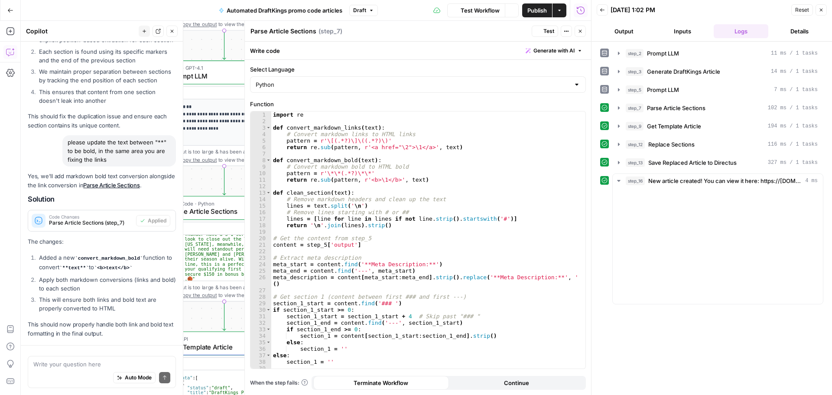
scroll to position [1173, 0]
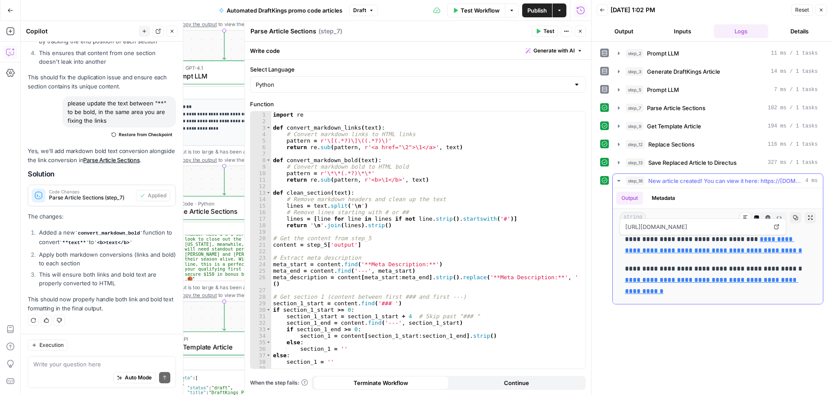
click at [703, 251] on link "**********" at bounding box center [713, 245] width 177 height 18
click at [68, 368] on div "Auto Mode Send" at bounding box center [101, 377] width 137 height 19
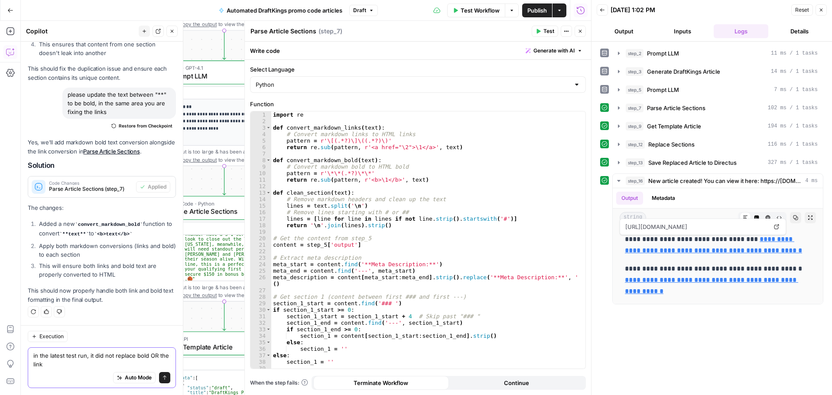
type textarea "in the latest test run, it did not replace bold OR the links"
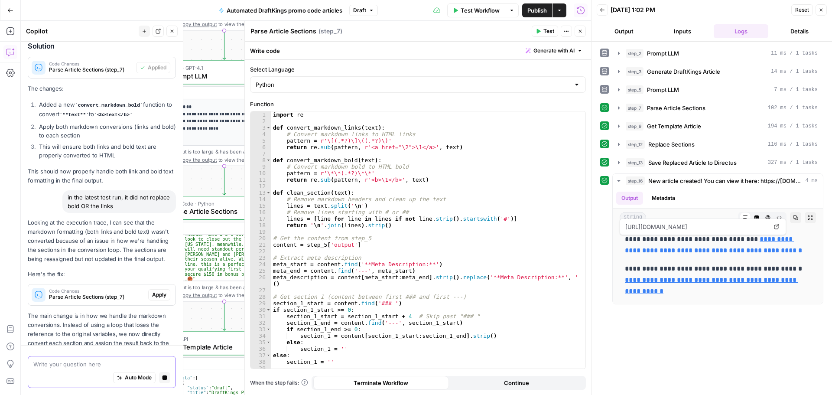
scroll to position [1259, 0]
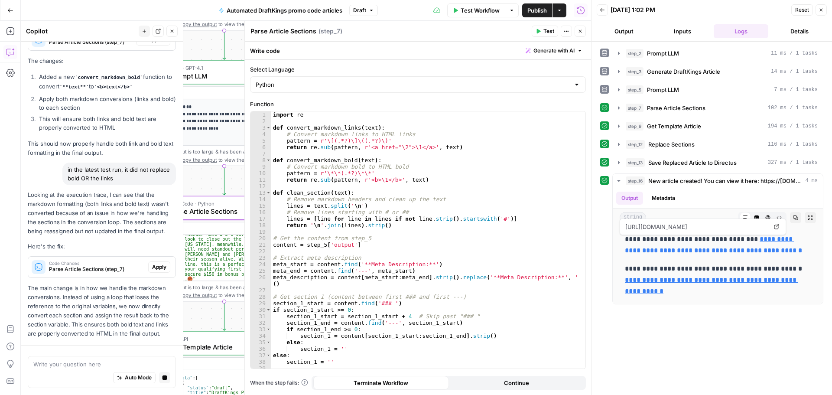
click at [153, 266] on span "Apply" at bounding box center [159, 267] width 14 height 8
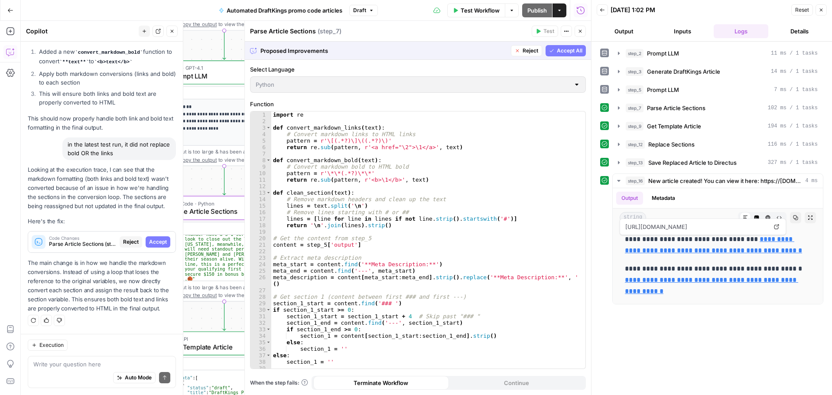
click at [153, 226] on p "Here's the fix:" at bounding box center [102, 221] width 148 height 9
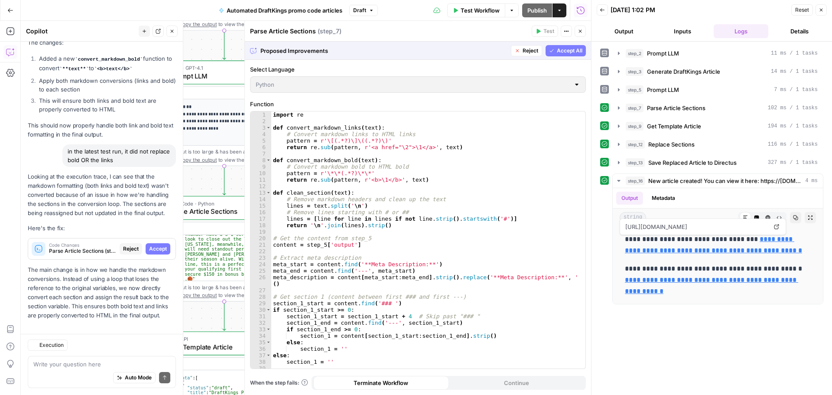
scroll to position [1285, 0]
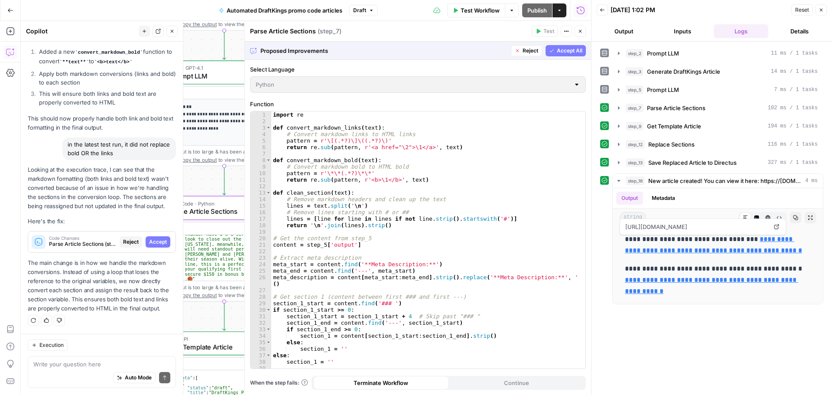
click at [152, 241] on span "Accept" at bounding box center [158, 242] width 18 height 8
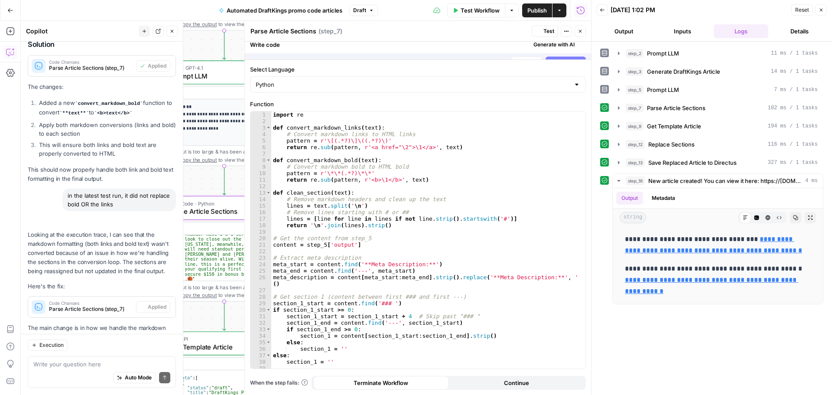
scroll to position [1368, 0]
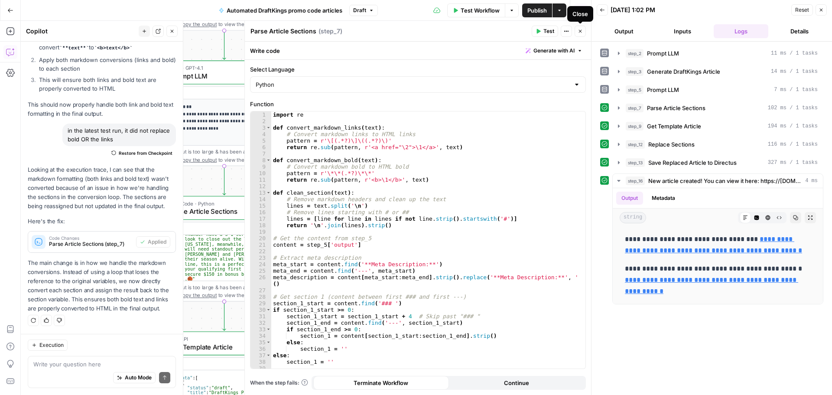
click at [579, 30] on icon "button" at bounding box center [580, 31] width 3 height 3
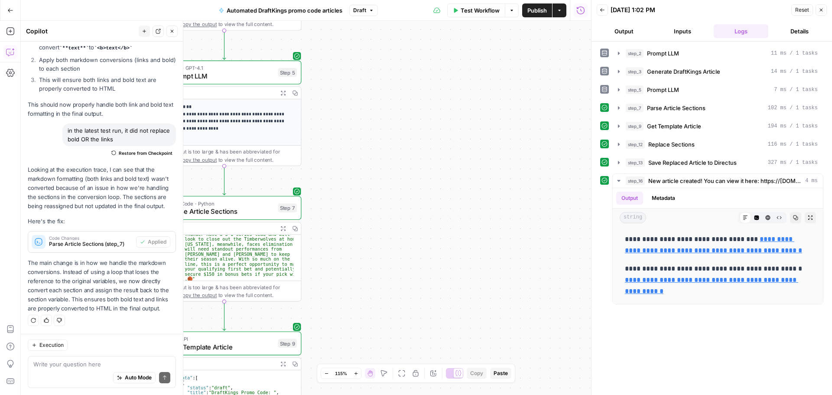
click at [474, 10] on span "Test Workflow" at bounding box center [480, 10] width 39 height 9
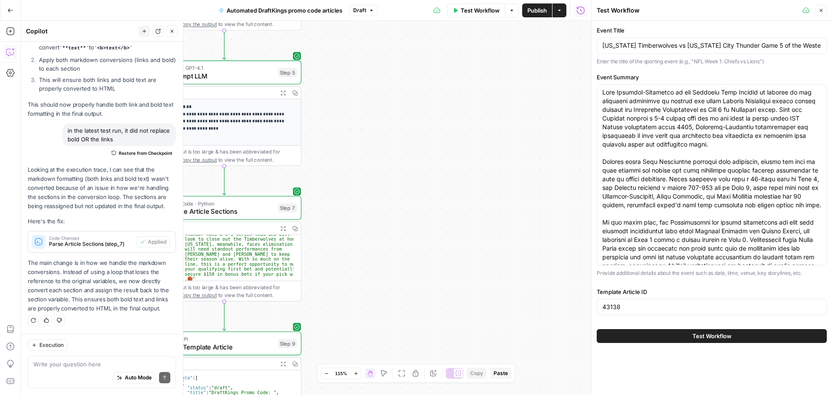
click at [673, 339] on button "Test Workflow" at bounding box center [712, 336] width 230 height 14
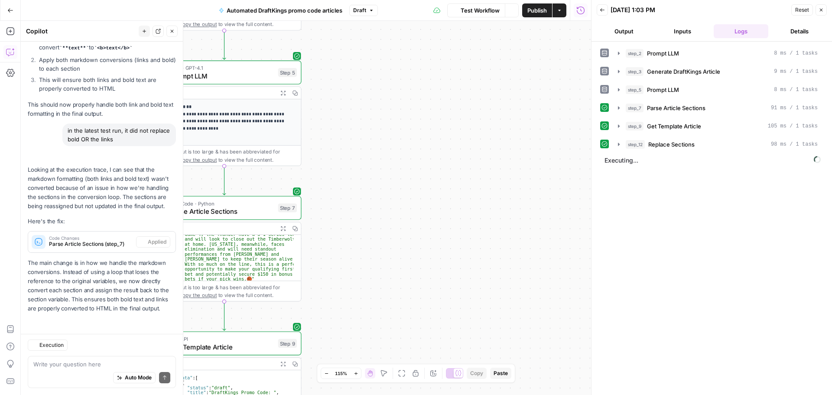
scroll to position [1368, 0]
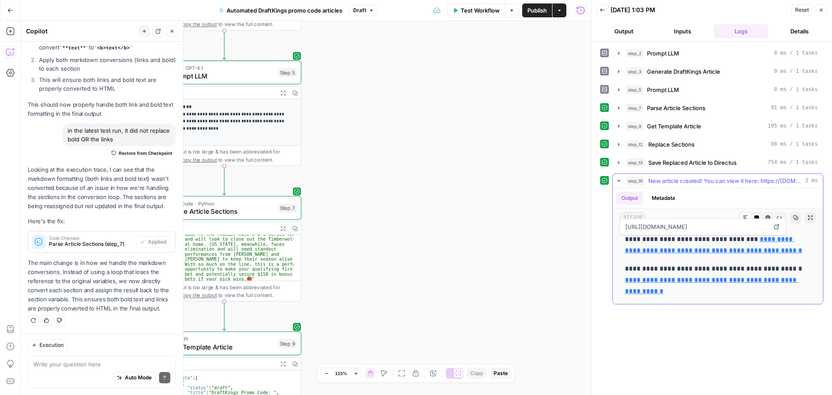
click at [655, 253] on link "**********" at bounding box center [713, 245] width 177 height 18
click at [428, 170] on div "**********" at bounding box center [306, 208] width 570 height 374
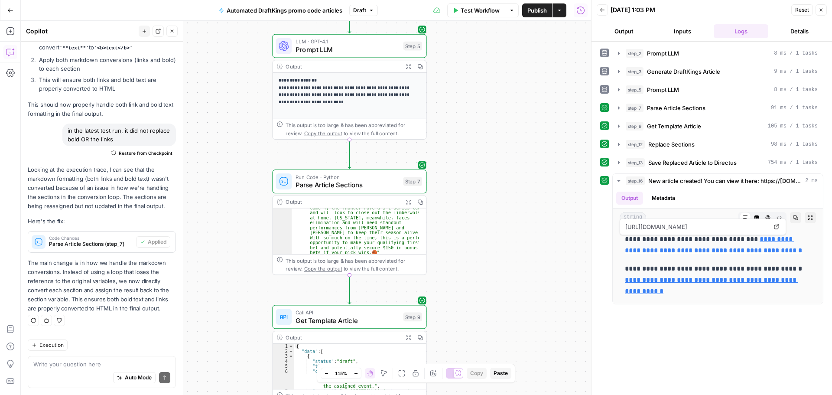
drag, startPoint x: 386, startPoint y: 169, endPoint x: 510, endPoint y: 143, distance: 127.2
click at [350, 211] on div ""section_1" : "Bet $5, Get $150 in Bonus Bets If Your Bet Wins for Timberwolves…" at bounding box center [355, 211] width 127 height 190
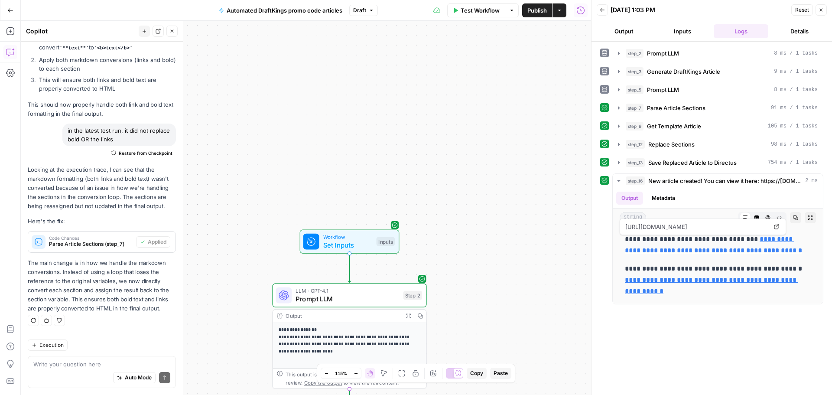
click at [448, 140] on div "**********" at bounding box center [306, 208] width 570 height 374
click at [172, 33] on icon "button" at bounding box center [171, 31] width 5 height 5
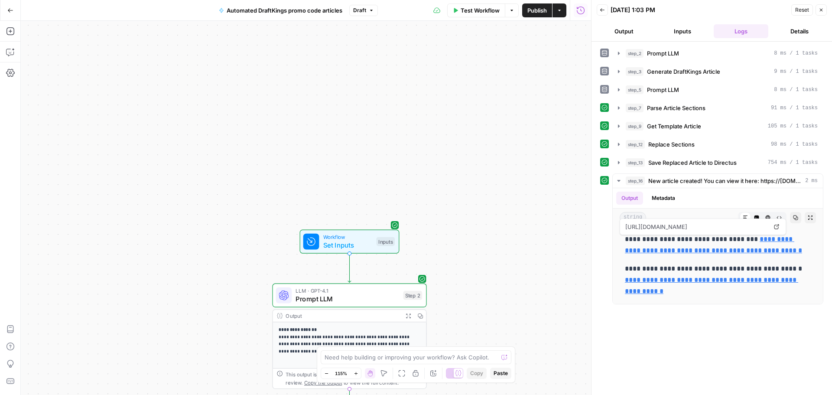
click at [819, 11] on icon "button" at bounding box center [821, 9] width 5 height 5
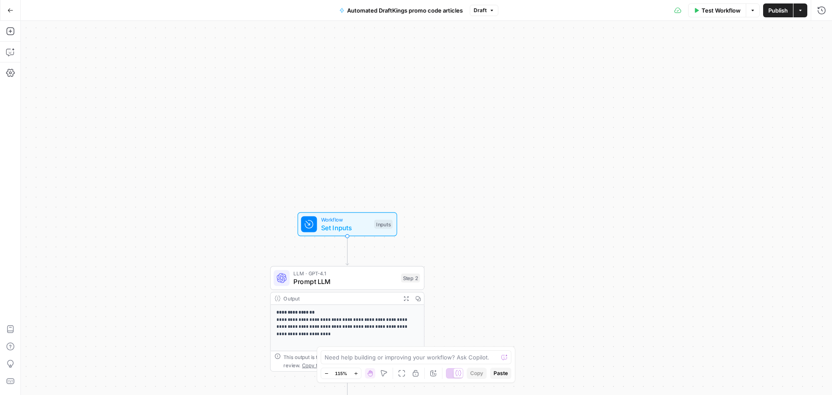
drag, startPoint x: 436, startPoint y: 258, endPoint x: 429, endPoint y: 154, distance: 104.7
click at [429, 154] on div "**********" at bounding box center [426, 208] width 811 height 374
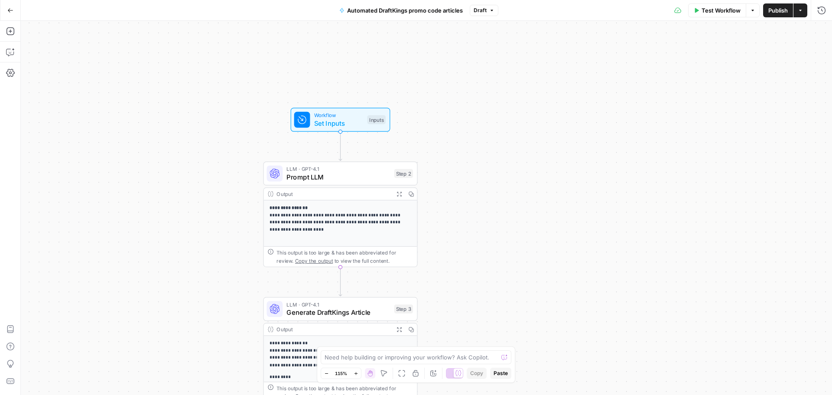
click at [325, 213] on p "**********" at bounding box center [337, 218] width 134 height 29
click at [323, 182] on div "LLM · GPT-4.1 Prompt LLM Step 2 Copy step Delete step Add Note Test" at bounding box center [340, 174] width 154 height 24
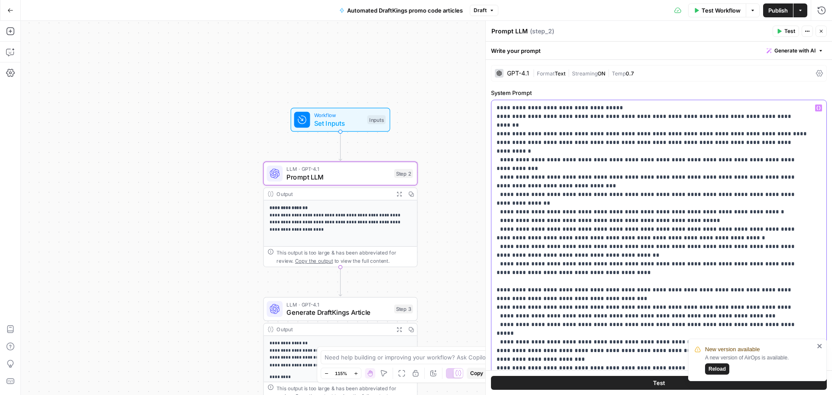
click at [578, 184] on p "**********" at bounding box center [653, 351] width 312 height 494
type input "fandu"
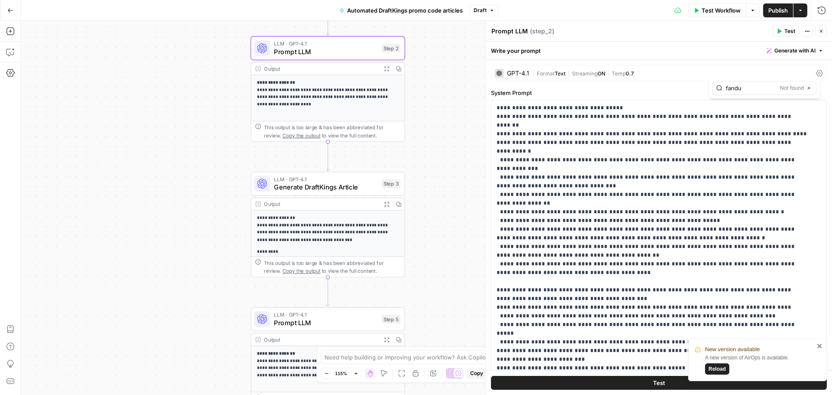
drag, startPoint x: 225, startPoint y: 211, endPoint x: 215, endPoint y: 88, distance: 123.5
click at [215, 88] on div "**********" at bounding box center [426, 208] width 811 height 374
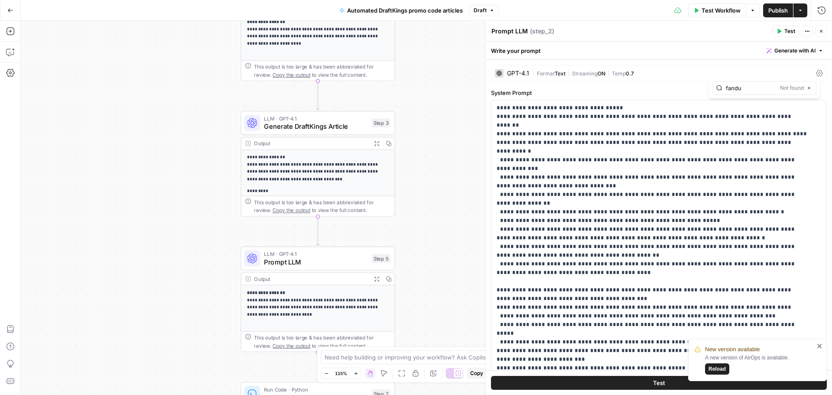
click at [320, 171] on p "**********" at bounding box center [314, 168] width 134 height 29
click at [315, 168] on p "**********" at bounding box center [314, 168] width 134 height 29
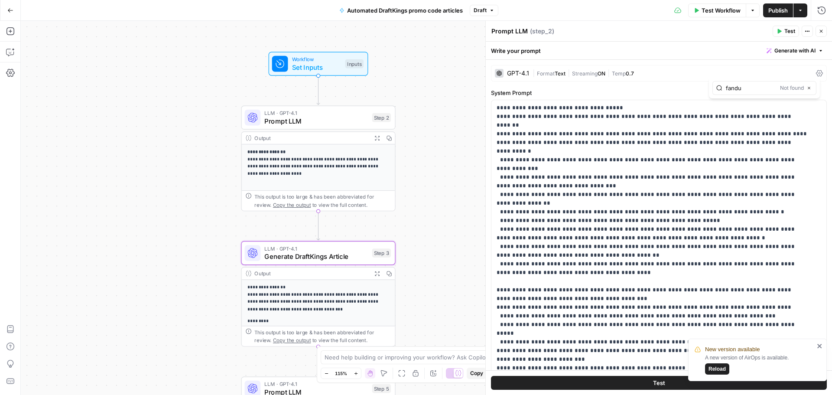
drag, startPoint x: 217, startPoint y: 104, endPoint x: 267, endPoint y: 149, distance: 67.2
click at [267, 150] on div "**********" at bounding box center [426, 208] width 811 height 374
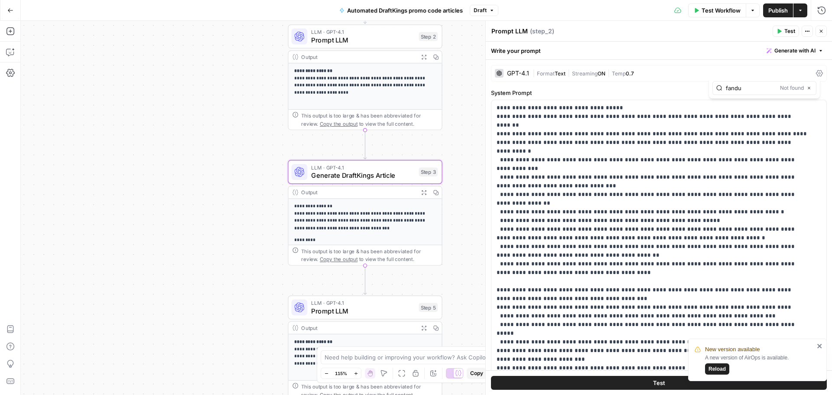
click at [357, 217] on p "**********" at bounding box center [361, 217] width 134 height 29
click at [355, 42] on span "Prompt LLM" at bounding box center [363, 40] width 104 height 10
click at [374, 176] on span "Generate DraftKings Article" at bounding box center [363, 175] width 104 height 10
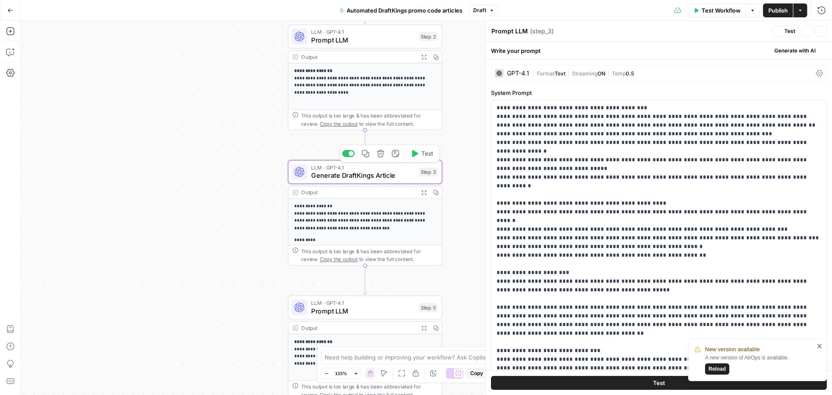
type textarea "Generate DraftKings Article"
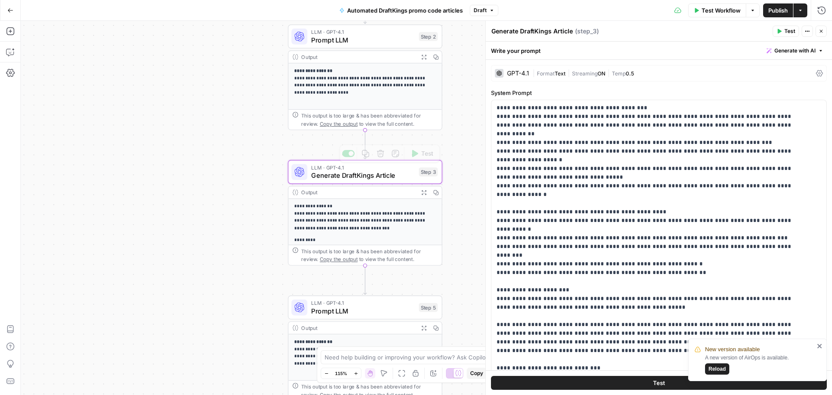
click at [355, 45] on span "Prompt LLM" at bounding box center [363, 40] width 104 height 10
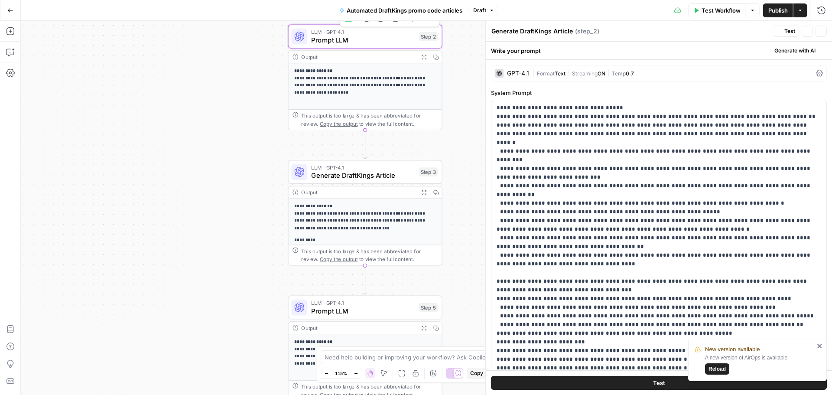
type textarea "Prompt LLM"
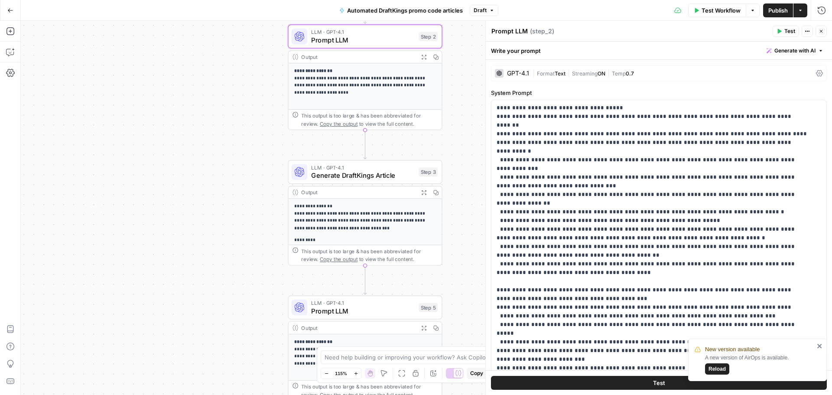
click at [356, 178] on span "Generate DraftKings Article" at bounding box center [363, 175] width 104 height 10
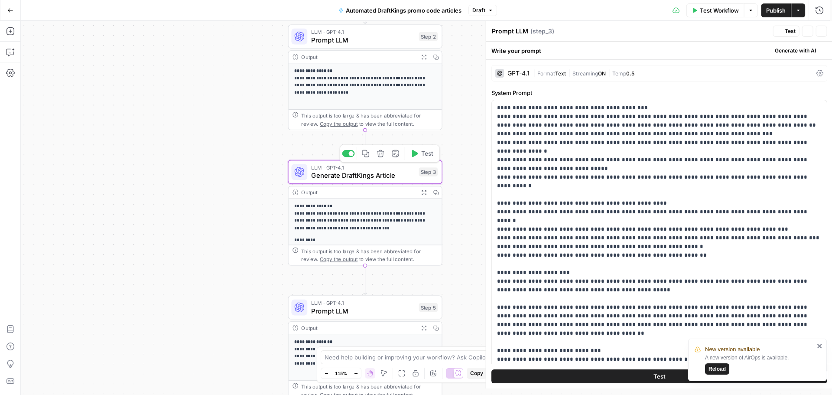
type textarea "Generate DraftKings Article"
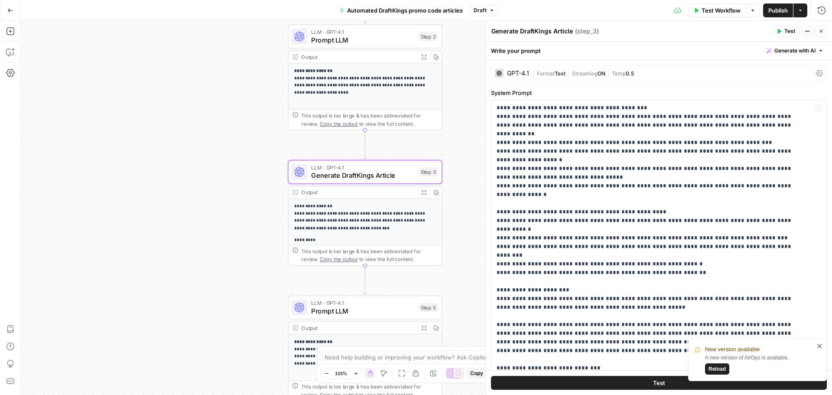
scroll to position [130, 0]
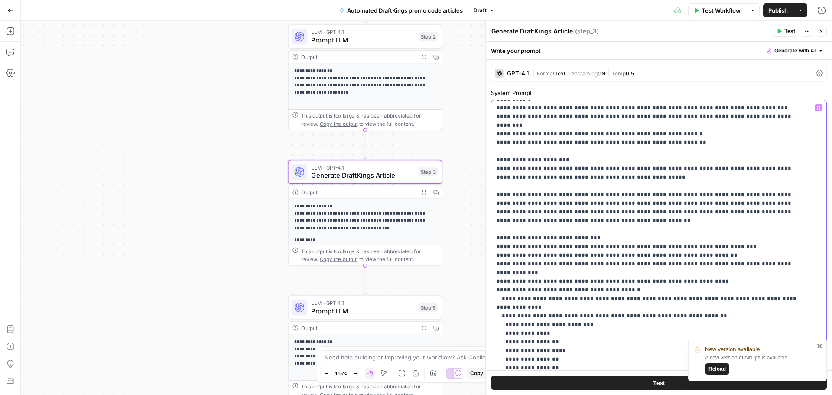
type input "fand"
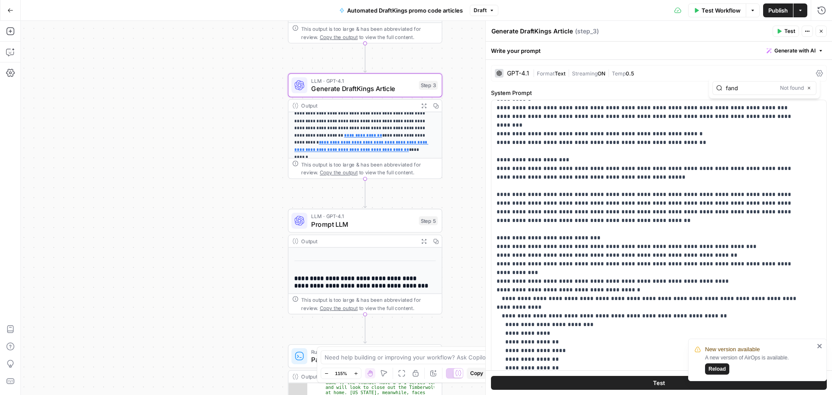
scroll to position [43, 0]
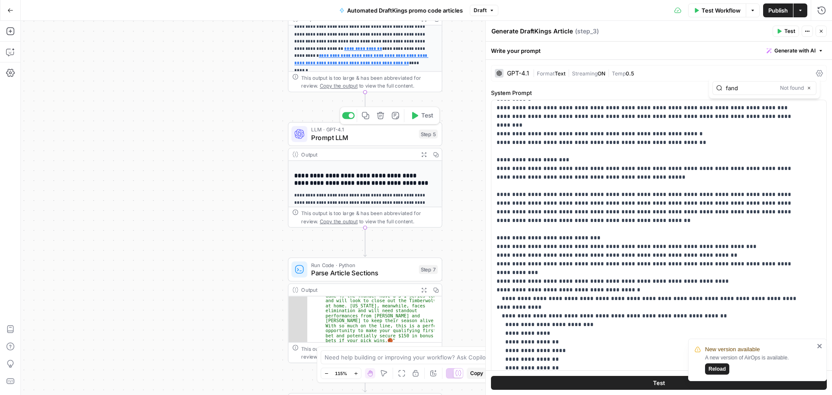
click at [371, 138] on span "Prompt LLM" at bounding box center [363, 138] width 104 height 10
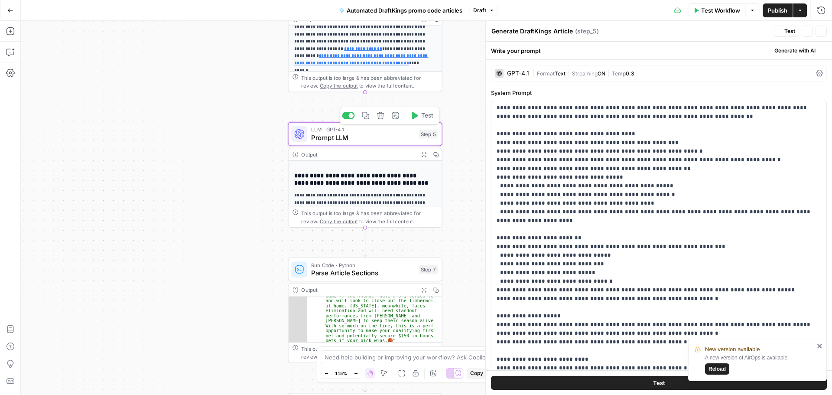
type textarea "Prompt LLM"
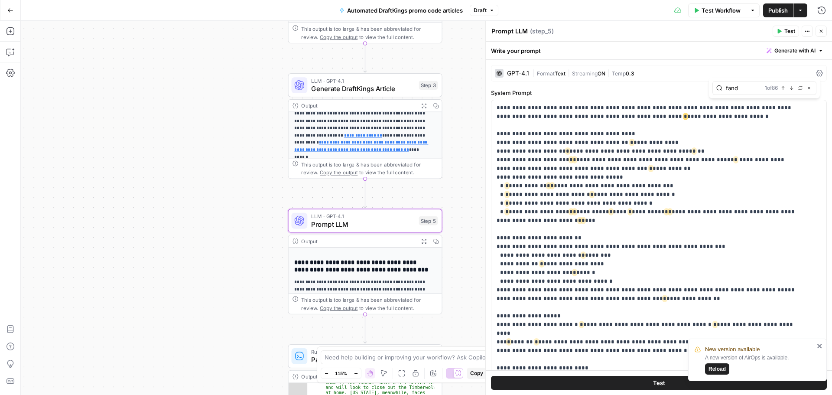
type input "fand"
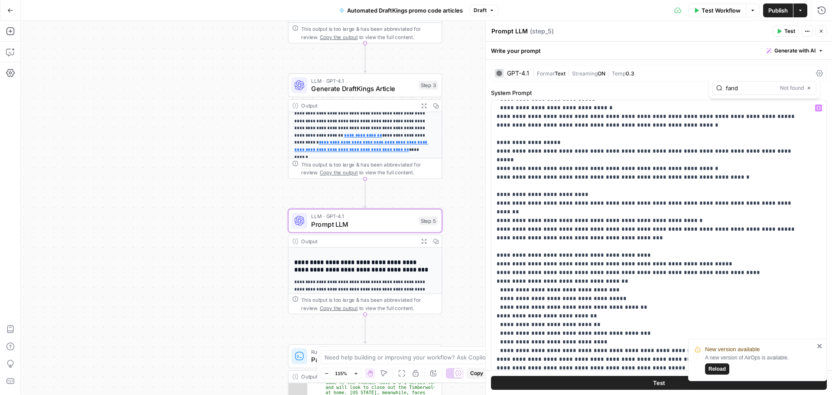
scroll to position [278, 0]
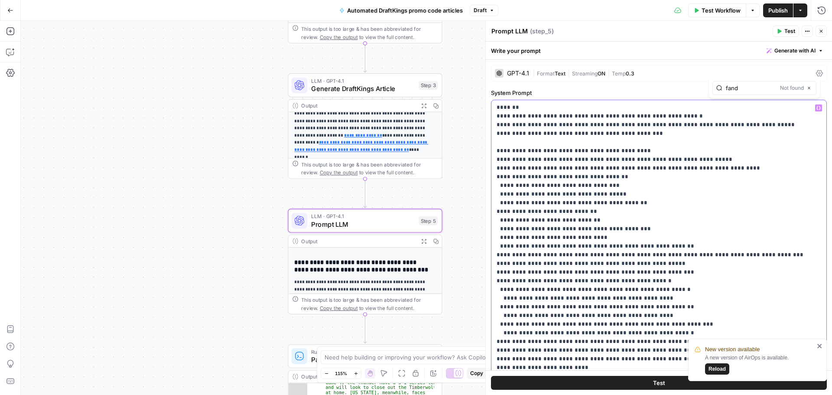
click at [635, 202] on p "**********" at bounding box center [653, 138] width 312 height 624
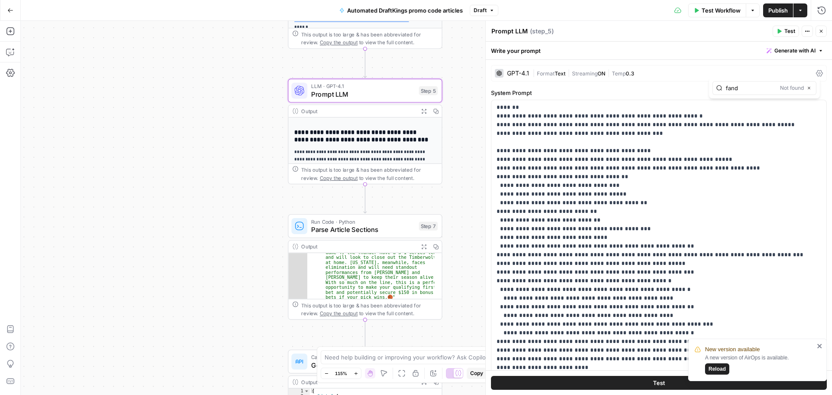
scroll to position [107, 0]
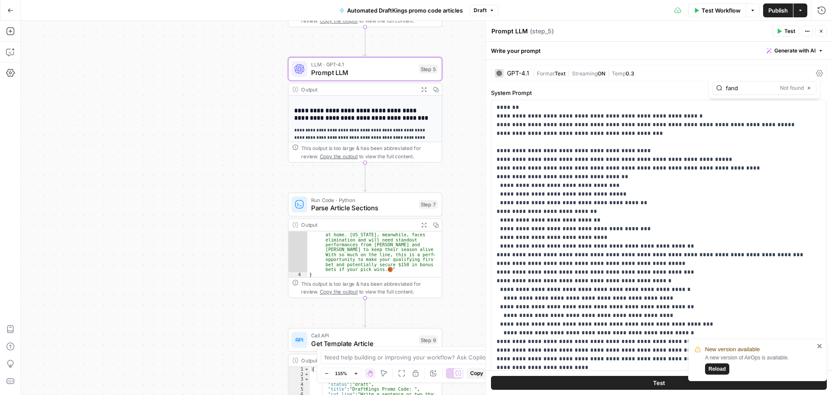
click at [397, 211] on span "Parse Article Sections" at bounding box center [363, 208] width 104 height 10
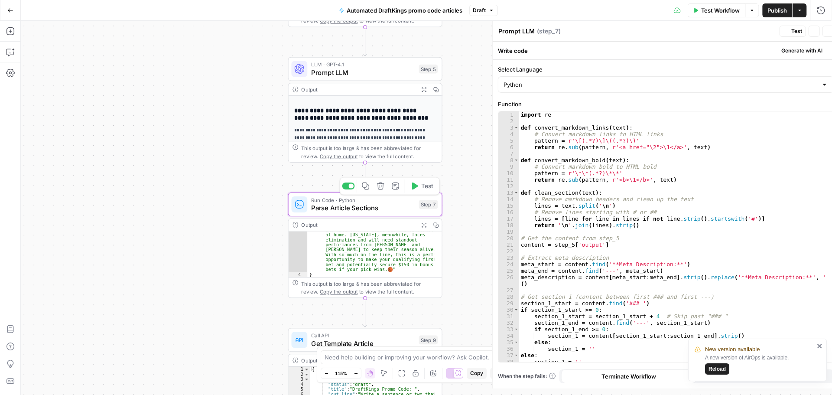
type textarea "Parse Article Sections"
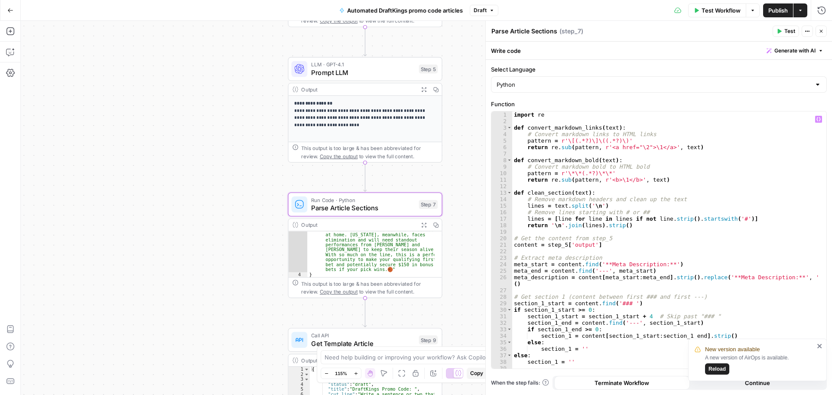
scroll to position [66, 0]
click at [347, 70] on span "Prompt LLM" at bounding box center [363, 73] width 104 height 10
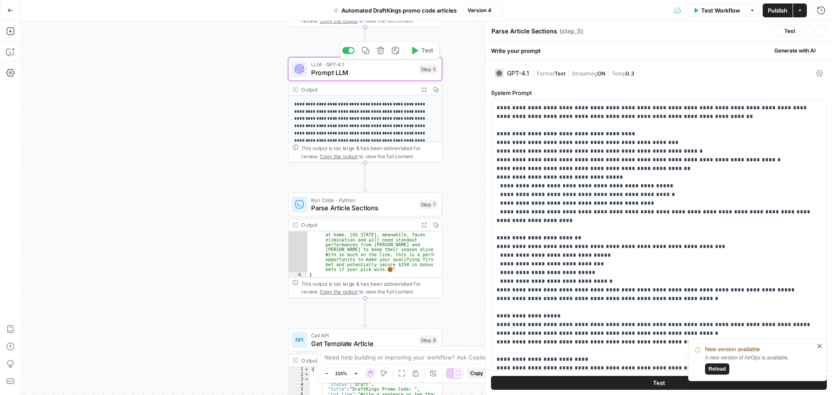
type textarea "Prompt LLM"
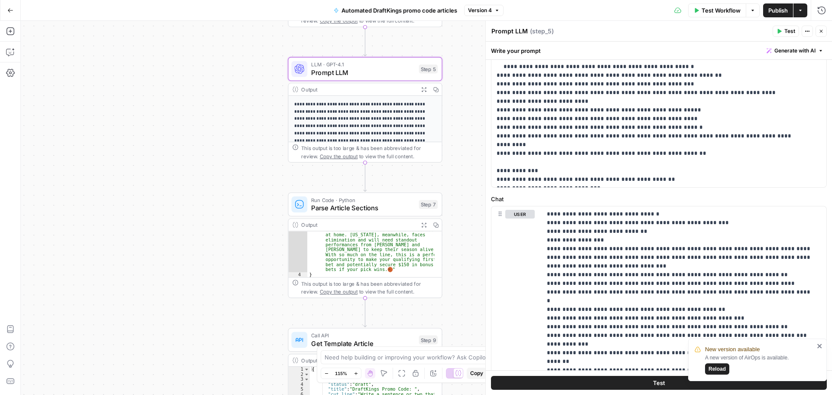
scroll to position [303, 0]
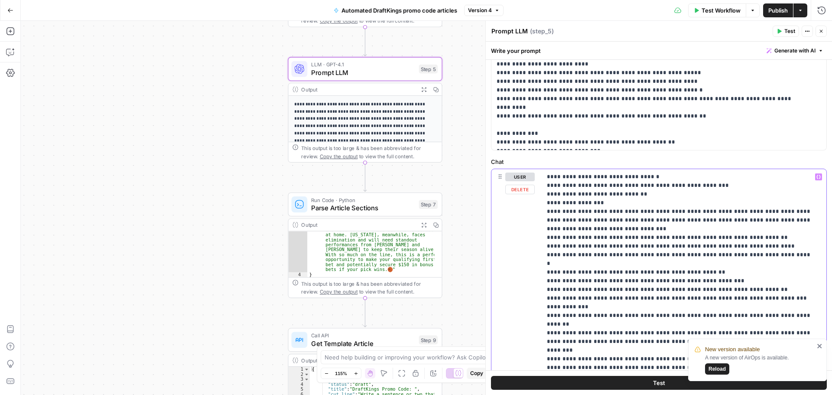
drag, startPoint x: 602, startPoint y: 177, endPoint x: 655, endPoint y: 172, distance: 53.6
click at [655, 172] on p "**********" at bounding box center [681, 284] width 268 height 225
click at [628, 229] on p "**********" at bounding box center [681, 284] width 268 height 225
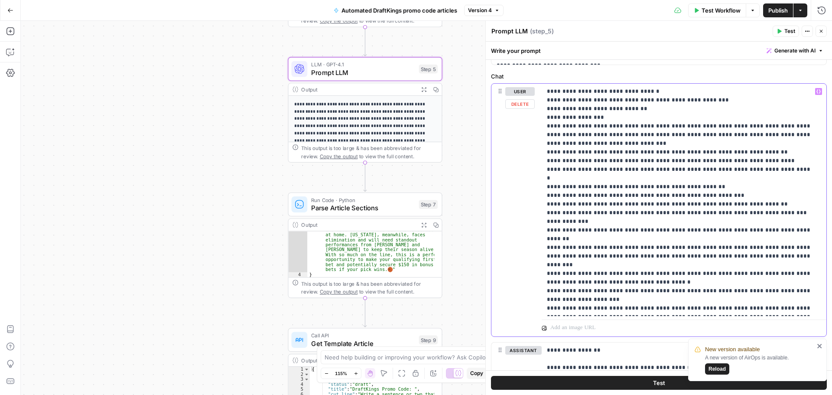
scroll to position [347, 0]
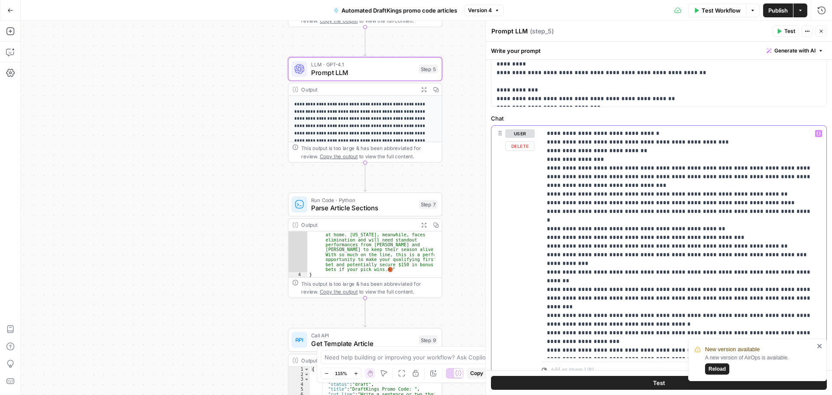
drag, startPoint x: 621, startPoint y: 249, endPoint x: 632, endPoint y: 272, distance: 25.8
click at [641, 260] on p "**********" at bounding box center [681, 241] width 268 height 225
click at [215, 142] on div "**********" at bounding box center [426, 208] width 811 height 374
click at [636, 207] on p "**********" at bounding box center [681, 241] width 268 height 225
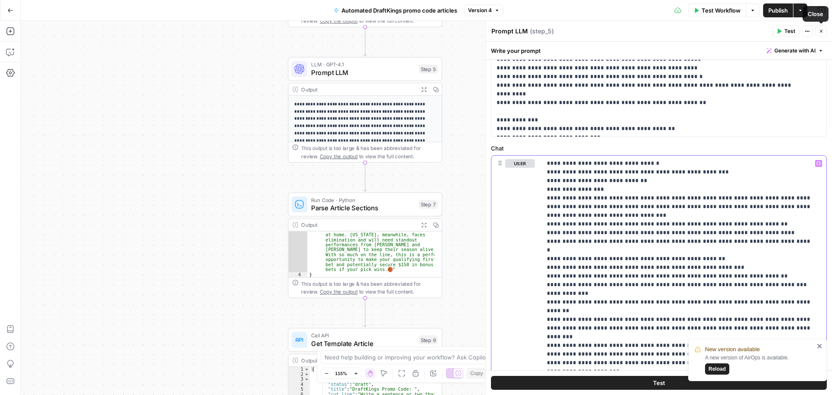
scroll to position [303, 0]
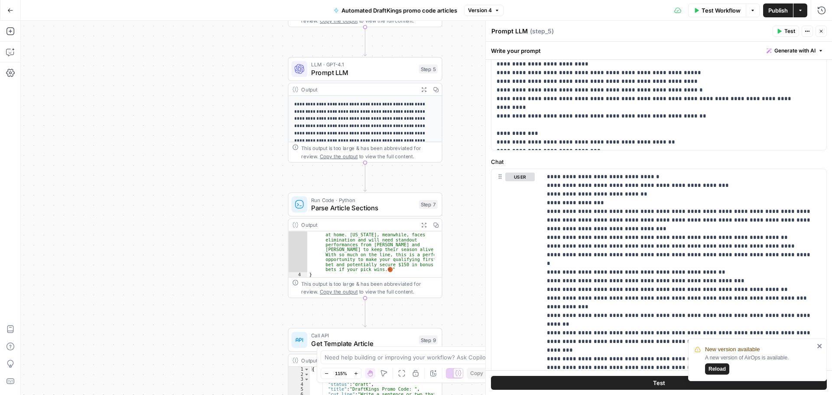
click at [820, 31] on icon "button" at bounding box center [821, 31] width 5 height 5
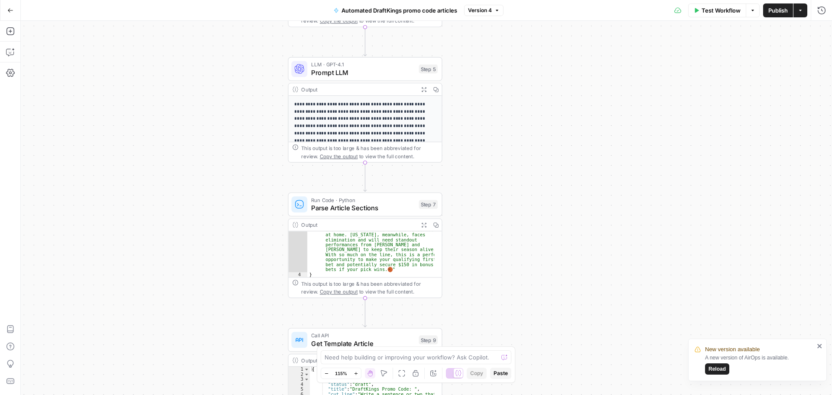
click at [713, 372] on span "Reload" at bounding box center [717, 369] width 17 height 8
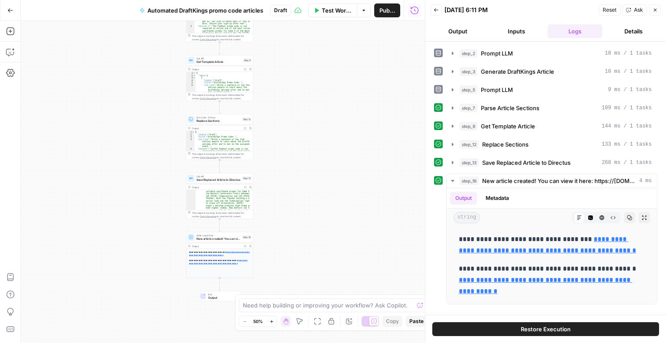
scroll to position [78, 0]
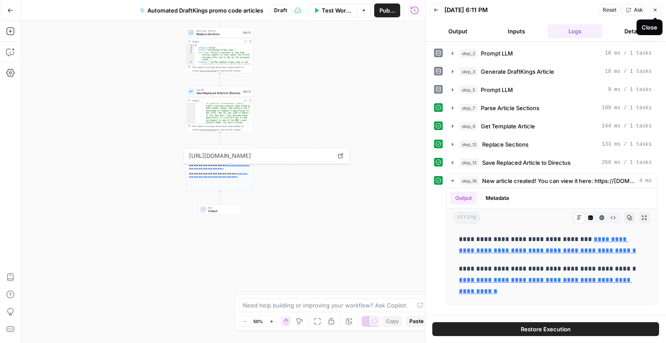
click at [655, 9] on icon "button" at bounding box center [654, 9] width 5 height 5
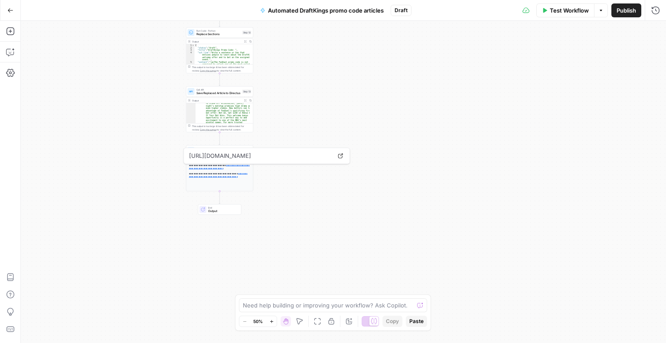
click at [628, 11] on span "Publish" at bounding box center [626, 10] width 20 height 9
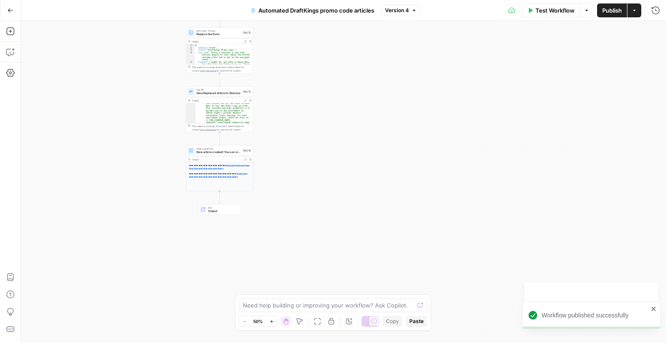
drag, startPoint x: 443, startPoint y: 106, endPoint x: 260, endPoint y: 116, distance: 184.1
click at [443, 106] on div "**********" at bounding box center [343, 182] width 645 height 322
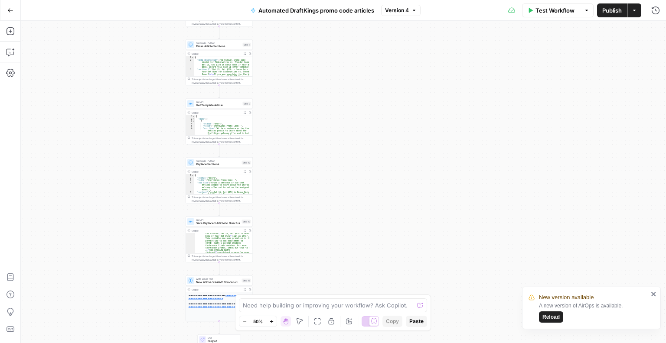
scroll to position [104, 0]
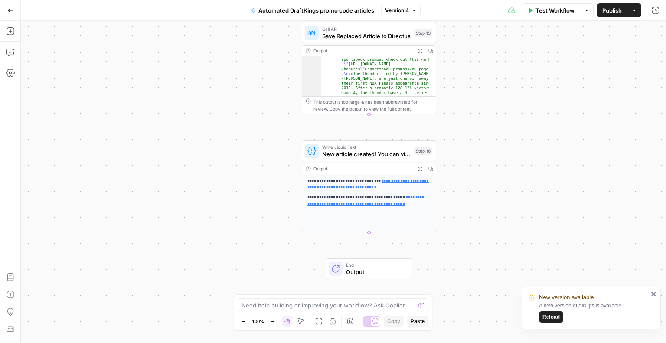
drag, startPoint x: 303, startPoint y: 215, endPoint x: 478, endPoint y: 198, distance: 175.8
click at [481, 199] on div "**********" at bounding box center [343, 182] width 645 height 322
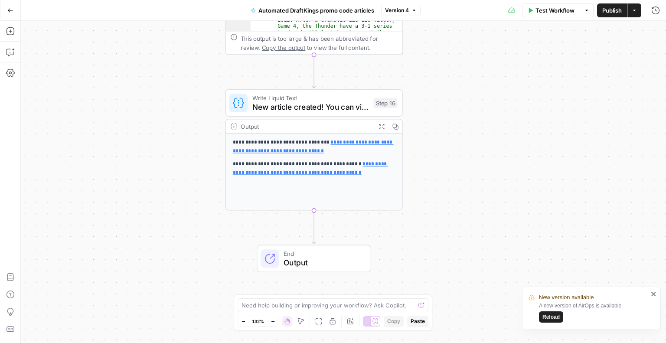
drag, startPoint x: 441, startPoint y: 191, endPoint x: 462, endPoint y: 164, distance: 34.0
click at [462, 164] on div "**********" at bounding box center [343, 182] width 645 height 322
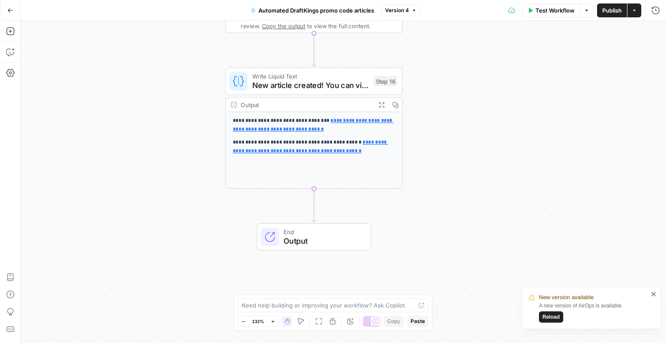
click at [552, 320] on span "Reload" at bounding box center [550, 317] width 17 height 8
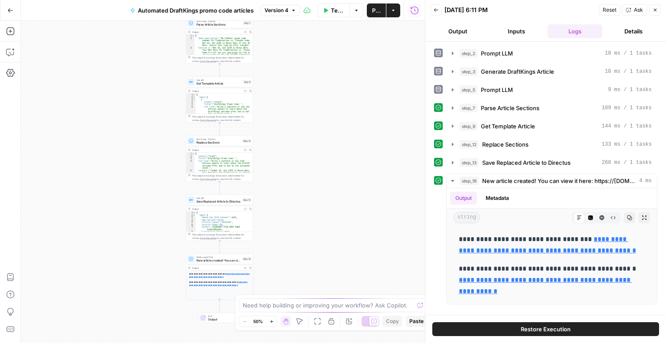
click at [652, 9] on button "Close" at bounding box center [654, 9] width 11 height 11
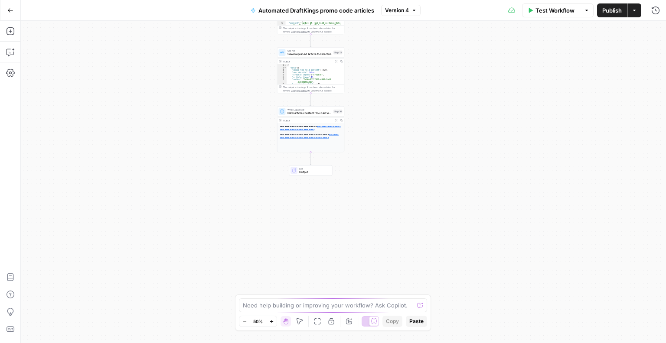
drag, startPoint x: 355, startPoint y: 169, endPoint x: 420, endPoint y: 208, distance: 75.1
click at [426, 215] on div "**********" at bounding box center [343, 182] width 645 height 322
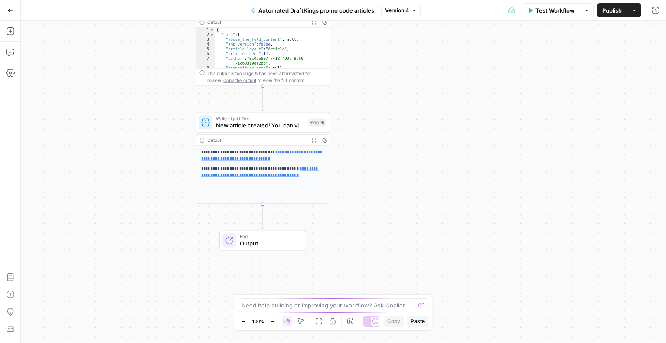
drag, startPoint x: 382, startPoint y: 138, endPoint x: 397, endPoint y: 160, distance: 26.8
click at [397, 160] on div "**********" at bounding box center [343, 182] width 645 height 322
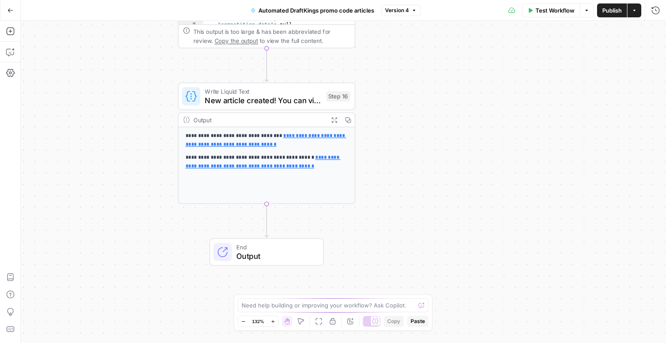
drag, startPoint x: 381, startPoint y: 182, endPoint x: 423, endPoint y: 171, distance: 43.8
click at [423, 171] on div "**********" at bounding box center [343, 182] width 645 height 322
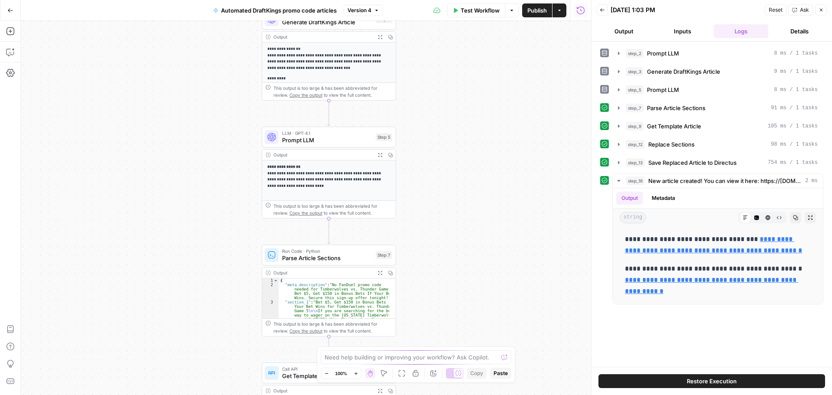
drag, startPoint x: 380, startPoint y: 194, endPoint x: 419, endPoint y: 224, distance: 49.1
click at [515, 310] on div "**********" at bounding box center [306, 208] width 570 height 374
click at [324, 142] on span "Prompt LLM" at bounding box center [327, 140] width 90 height 9
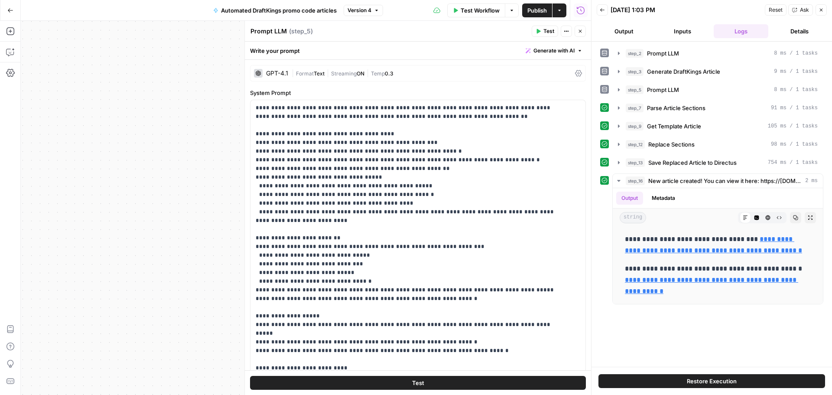
click at [817, 15] on button "Close" at bounding box center [821, 9] width 11 height 11
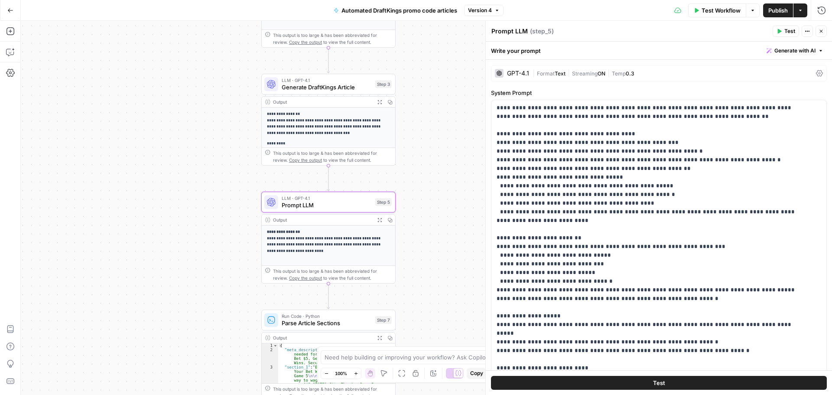
click at [322, 199] on span "LLM · GPT-4.1" at bounding box center [327, 198] width 90 height 7
click at [306, 93] on div "LLM · GPT-4.1 Generate DraftKings Article Step 3 Copy step Delete step Add Note…" at bounding box center [328, 84] width 134 height 21
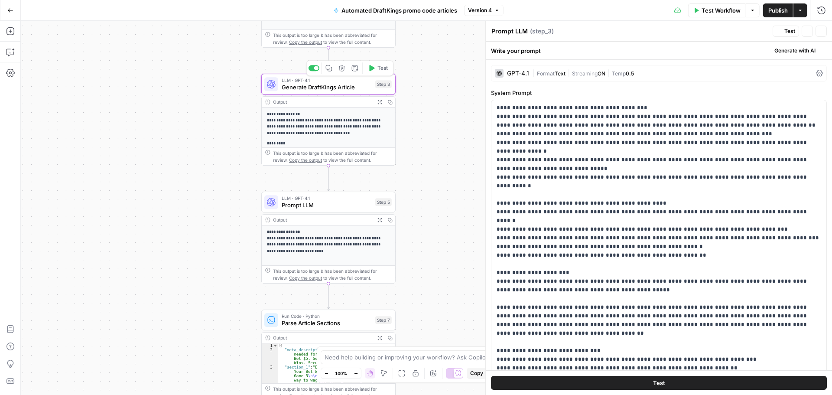
type textarea "Generate DraftKings Article"
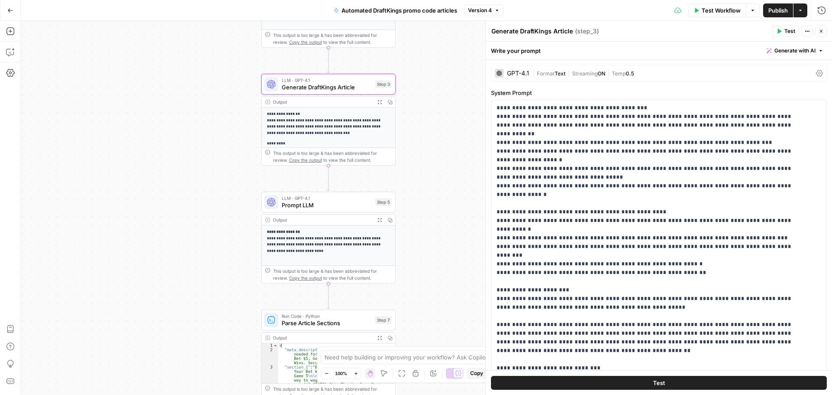
click at [310, 204] on span "Prompt LLM" at bounding box center [327, 205] width 90 height 9
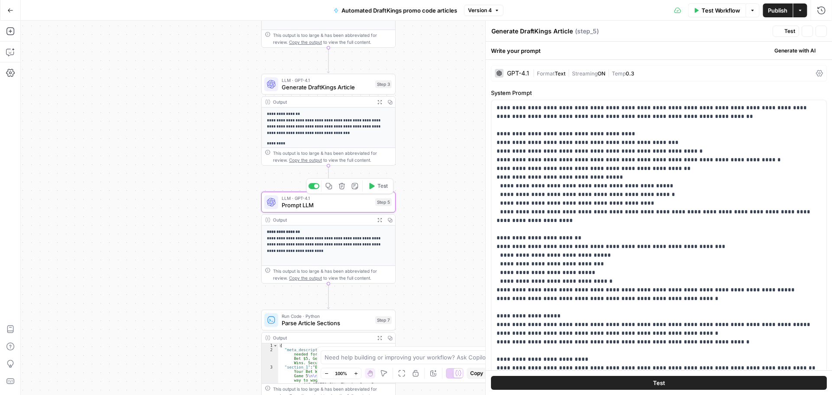
type textarea "Prompt LLM"
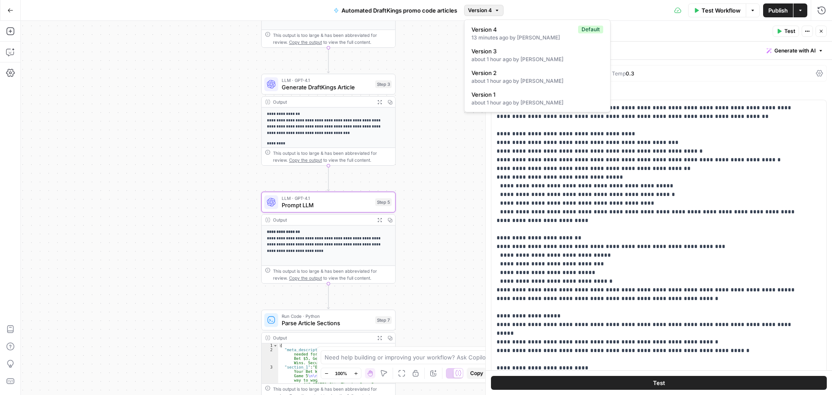
click at [495, 14] on button "Version 4" at bounding box center [483, 10] width 39 height 11
click at [497, 55] on span "Version 3" at bounding box center [536, 51] width 128 height 9
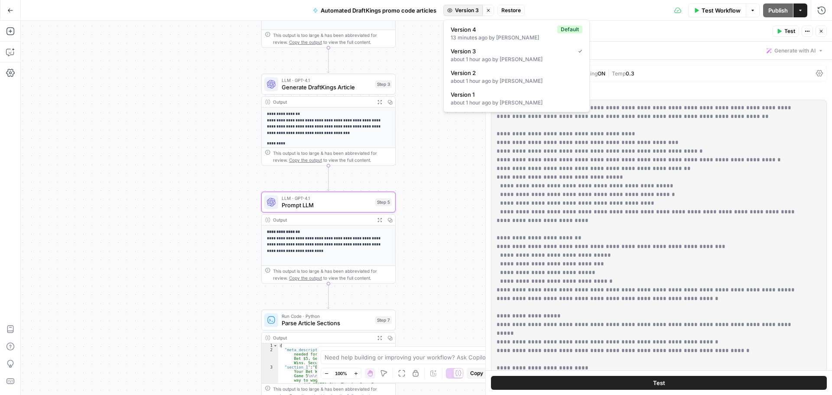
click at [470, 12] on span "Version 3" at bounding box center [467, 11] width 24 height 8
click at [472, 77] on div "about 1 hour ago by [PERSON_NAME]" at bounding box center [517, 81] width 132 height 8
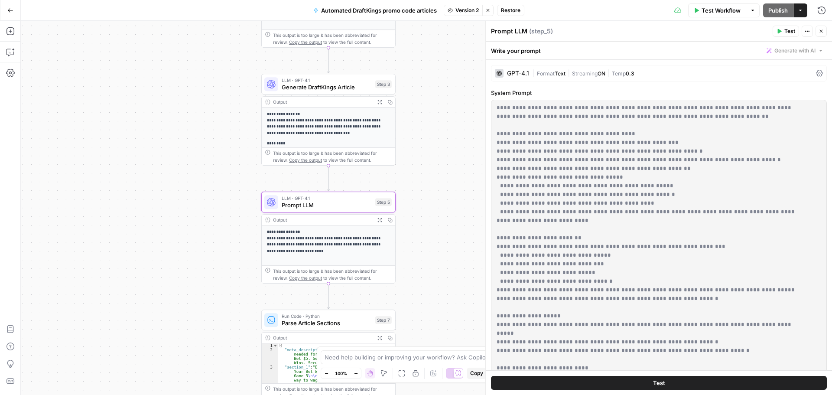
click at [464, 9] on span "Version 2" at bounding box center [466, 11] width 23 height 8
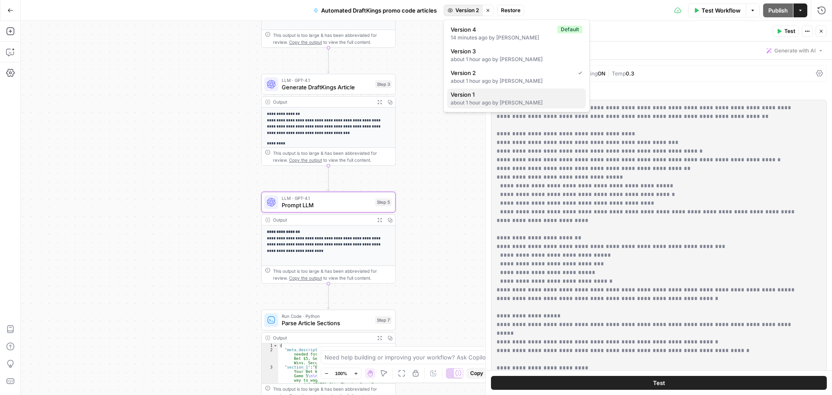
click at [504, 101] on div "about 1 hour ago by [PERSON_NAME]" at bounding box center [517, 103] width 132 height 8
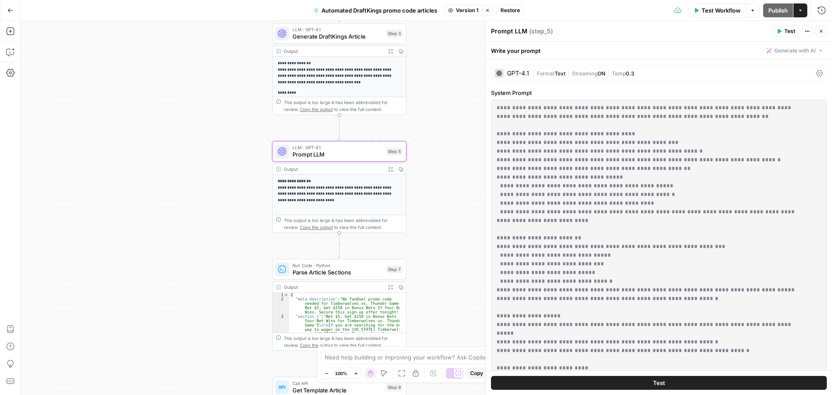
drag, startPoint x: 436, startPoint y: 167, endPoint x: 480, endPoint y: 147, distance: 48.9
click at [480, 147] on div "**********" at bounding box center [426, 208] width 811 height 374
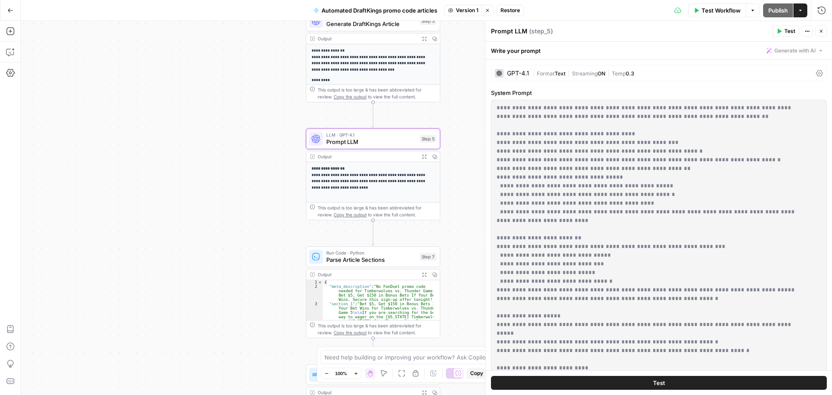
click at [821, 29] on icon "button" at bounding box center [821, 31] width 5 height 5
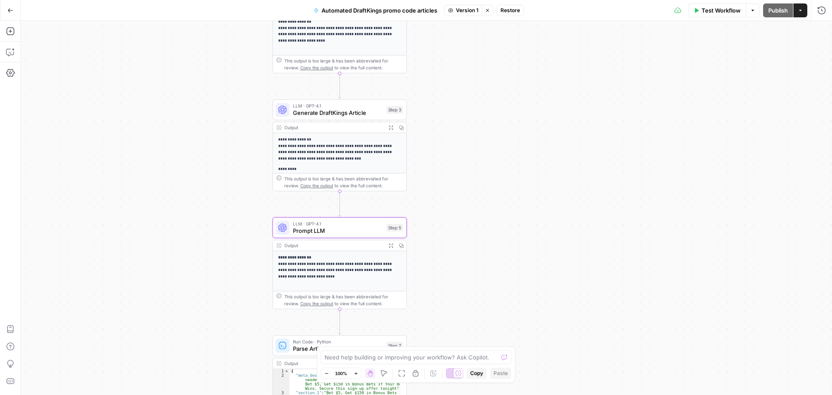
drag, startPoint x: 505, startPoint y: 153, endPoint x: 468, endPoint y: 236, distance: 90.6
click at [468, 236] on div "**********" at bounding box center [426, 208] width 811 height 374
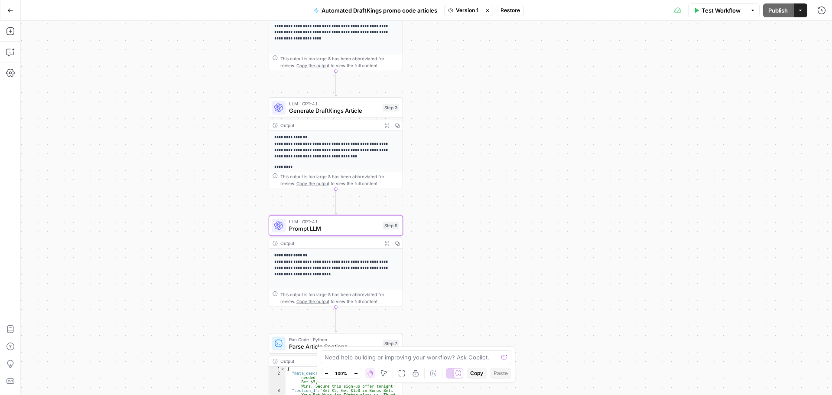
click at [568, 195] on div "**********" at bounding box center [426, 208] width 811 height 374
click at [459, 10] on span "Version 1" at bounding box center [467, 11] width 23 height 8
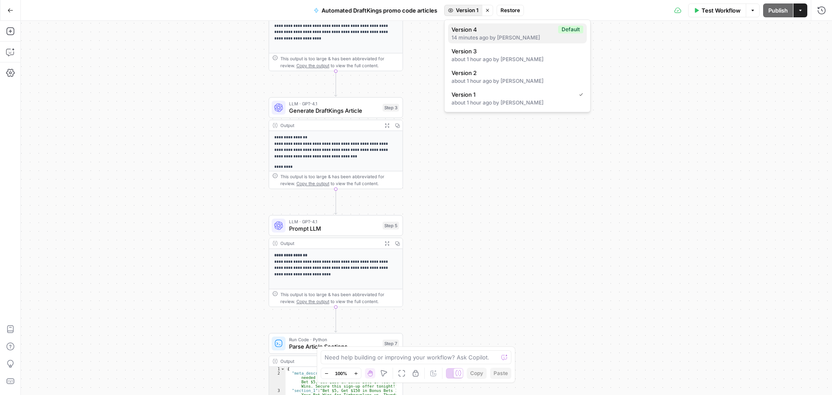
click at [536, 39] on div "14 minutes ago by [PERSON_NAME]" at bounding box center [518, 38] width 132 height 8
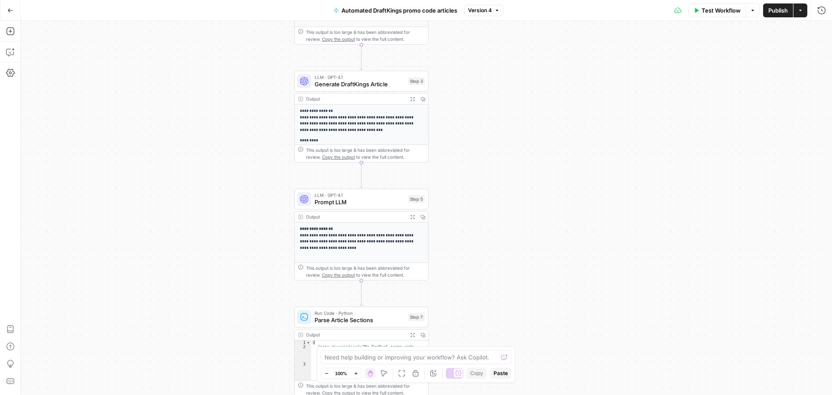
drag, startPoint x: 474, startPoint y: 223, endPoint x: 478, endPoint y: 214, distance: 9.5
click at [479, 215] on div "**********" at bounding box center [426, 208] width 811 height 374
click at [376, 182] on icon "button" at bounding box center [373, 181] width 7 height 7
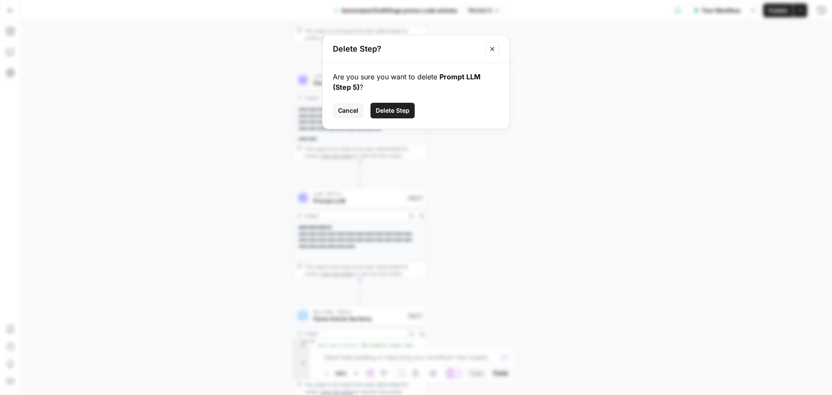
click at [388, 111] on span "Delete Step" at bounding box center [393, 110] width 34 height 9
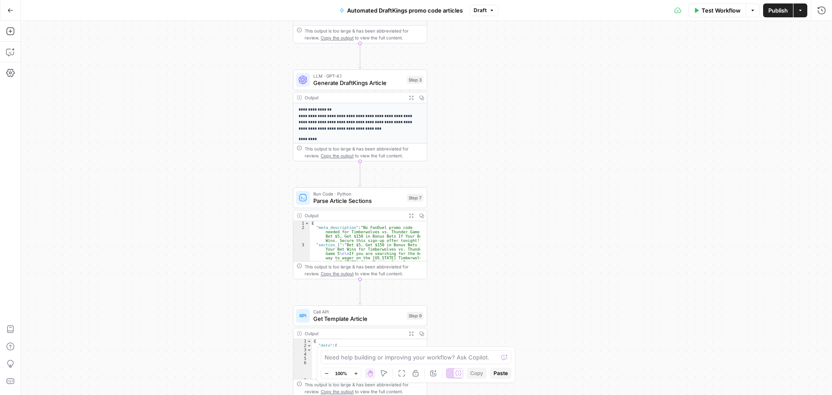
click at [710, 8] on span "Test Workflow" at bounding box center [721, 10] width 39 height 9
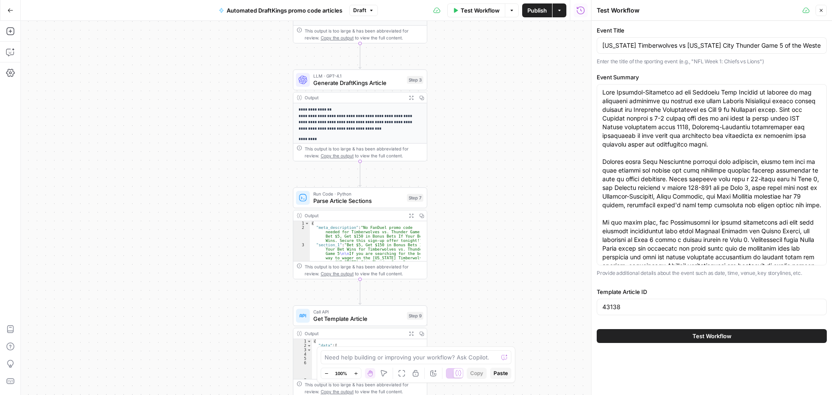
click at [703, 334] on span "Test Workflow" at bounding box center [712, 336] width 39 height 9
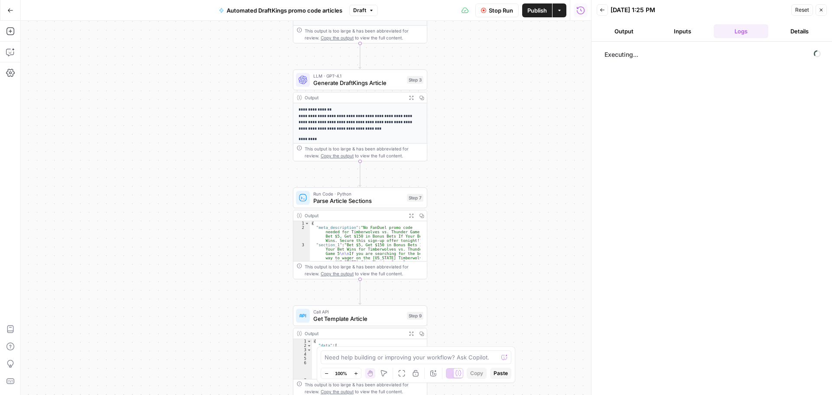
click at [624, 36] on button "Output" at bounding box center [624, 31] width 55 height 14
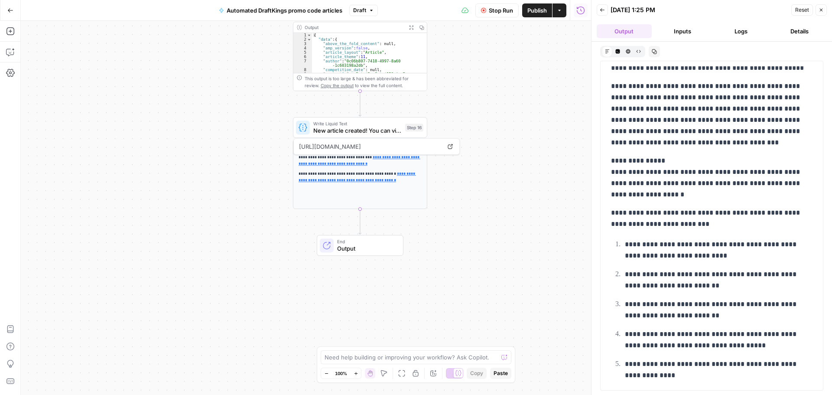
scroll to position [1293, 0]
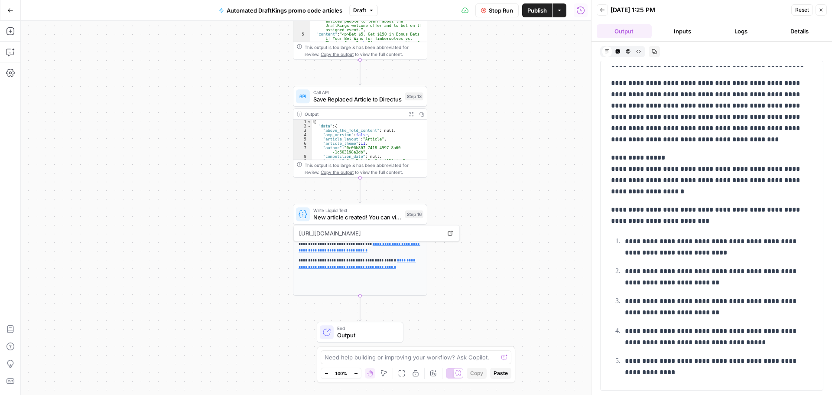
click at [534, 155] on div "**********" at bounding box center [306, 208] width 570 height 374
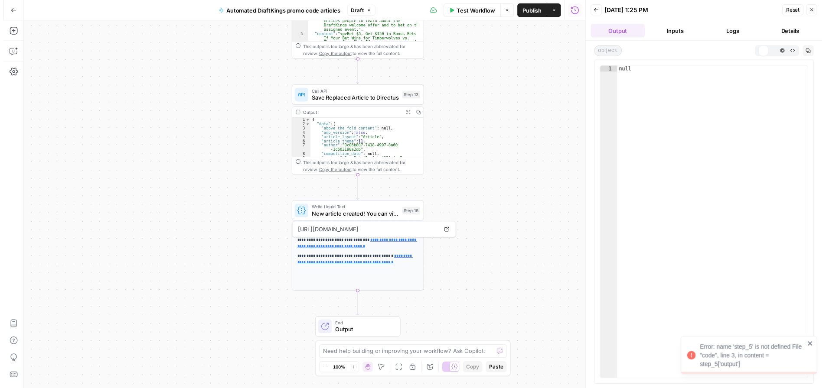
scroll to position [0, 0]
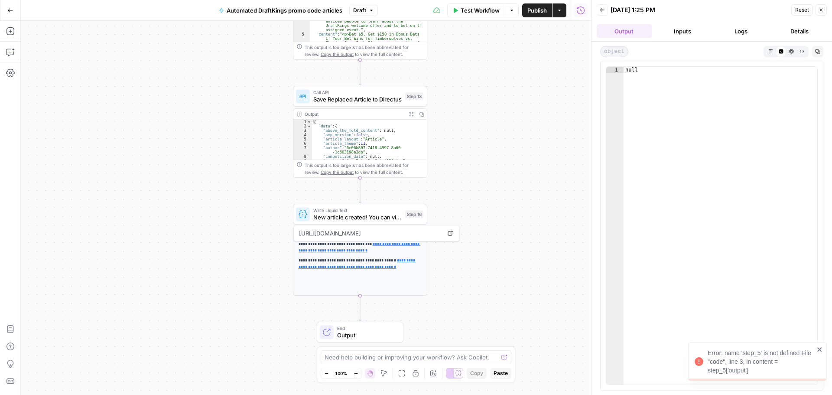
click at [818, 348] on icon "close" at bounding box center [819, 349] width 4 height 4
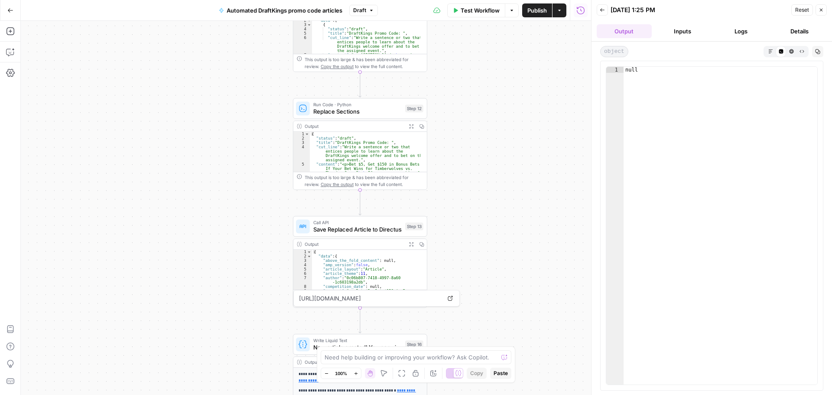
click at [502, 156] on div "**********" at bounding box center [306, 208] width 570 height 374
click at [820, 11] on icon "button" at bounding box center [821, 9] width 5 height 5
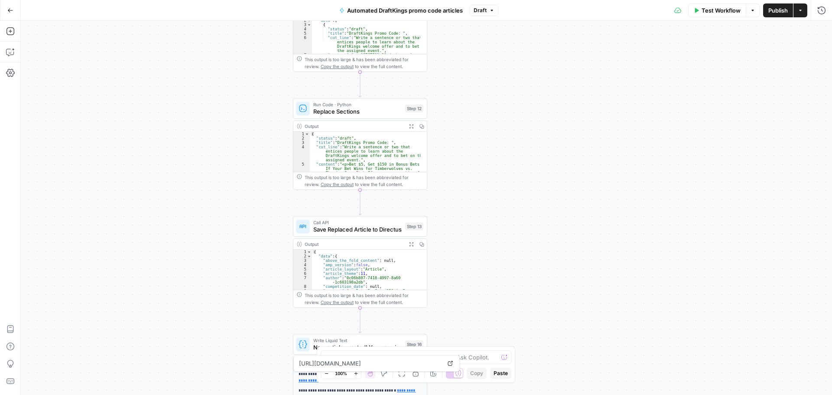
click at [706, 9] on span "Test Workflow" at bounding box center [721, 10] width 39 height 9
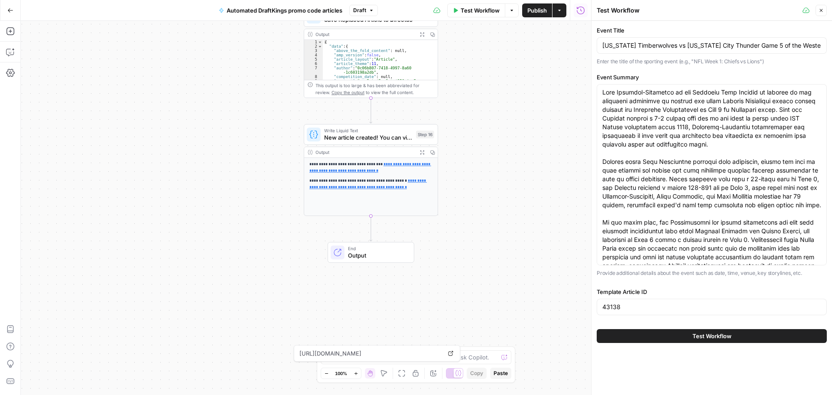
drag, startPoint x: 463, startPoint y: 280, endPoint x: 470, endPoint y: 95, distance: 184.8
click at [470, 95] on div "**********" at bounding box center [306, 208] width 570 height 374
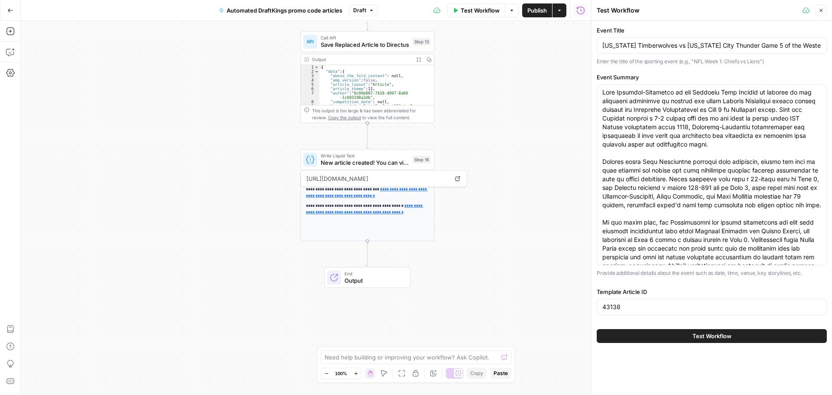
click at [625, 332] on button "Test Workflow" at bounding box center [712, 336] width 230 height 14
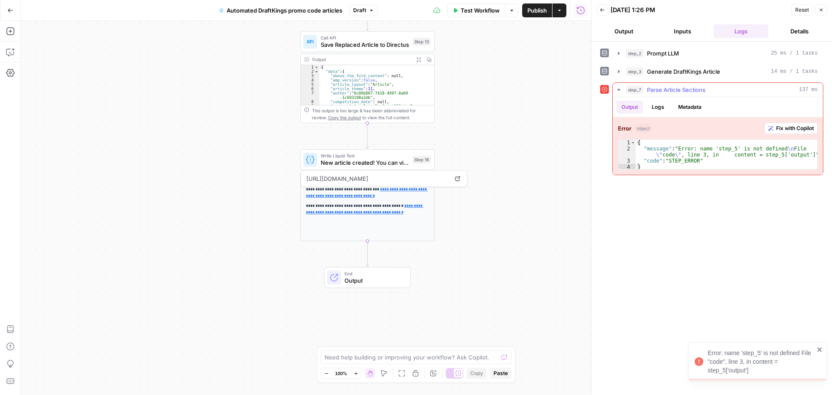
click at [796, 124] on button "Fix with Copilot" at bounding box center [791, 128] width 53 height 11
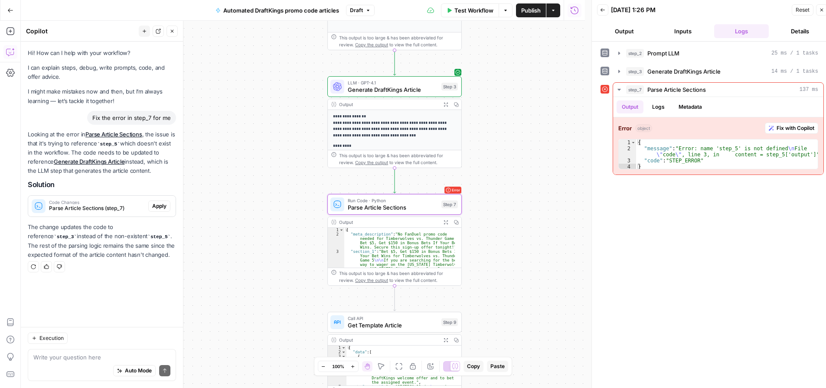
drag, startPoint x: 160, startPoint y: 205, endPoint x: 222, endPoint y: 192, distance: 63.7
click at [160, 205] on span "Apply" at bounding box center [159, 206] width 14 height 8
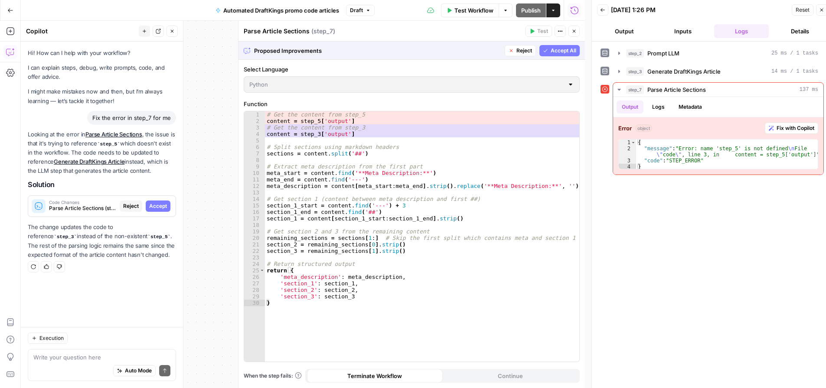
click at [156, 208] on span "Accept" at bounding box center [158, 206] width 18 height 8
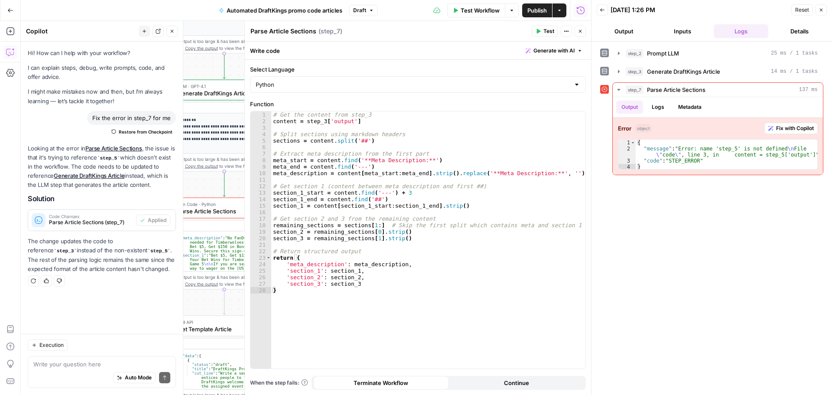
click at [168, 30] on button "Close" at bounding box center [171, 31] width 11 height 11
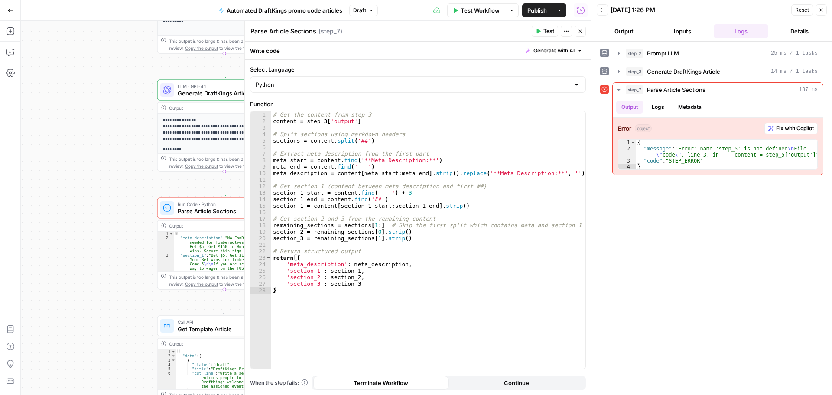
click at [480, 13] on span "Test Workflow" at bounding box center [480, 10] width 39 height 9
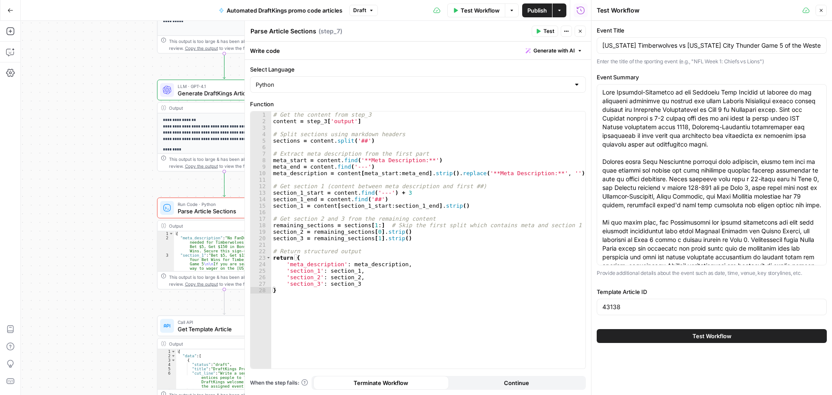
click at [708, 345] on div "Test Workflow" at bounding box center [712, 336] width 230 height 24
drag, startPoint x: 703, startPoint y: 337, endPoint x: 689, endPoint y: 329, distance: 16.3
click at [703, 337] on span "Test Workflow" at bounding box center [712, 336] width 39 height 9
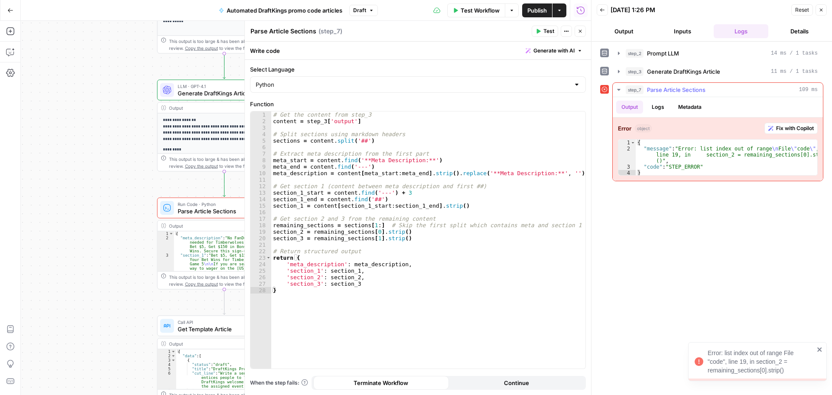
click at [698, 87] on span "Parse Article Sections" at bounding box center [676, 89] width 59 height 9
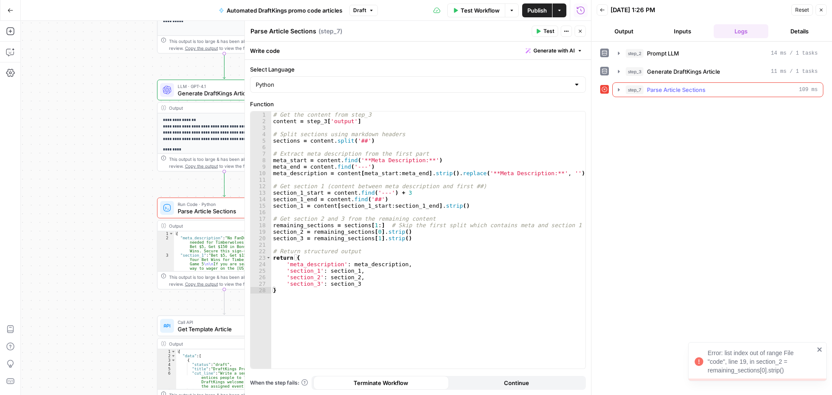
click at [698, 87] on span "Parse Article Sections" at bounding box center [676, 89] width 59 height 9
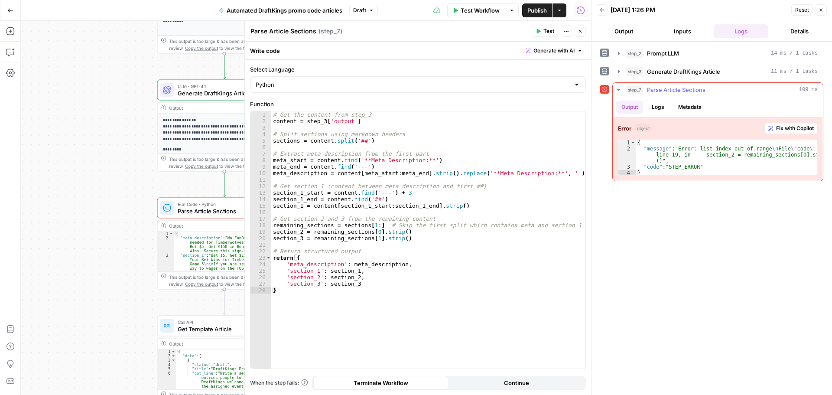
click at [787, 131] on span "Fix with Copilot" at bounding box center [795, 128] width 38 height 8
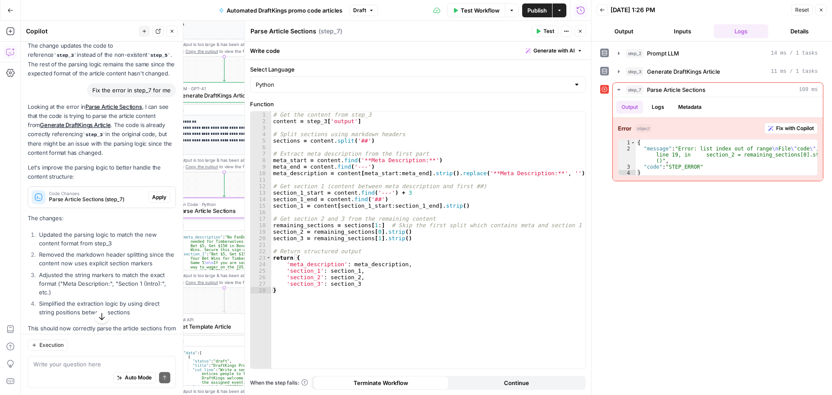
scroll to position [215, 0]
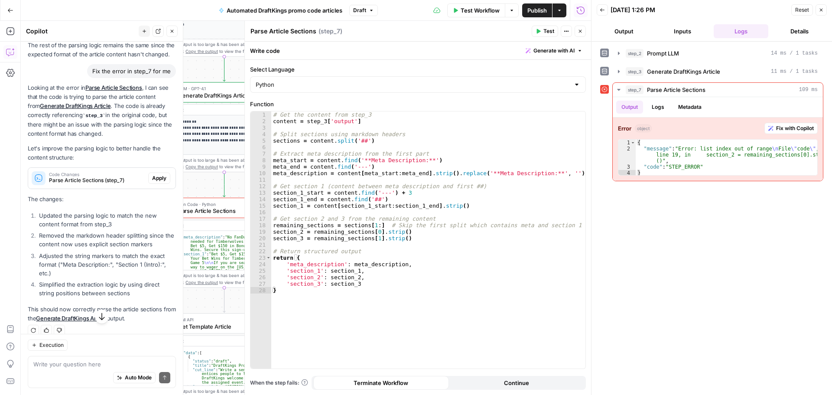
drag, startPoint x: 42, startPoint y: 237, endPoint x: 160, endPoint y: 247, distance: 119.2
click at [162, 247] on li "Removed the markdown header splitting since the content now uses explicit secti…" at bounding box center [106, 239] width 139 height 17
click at [152, 178] on span "Apply" at bounding box center [159, 178] width 14 height 8
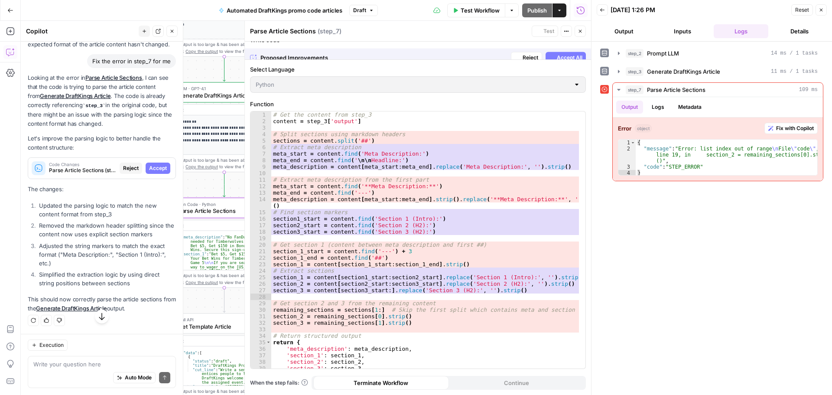
scroll to position [201, 0]
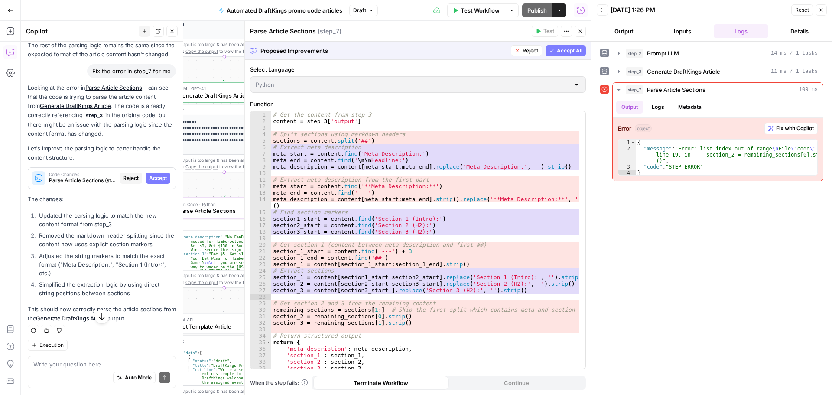
click at [153, 171] on div "Code Changes Parse Article Sections (step_7) Reject Accept" at bounding box center [101, 178] width 147 height 21
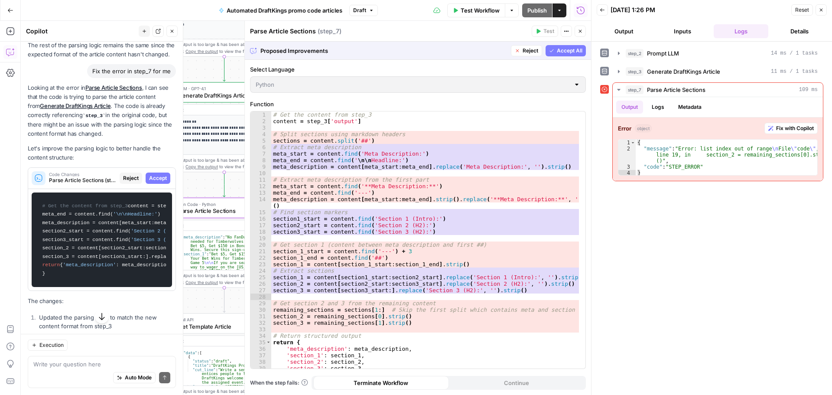
click at [150, 177] on span "Accept" at bounding box center [158, 178] width 18 height 8
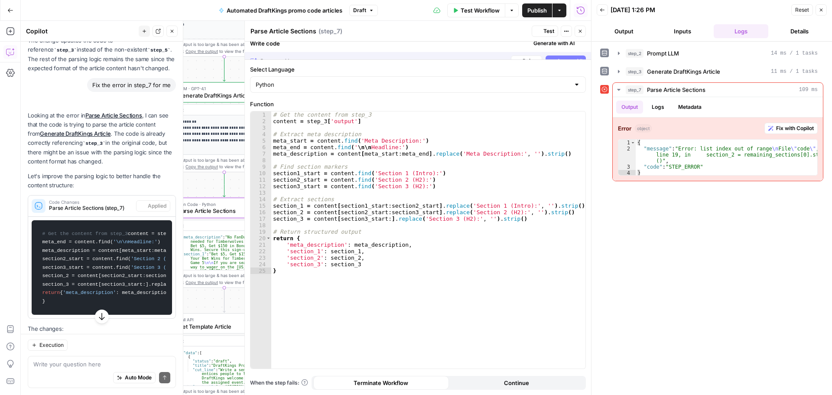
scroll to position [215, 0]
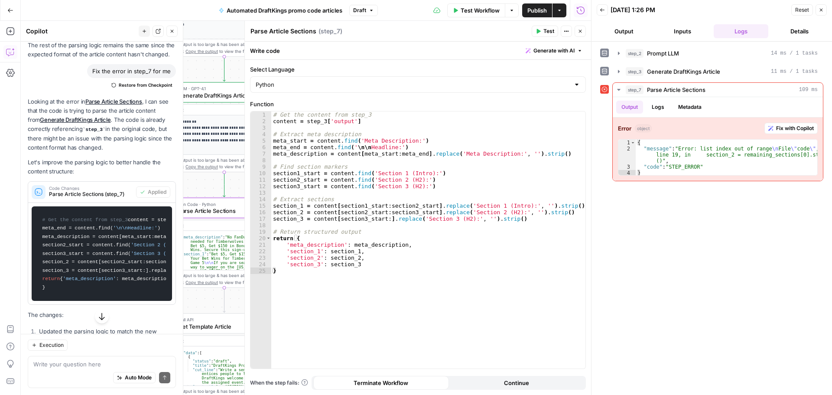
click at [820, 10] on icon "button" at bounding box center [821, 9] width 5 height 5
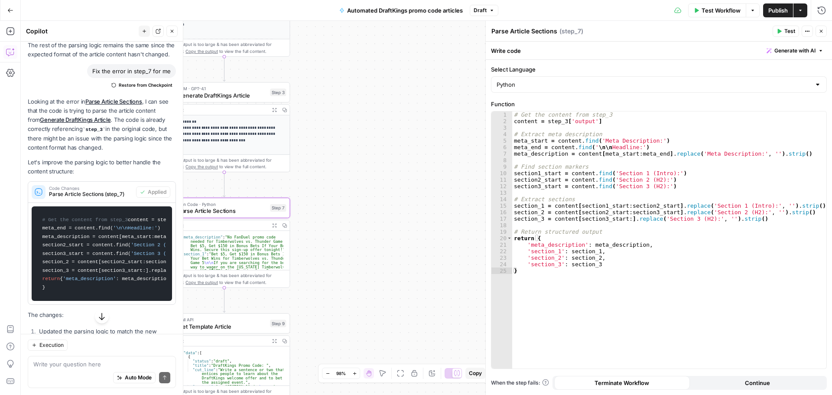
click at [169, 29] on button "Close" at bounding box center [171, 31] width 11 height 11
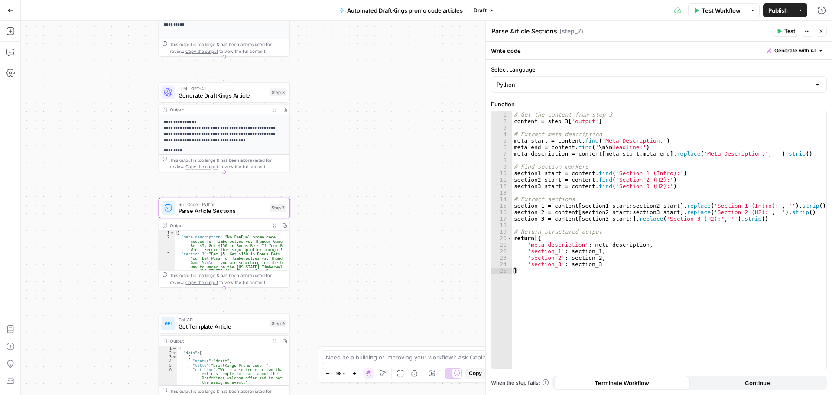
click at [727, 9] on span "Test Workflow" at bounding box center [721, 10] width 39 height 9
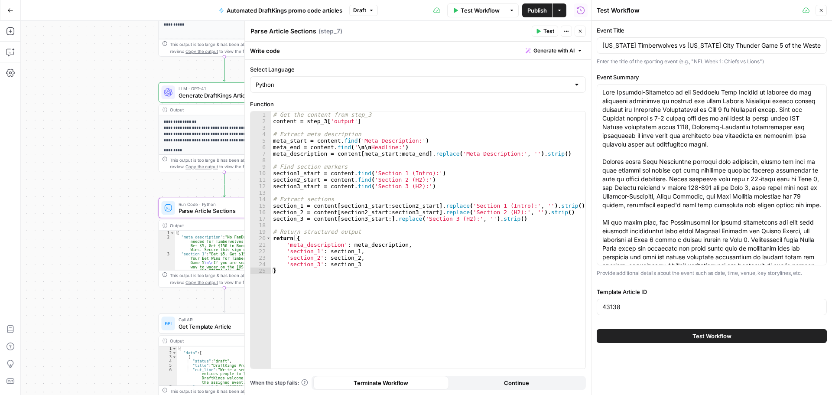
click at [687, 342] on button "Test Workflow" at bounding box center [712, 336] width 230 height 14
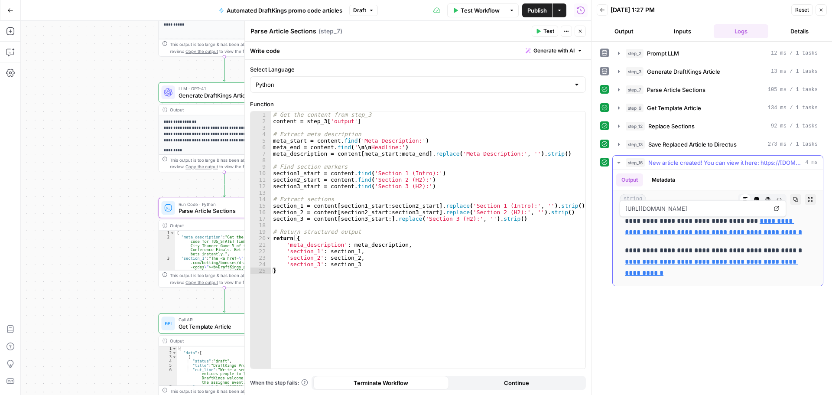
click at [695, 235] on link "**********" at bounding box center [713, 227] width 177 height 18
click at [533, 4] on button "Publish" at bounding box center [537, 10] width 30 height 14
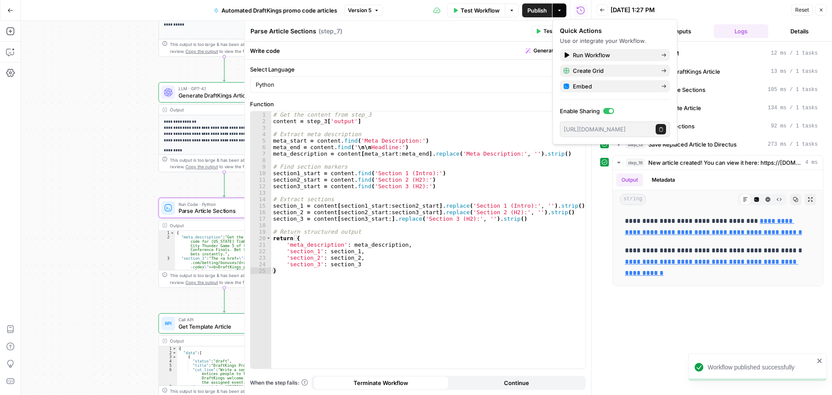
click at [128, 102] on div "**********" at bounding box center [306, 208] width 570 height 374
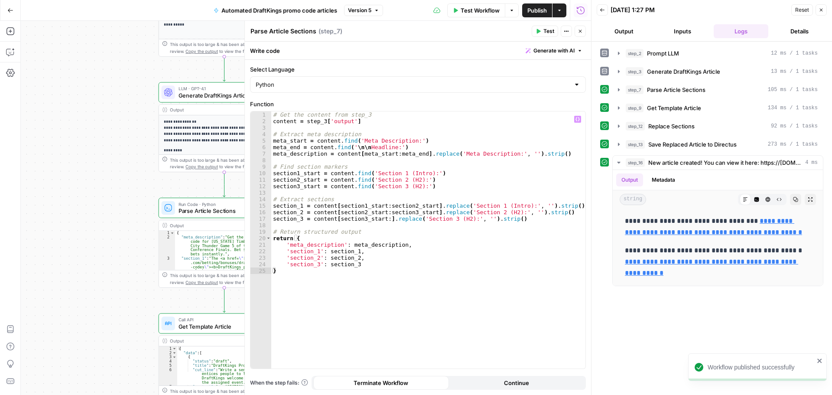
click at [96, 181] on div "**********" at bounding box center [306, 208] width 570 height 374
click at [580, 29] on icon "button" at bounding box center [580, 31] width 5 height 5
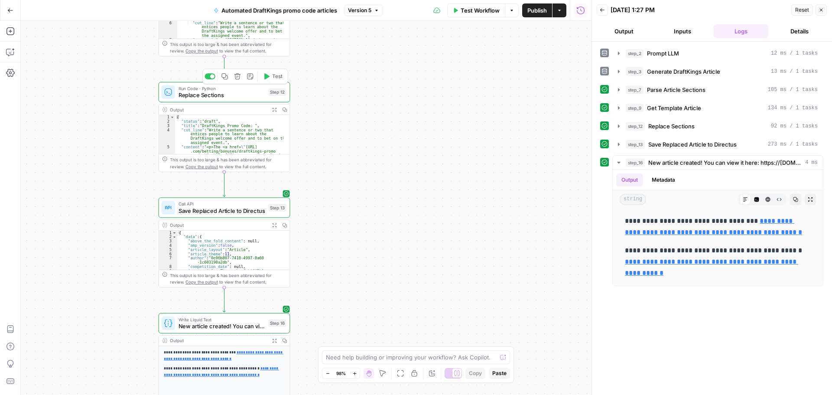
click at [241, 94] on span "Replace Sections" at bounding box center [222, 95] width 87 height 9
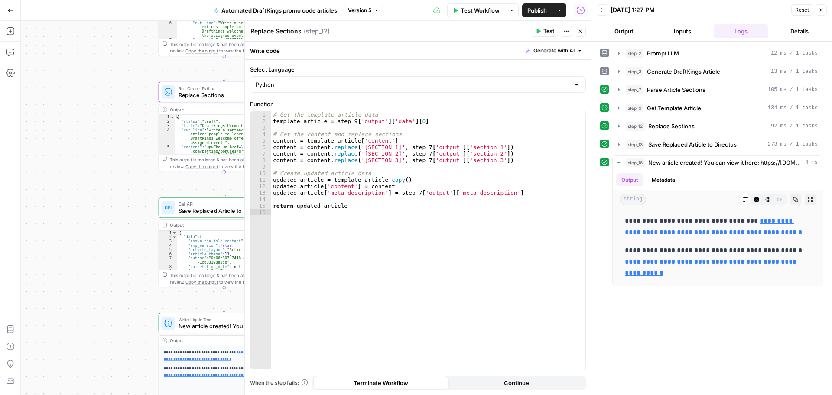
click at [583, 30] on button "Close" at bounding box center [580, 31] width 11 height 11
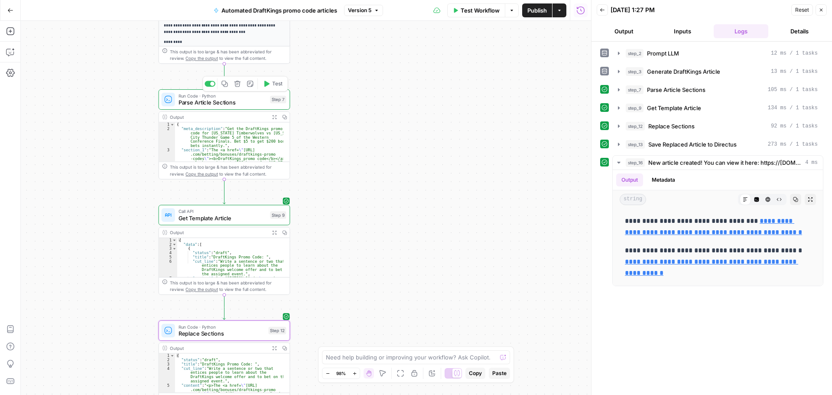
click at [241, 104] on span "Parse Article Sections" at bounding box center [223, 102] width 88 height 9
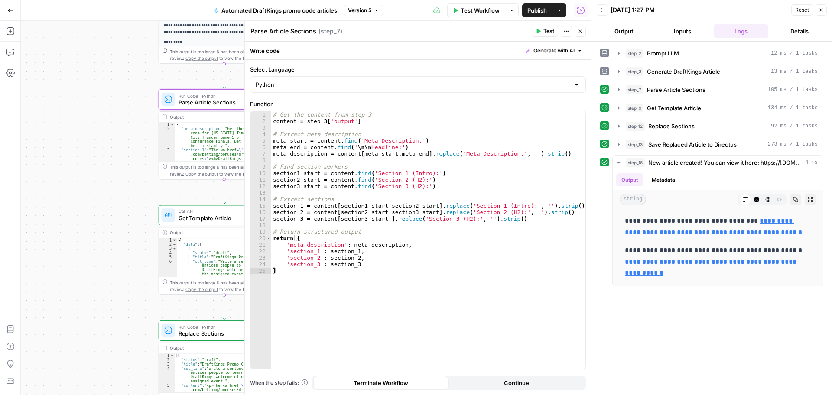
click at [581, 29] on icon "button" at bounding box center [580, 31] width 5 height 5
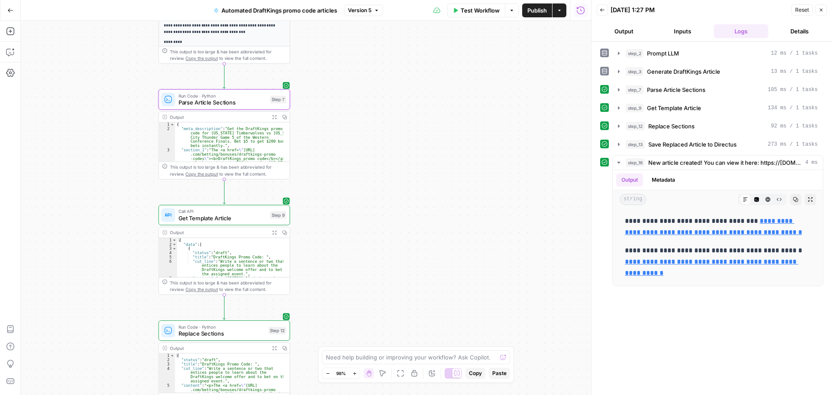
click at [273, 118] on icon "button" at bounding box center [275, 117] width 4 height 4
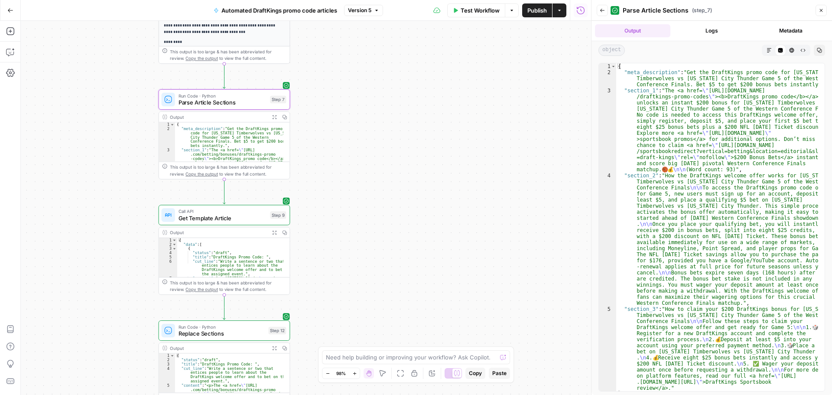
type textarea "**********"
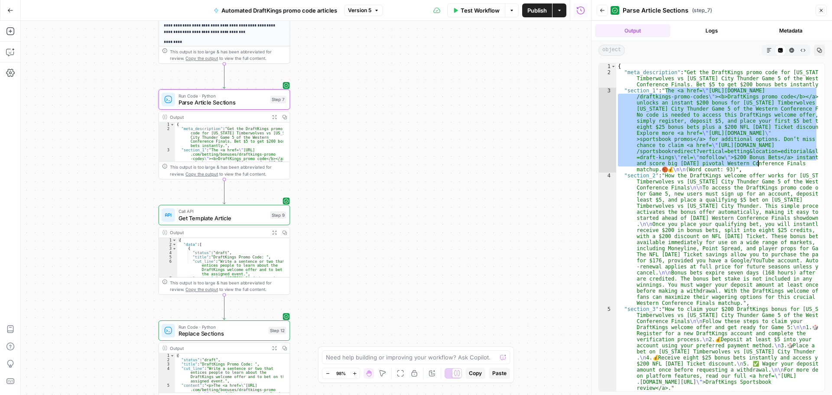
drag, startPoint x: 665, startPoint y: 91, endPoint x: 757, endPoint y: 165, distance: 118.0
click at [757, 165] on div "{ "meta_description" : "Get the DraftKings promo code for [US_STATE] Timberwolv…" at bounding box center [717, 233] width 202 height 340
click at [494, 146] on div "**********" at bounding box center [306, 208] width 570 height 374
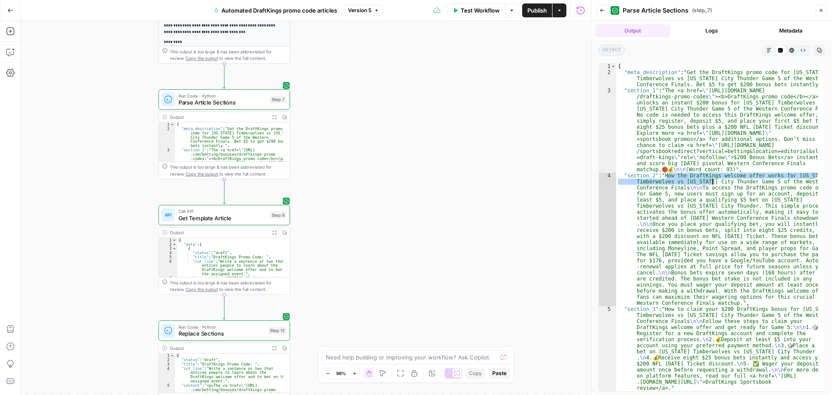
drag, startPoint x: 667, startPoint y: 178, endPoint x: 718, endPoint y: 180, distance: 51.2
click at [718, 180] on div "{ "meta_description" : "Get the DraftKings promo code for [US_STATE] Timberwolv…" at bounding box center [717, 233] width 202 height 340
click at [686, 213] on div "{ "meta_description" : "Get the DraftKings promo code for [US_STATE] Timberwolv…" at bounding box center [717, 233] width 202 height 340
drag, startPoint x: 667, startPoint y: 176, endPoint x: 714, endPoint y: 179, distance: 47.7
click at [715, 179] on div "{ "meta_description" : "Get the DraftKings promo code for [US_STATE] Timberwolv…" at bounding box center [717, 233] width 202 height 340
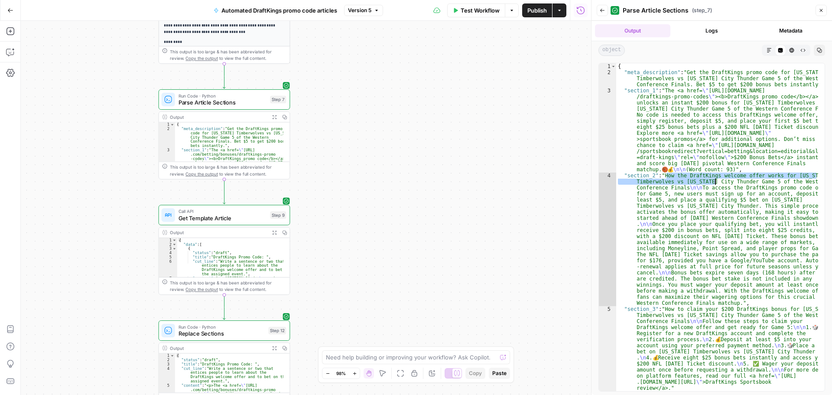
click at [689, 197] on div "{ "meta_description" : "Get the DraftKings promo code for [US_STATE] Timberwolv…" at bounding box center [717, 233] width 202 height 340
drag, startPoint x: 664, startPoint y: 174, endPoint x: 694, endPoint y: 186, distance: 32.7
click at [694, 186] on div "{ "meta_description" : "Get the DraftKings promo code for [US_STATE] Timberwolv…" at bounding box center [717, 233] width 202 height 340
click at [698, 94] on div "{ "meta_description" : "Get the DraftKings promo code for [US_STATE] Timberwolv…" at bounding box center [717, 233] width 202 height 340
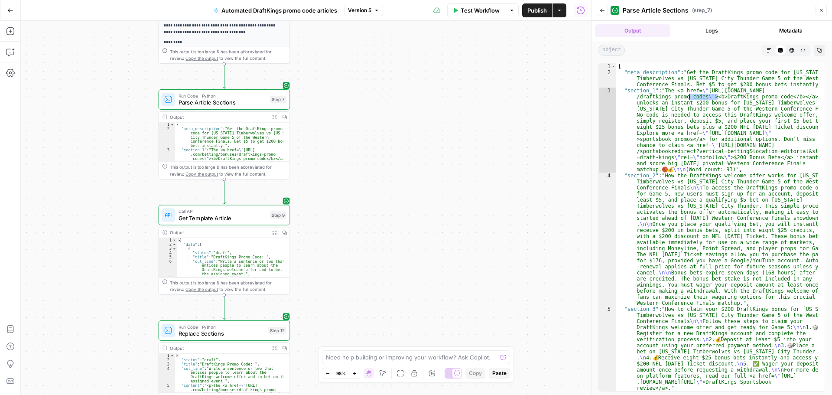
drag, startPoint x: 719, startPoint y: 98, endPoint x: 689, endPoint y: 95, distance: 29.6
click at [689, 95] on div "{ "meta_description" : "Get the DraftKings promo code for [US_STATE] Timberwolv…" at bounding box center [717, 233] width 202 height 340
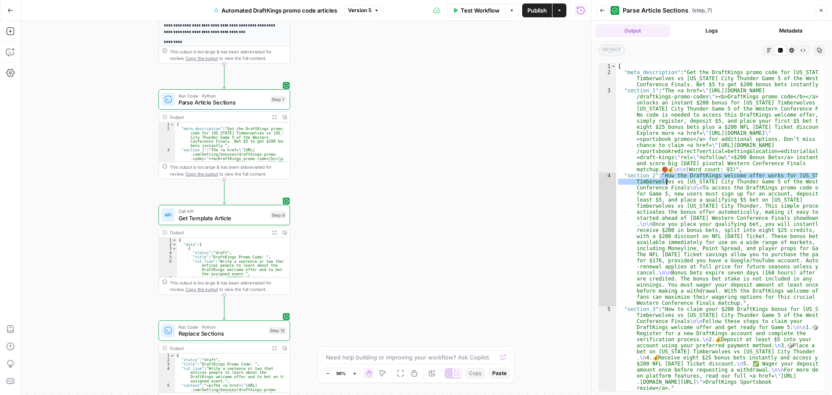
drag, startPoint x: 662, startPoint y: 173, endPoint x: 667, endPoint y: 187, distance: 14.5
click at [667, 181] on div "{ "meta_description" : "Get the DraftKings promo code for [US_STATE] Timberwolv…" at bounding box center [717, 233] width 202 height 340
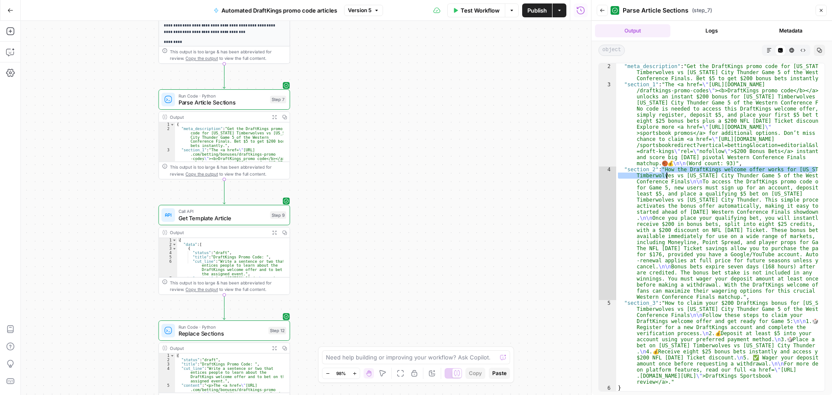
scroll to position [6, 0]
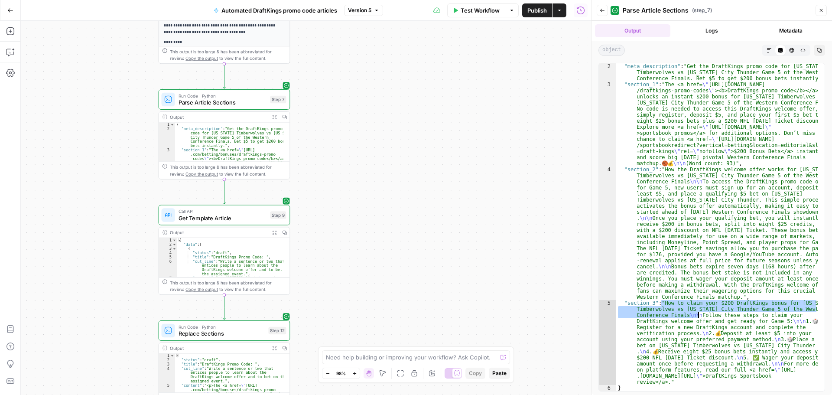
drag, startPoint x: 662, startPoint y: 303, endPoint x: 697, endPoint y: 313, distance: 36.1
click at [697, 313] on div ""meta_description" : "Get the DraftKings promo code for [US_STATE] Timberwolves…" at bounding box center [717, 239] width 202 height 352
type textarea "**********"
click at [446, 238] on div "**********" at bounding box center [306, 208] width 570 height 374
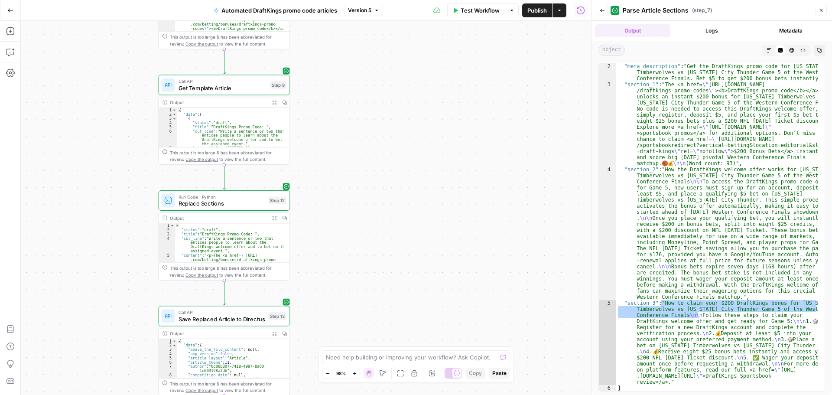
click at [455, 205] on div "**********" at bounding box center [306, 208] width 570 height 374
click at [536, 11] on span "Publish" at bounding box center [537, 10] width 20 height 9
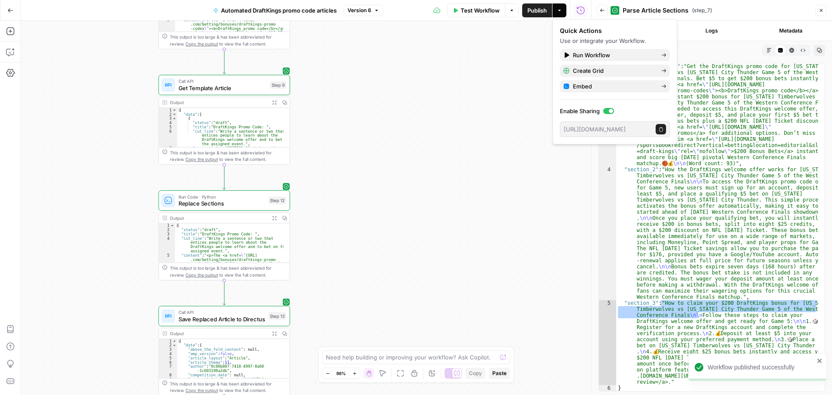
click at [427, 157] on div "**********" at bounding box center [306, 208] width 570 height 374
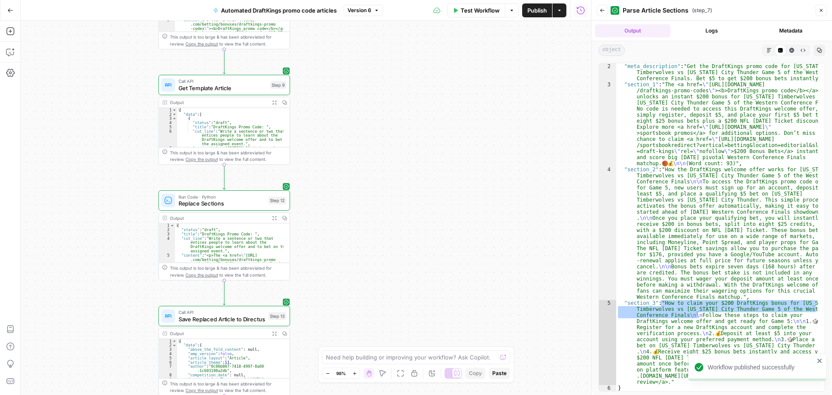
click at [485, 176] on div "**********" at bounding box center [306, 208] width 570 height 374
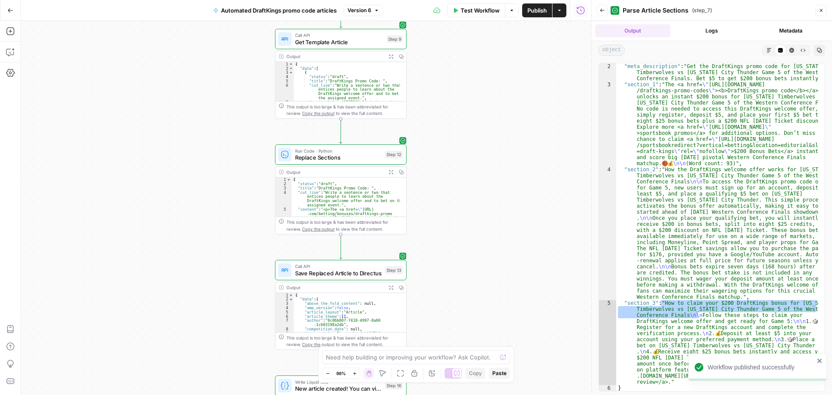
drag, startPoint x: 367, startPoint y: 226, endPoint x: 497, endPoint y: 169, distance: 141.3
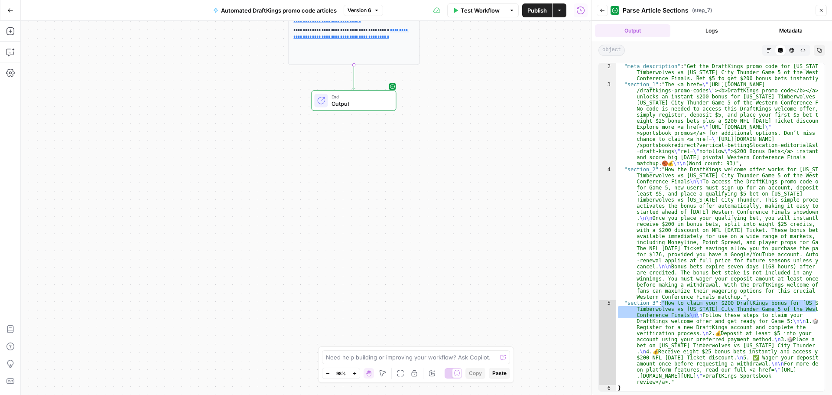
click at [362, 105] on span "Output" at bounding box center [361, 103] width 58 height 9
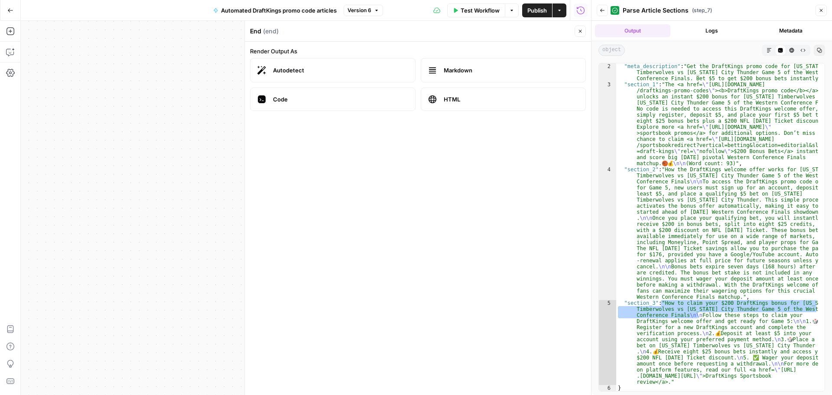
click at [472, 69] on span "Markdown" at bounding box center [511, 70] width 135 height 9
click at [349, 88] on label "Code" at bounding box center [333, 99] width 166 height 23
click at [580, 26] on div "Run History E" at bounding box center [581, 29] width 36 height 8
click at [517, 33] on div "End ( end )" at bounding box center [411, 31] width 322 height 9
click at [574, 33] on div "End ( end ) Close" at bounding box center [418, 31] width 336 height 11
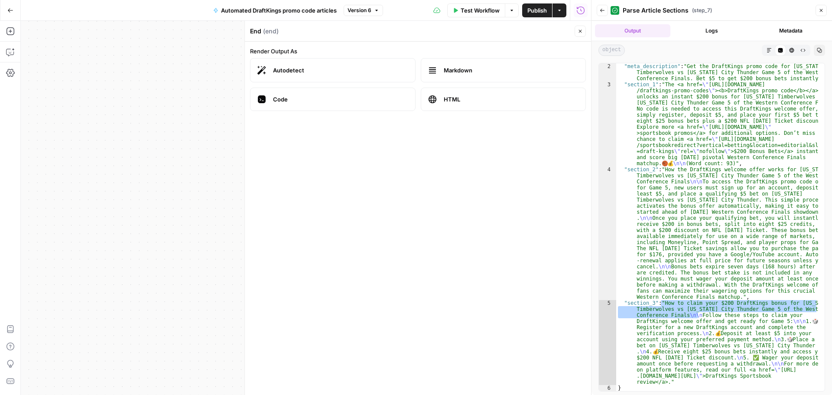
click at [578, 33] on icon "button" at bounding box center [580, 31] width 5 height 5
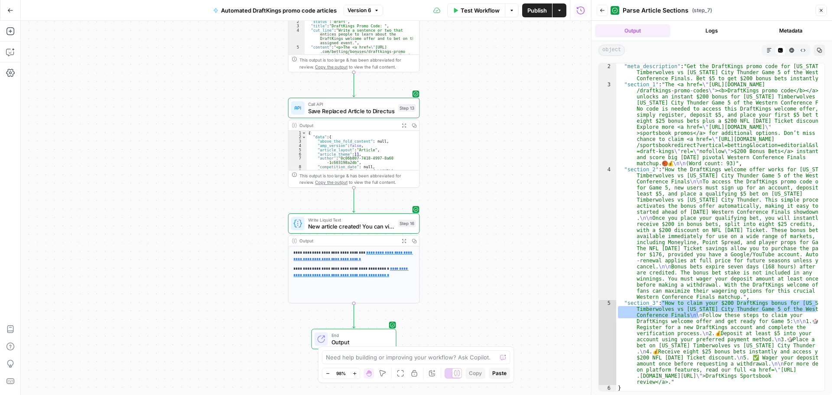
click at [383, 112] on span "Save Replaced Article to Directus" at bounding box center [351, 111] width 87 height 9
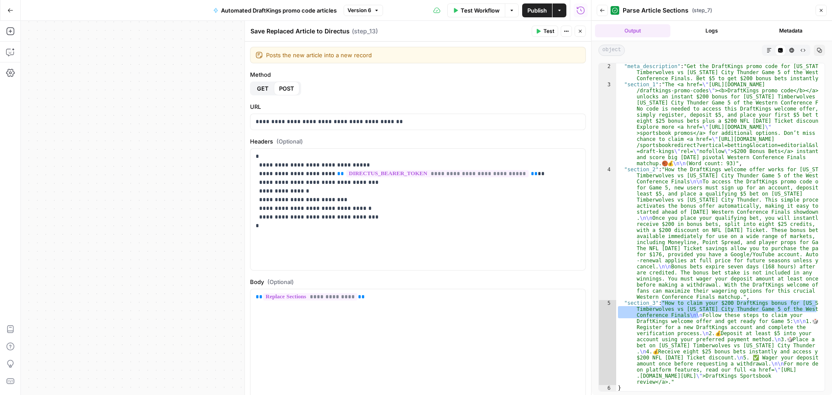
click at [582, 31] on span "Close" at bounding box center [582, 31] width 0 height 0
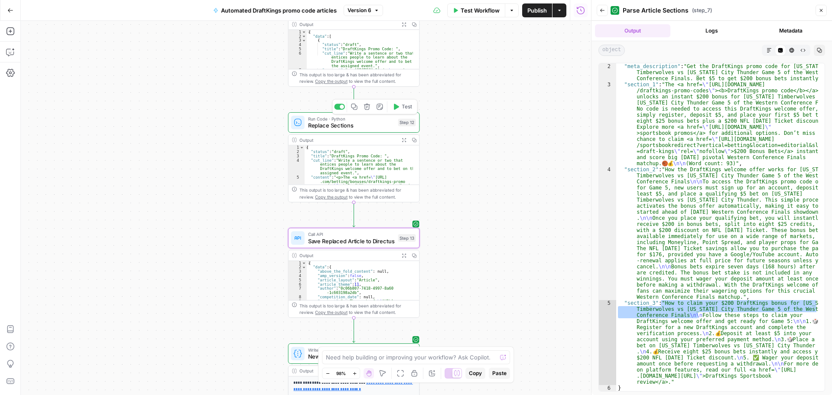
click at [361, 128] on span "Replace Sections" at bounding box center [351, 125] width 87 height 9
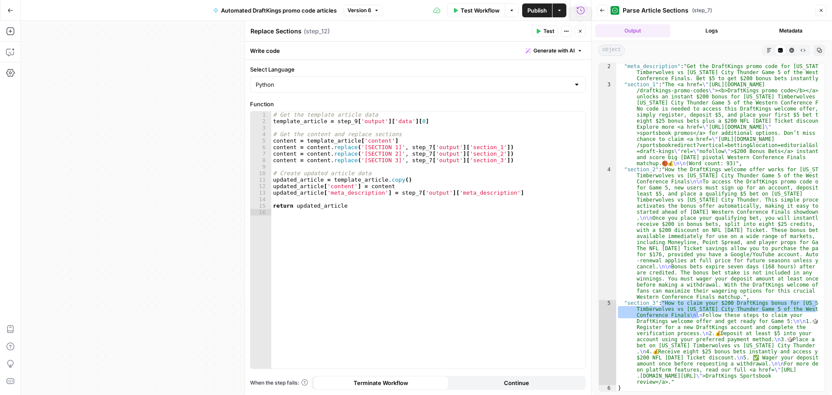
click at [584, 30] on button "Close" at bounding box center [580, 31] width 11 height 11
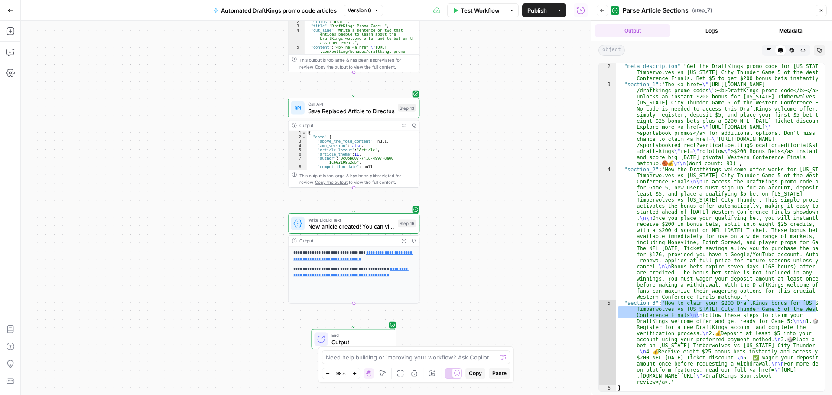
click at [189, 175] on div "**********" at bounding box center [306, 208] width 570 height 374
click at [10, 47] on button "Copilot" at bounding box center [10, 52] width 14 height 14
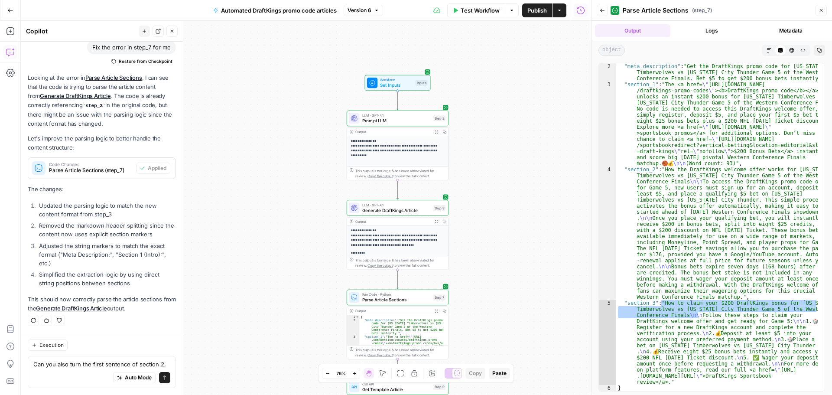
scroll to position [247, 0]
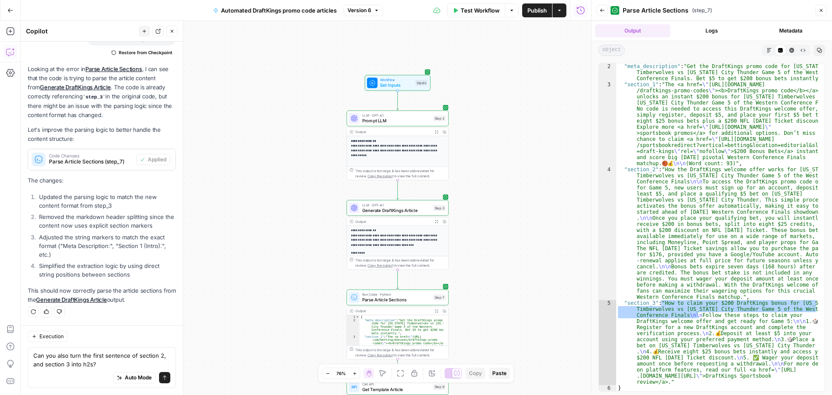
type textarea "Can you also turn the first sentence of section 2, and section 3 into h2s?"
click at [159, 374] on button "Send" at bounding box center [164, 377] width 11 height 11
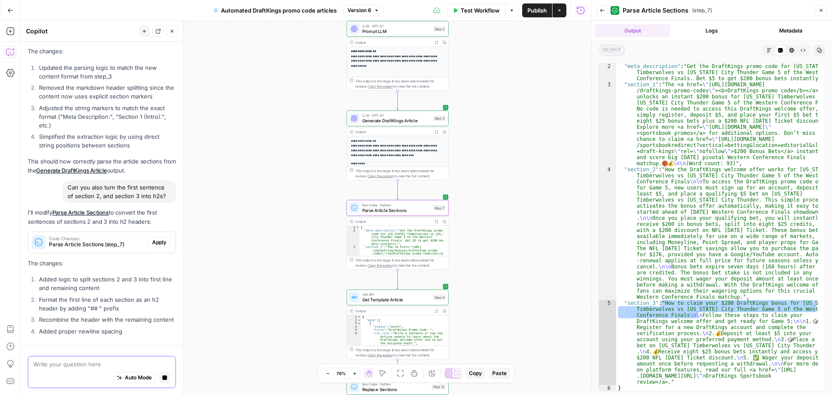
scroll to position [389, 0]
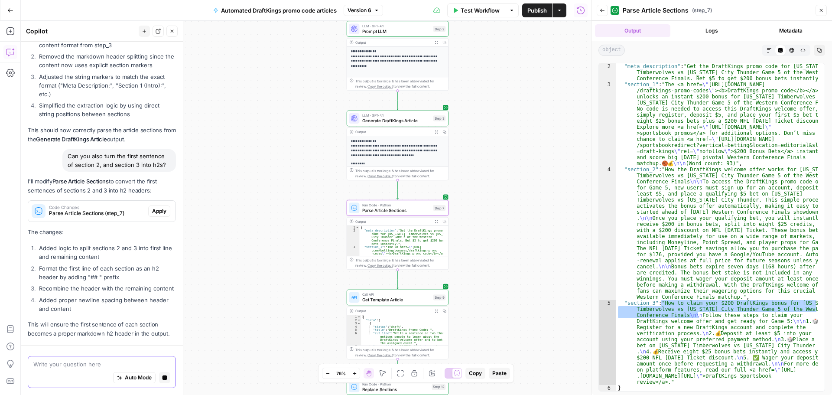
click at [155, 228] on p "The changes:" at bounding box center [102, 232] width 148 height 9
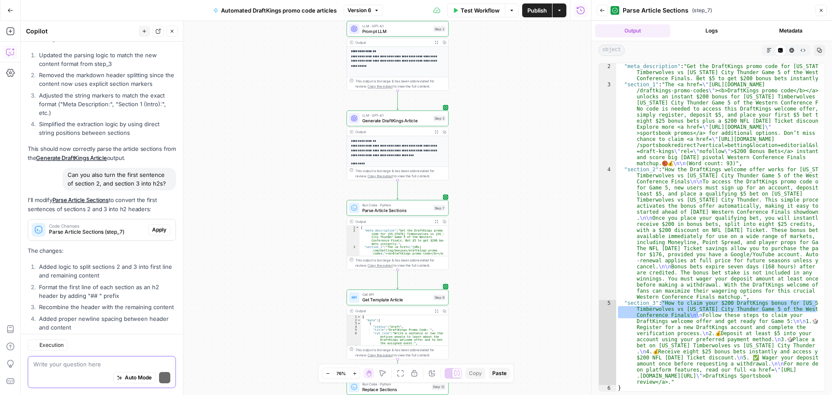
scroll to position [442, 0]
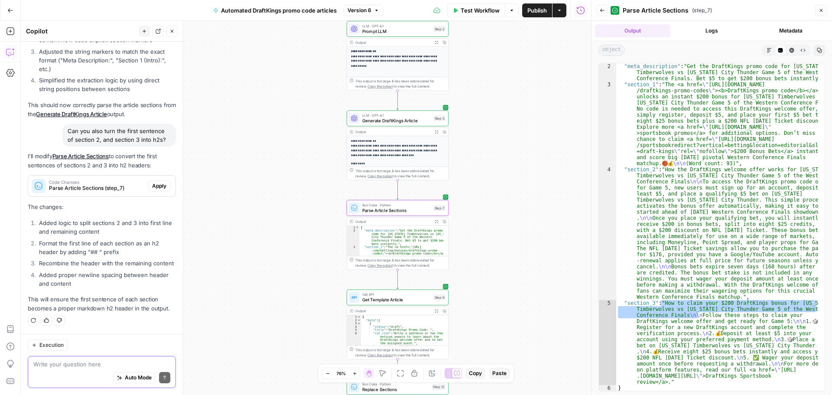
click at [156, 182] on span "Apply" at bounding box center [159, 186] width 14 height 8
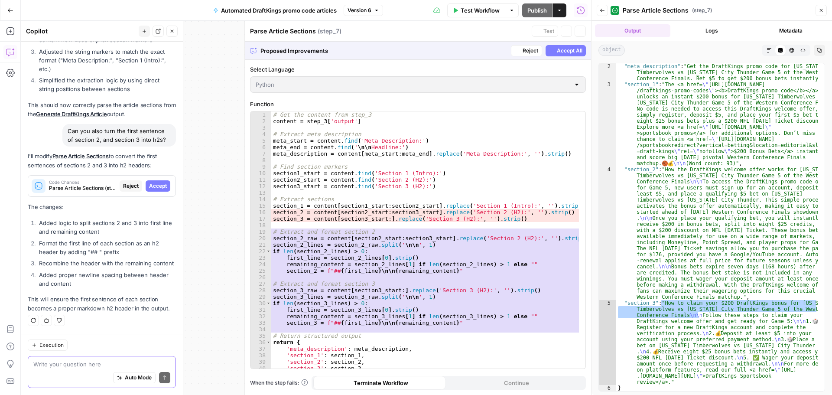
scroll to position [414, 0]
click at [156, 182] on span "Accept" at bounding box center [158, 186] width 18 height 8
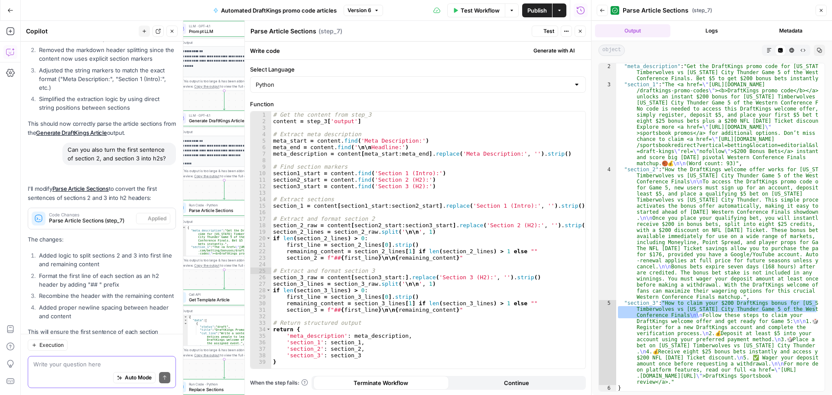
scroll to position [455, 0]
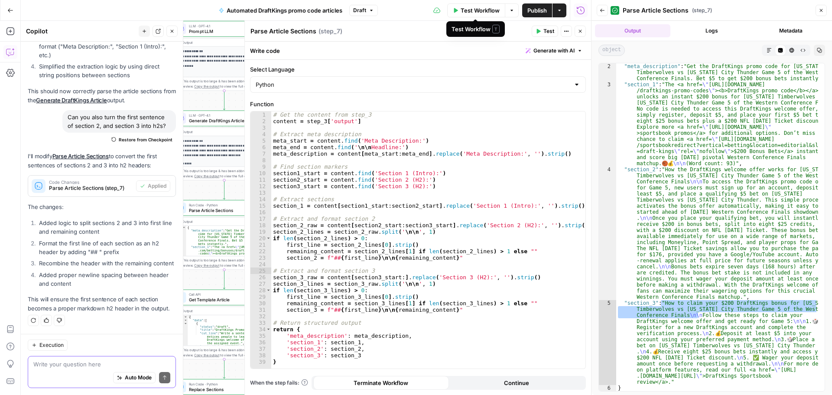
click at [474, 11] on span "Test Workflow" at bounding box center [480, 10] width 39 height 9
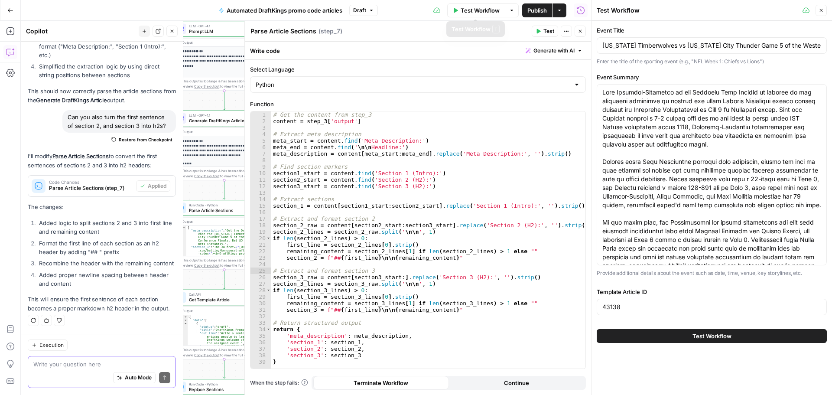
click at [692, 334] on button "Test Workflow" at bounding box center [712, 336] width 230 height 14
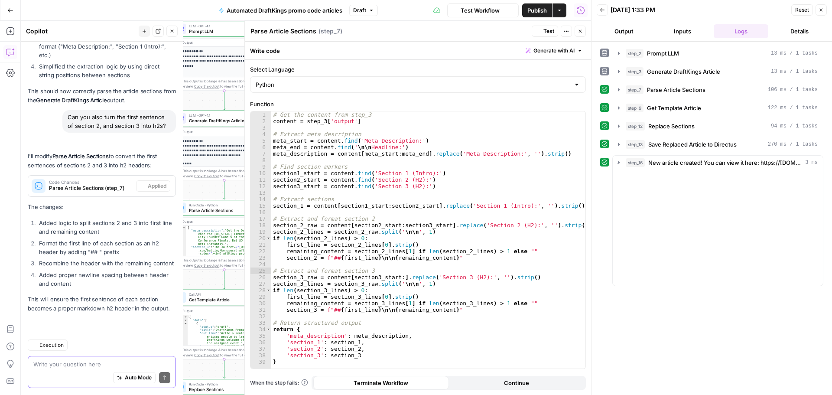
scroll to position [455, 0]
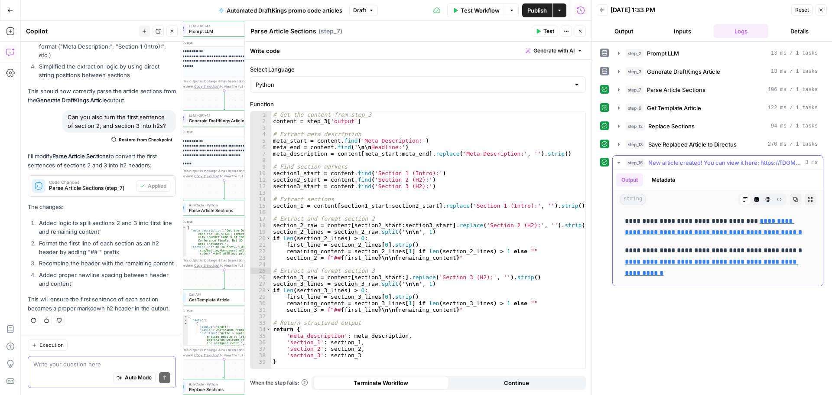
click at [752, 234] on link "**********" at bounding box center [713, 227] width 177 height 18
click at [84, 364] on textarea at bounding box center [101, 364] width 137 height 9
type textarea "H"
type textarea "Wh"
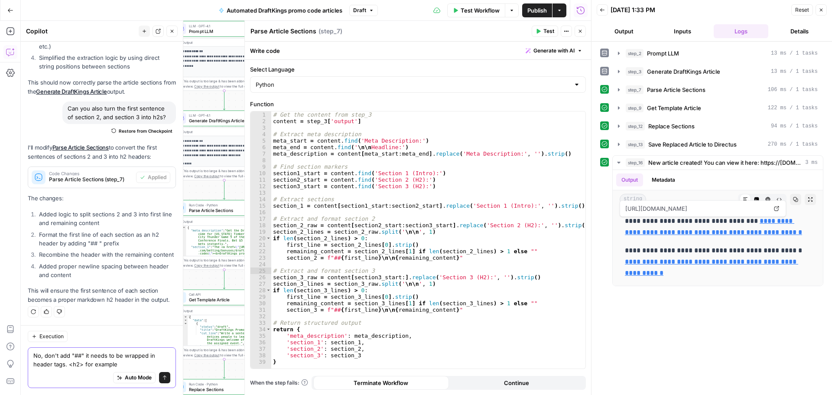
type textarea "No, don't add "##" it needs to be wrapped in header tags. <h2> for example"
click at [162, 378] on icon "submit" at bounding box center [164, 377] width 5 height 5
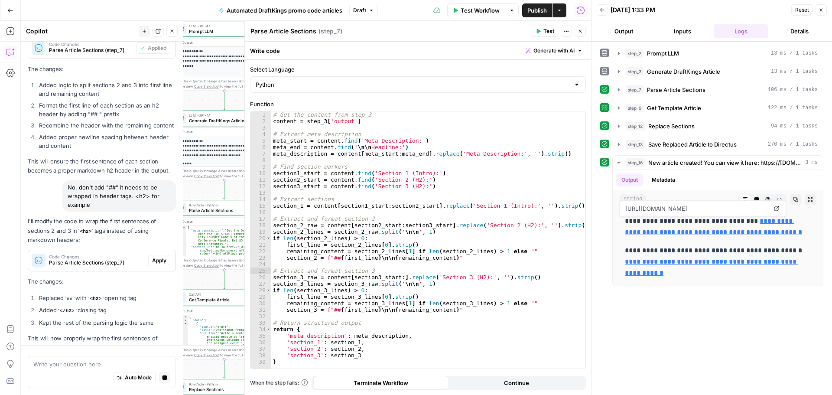
scroll to position [575, 0]
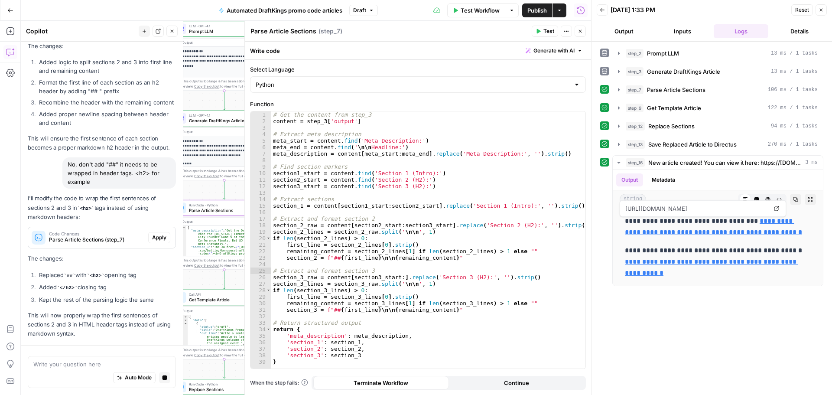
click at [156, 235] on div "I'll modify the code to wrap the first sentences of sections 2 and 3 in <h2> ta…" at bounding box center [102, 266] width 148 height 144
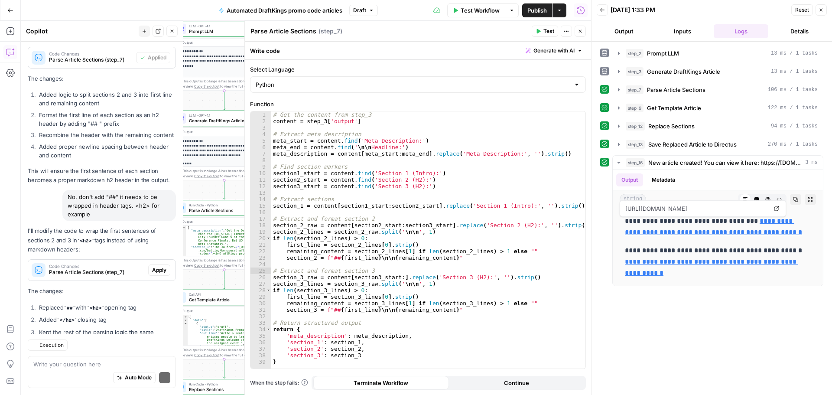
scroll to position [641, 0]
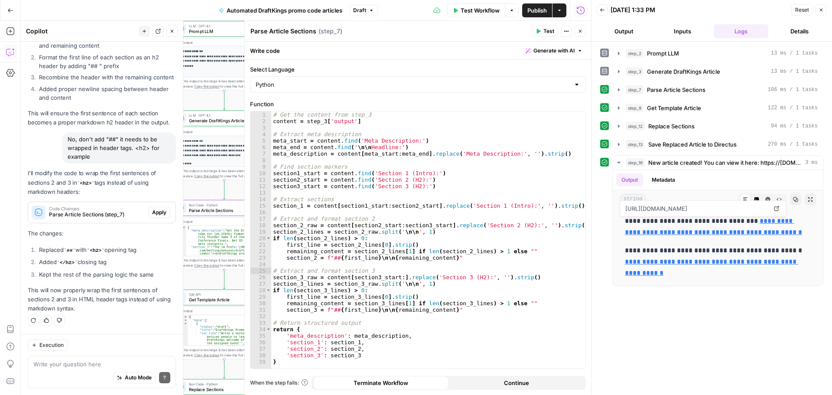
click at [155, 215] on span "Apply" at bounding box center [159, 212] width 14 height 8
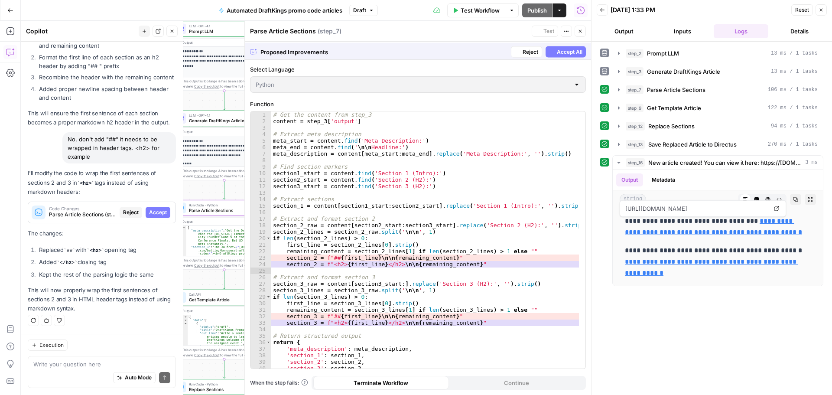
scroll to position [600, 0]
click at [154, 214] on span "Accept" at bounding box center [158, 212] width 18 height 8
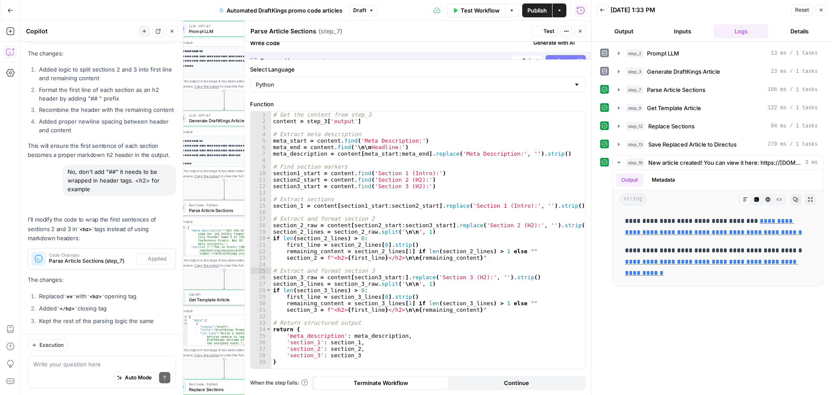
scroll to position [655, 0]
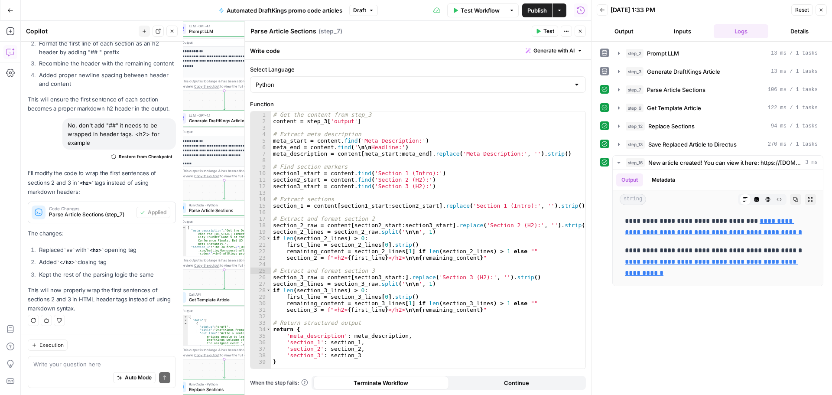
click at [540, 32] on icon "button" at bounding box center [539, 31] width 4 height 5
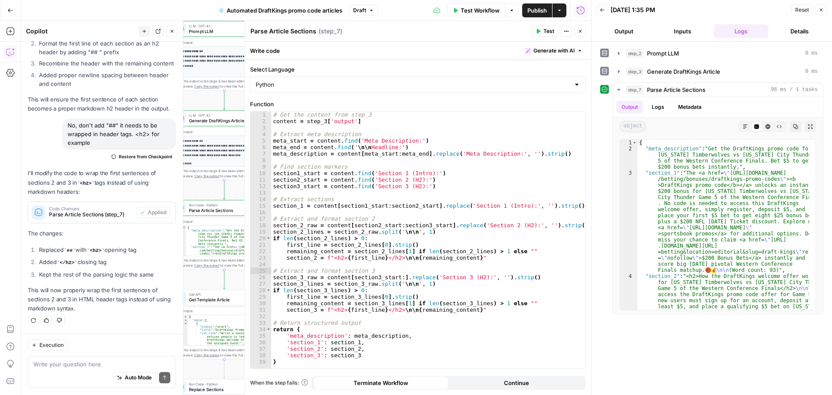
click at [479, 12] on span "Test Workflow" at bounding box center [480, 10] width 39 height 9
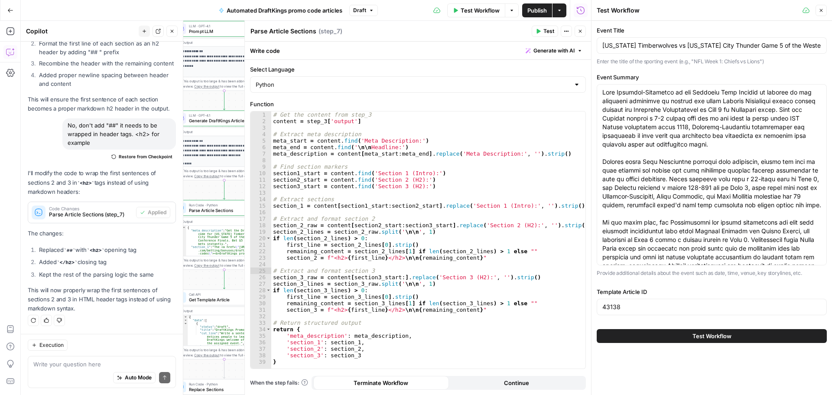
click at [733, 333] on button "Test Workflow" at bounding box center [712, 336] width 230 height 14
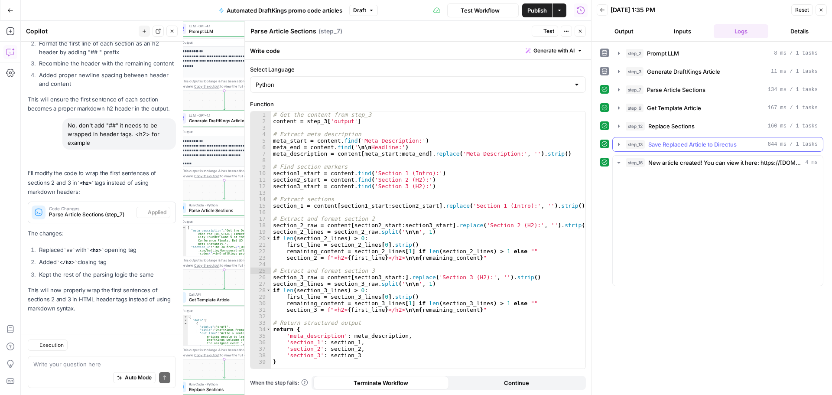
scroll to position [655, 0]
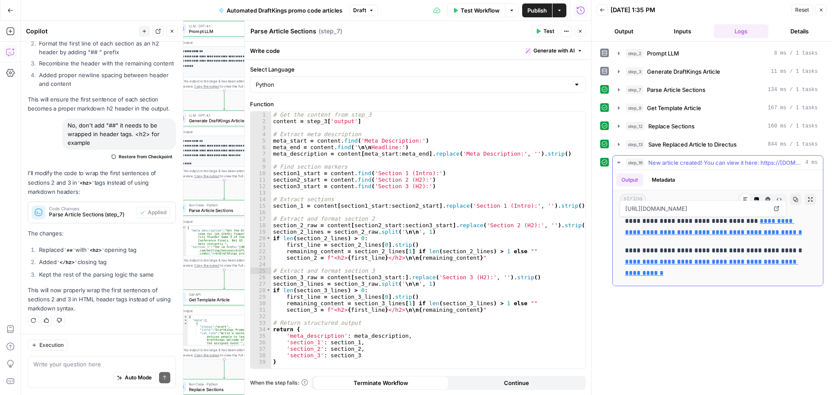
click at [736, 229] on link "**********" at bounding box center [713, 227] width 177 height 18
click at [529, 7] on span "Publish" at bounding box center [537, 10] width 20 height 9
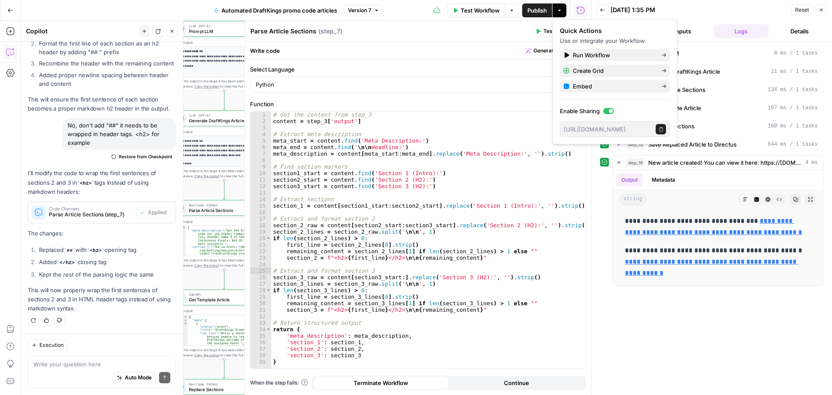
click at [101, 275] on li "Kept the rest of the parsing logic the same" at bounding box center [106, 274] width 139 height 9
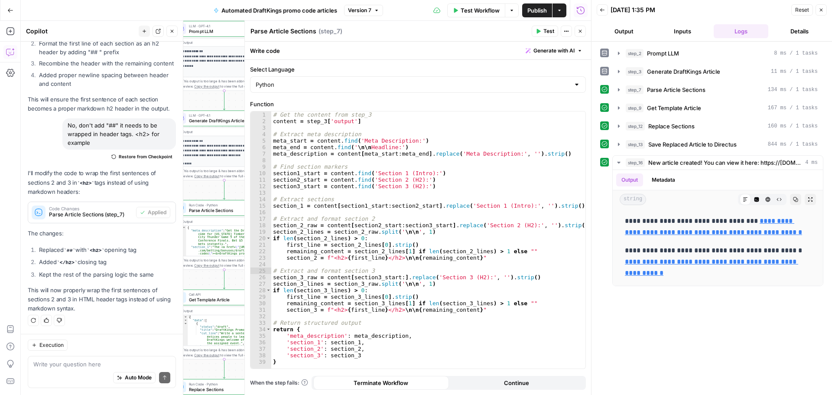
click at [578, 33] on icon "button" at bounding box center [580, 31] width 5 height 5
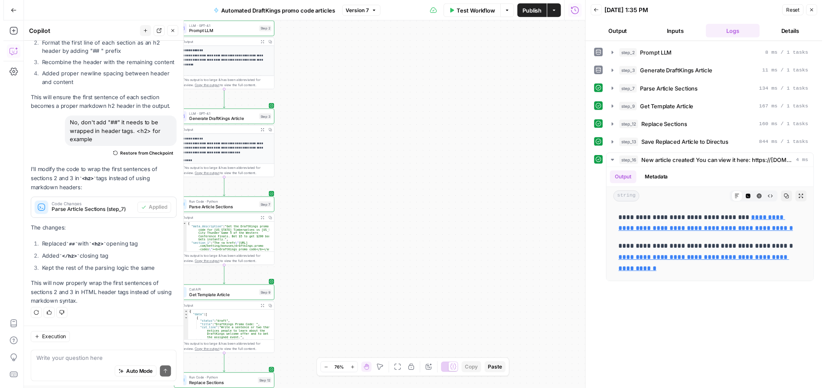
scroll to position [655, 0]
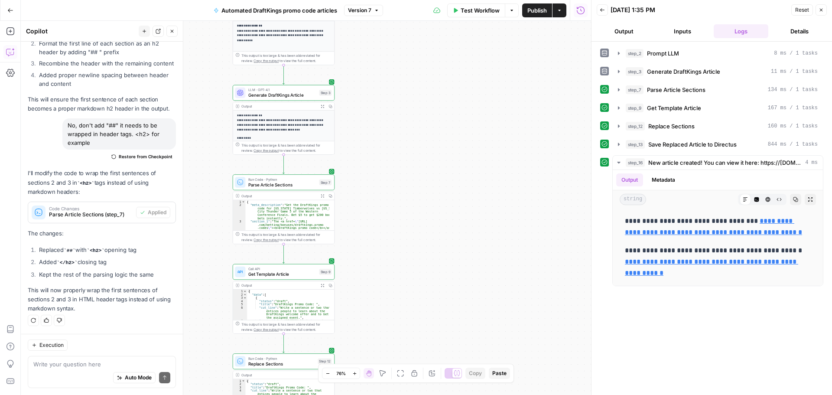
drag, startPoint x: 348, startPoint y: 183, endPoint x: 411, endPoint y: 153, distance: 69.0
click at [411, 153] on div "**********" at bounding box center [306, 208] width 570 height 374
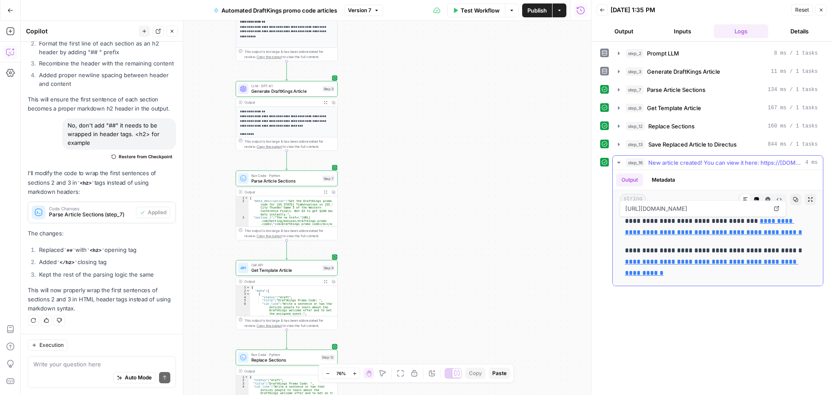
click at [748, 229] on link "**********" at bounding box center [713, 227] width 177 height 18
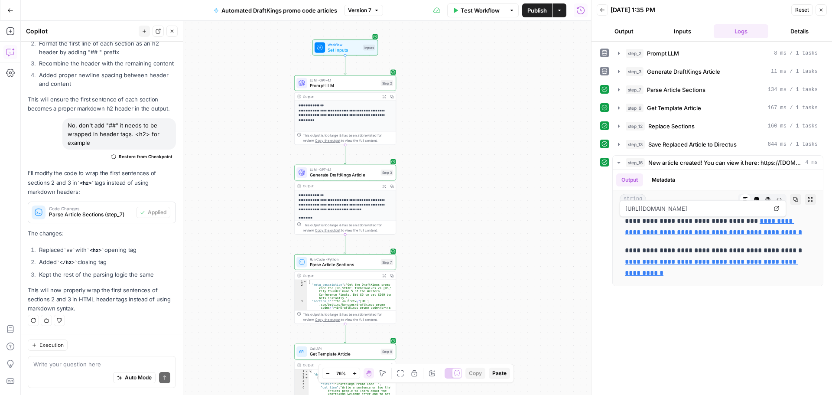
drag, startPoint x: 441, startPoint y: 175, endPoint x: 504, endPoint y: 133, distance: 76.3
click at [505, 132] on div "**********" at bounding box center [306, 208] width 570 height 374
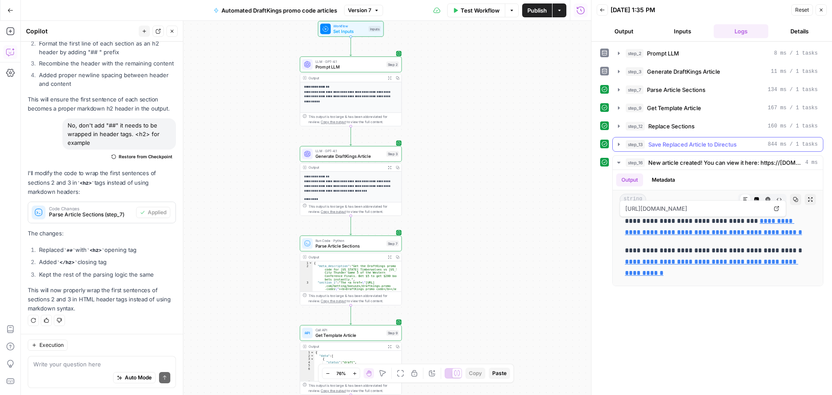
click at [617, 148] on button "step_13 Save Replaced Article to Directus 844 ms / 1 tasks" at bounding box center [718, 144] width 210 height 14
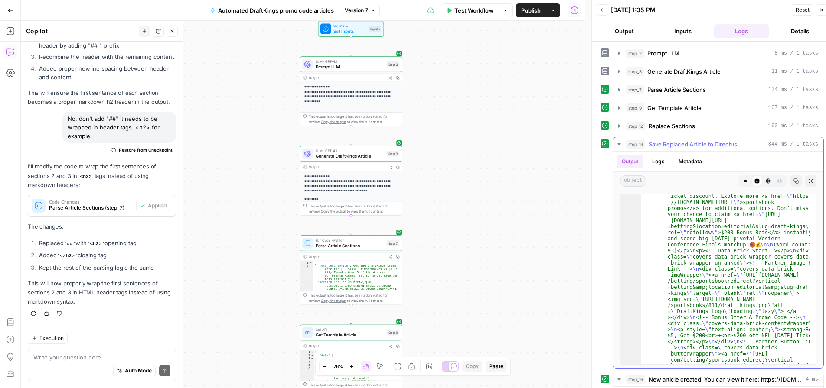
scroll to position [104, 0]
drag, startPoint x: 766, startPoint y: 245, endPoint x: 754, endPoint y: 242, distance: 12.1
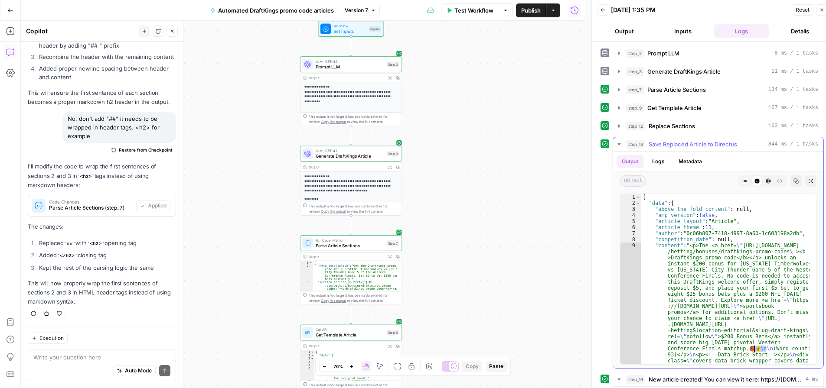
scroll to position [0, 0]
drag, startPoint x: 697, startPoint y: 251, endPoint x: 702, endPoint y: 257, distance: 7.8
type textarea "**********"
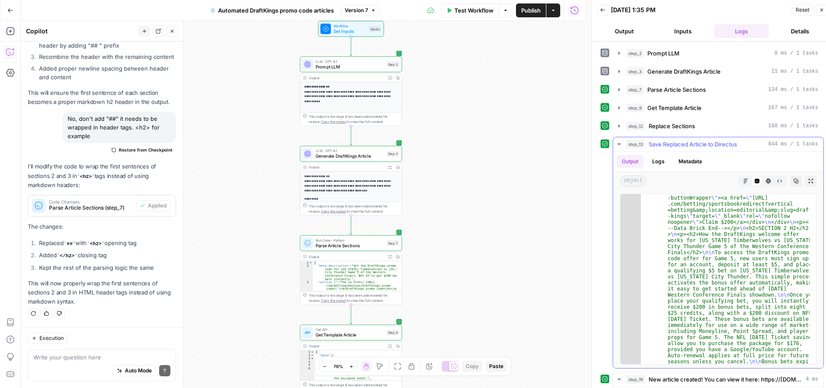
scroll to position [156, 0]
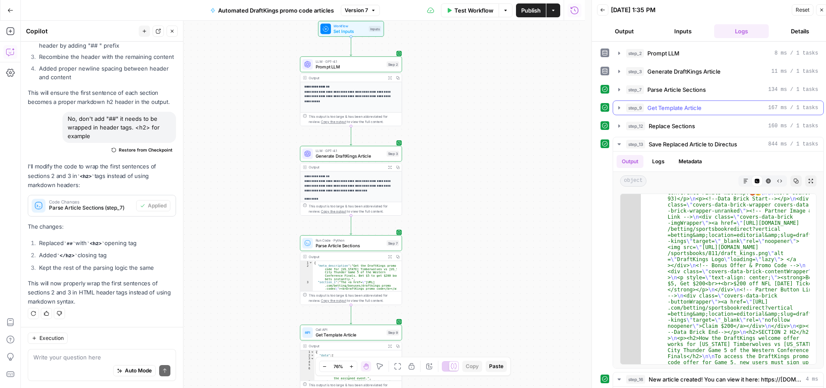
click at [621, 110] on icon "button" at bounding box center [618, 107] width 7 height 7
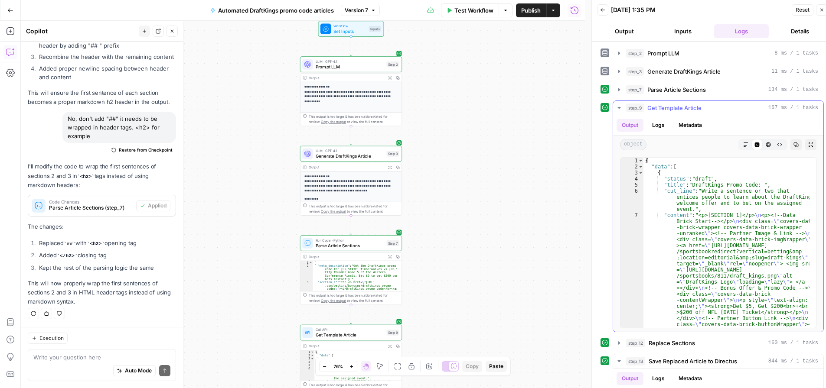
click at [619, 107] on icon "button" at bounding box center [618, 107] width 7 height 7
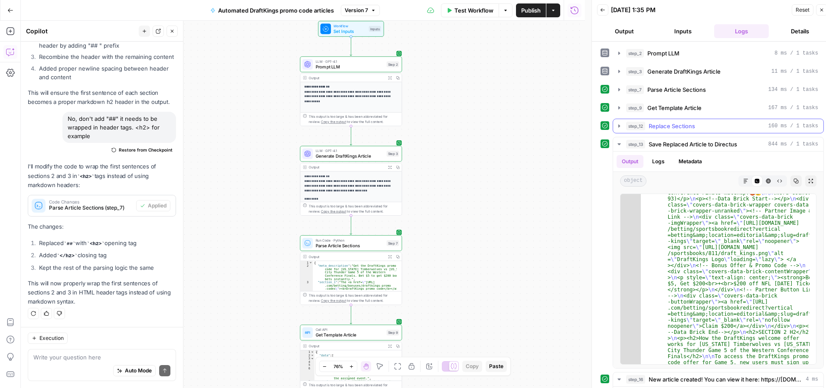
click at [617, 124] on icon "button" at bounding box center [618, 126] width 7 height 7
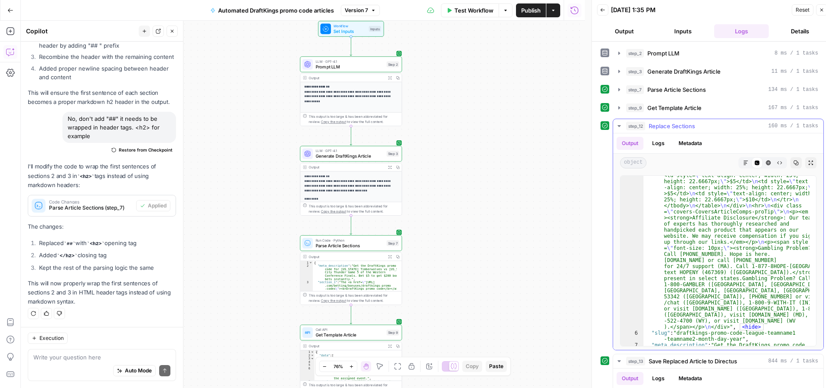
scroll to position [1274, 0]
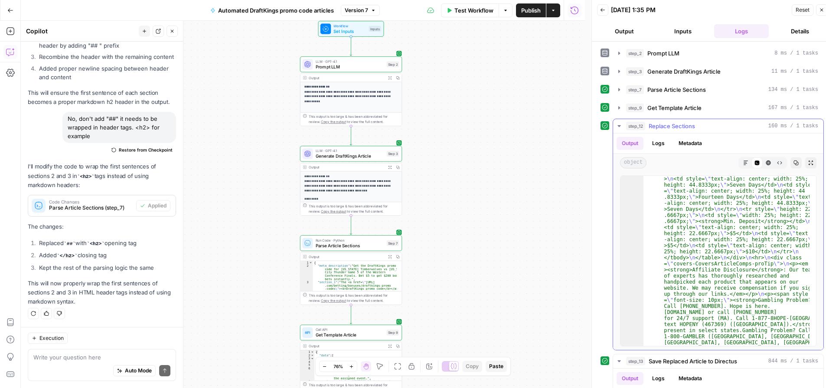
click at [614, 122] on button "step_12 Replace Sections 160 ms / 1 tasks" at bounding box center [718, 126] width 210 height 14
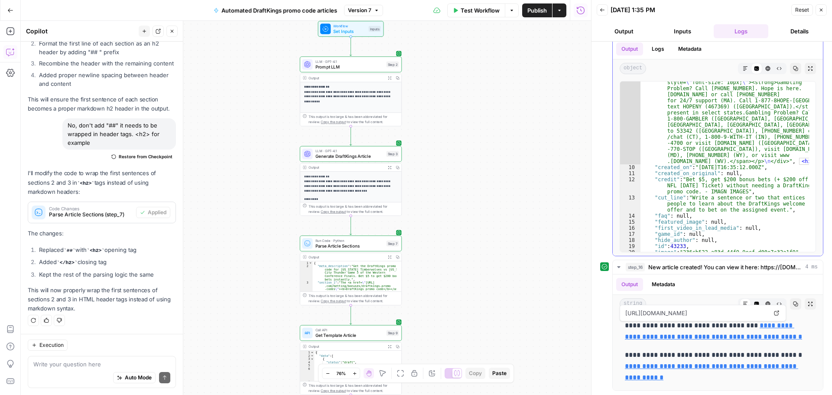
scroll to position [1298, 0]
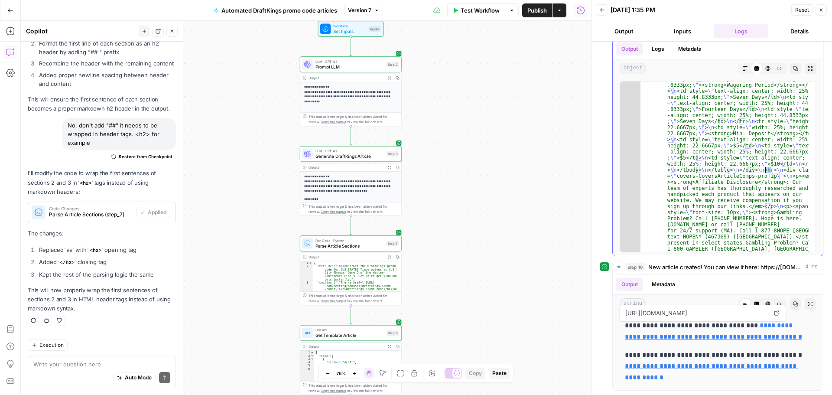
drag, startPoint x: 771, startPoint y: 170, endPoint x: 764, endPoint y: 170, distance: 6.5
click at [764, 170] on div ""content" : "<p>The <a href= \" [URL][DOMAIN_NAME] /betting/bonuses/draftkings-…" at bounding box center [725, 379] width 169 height 3095
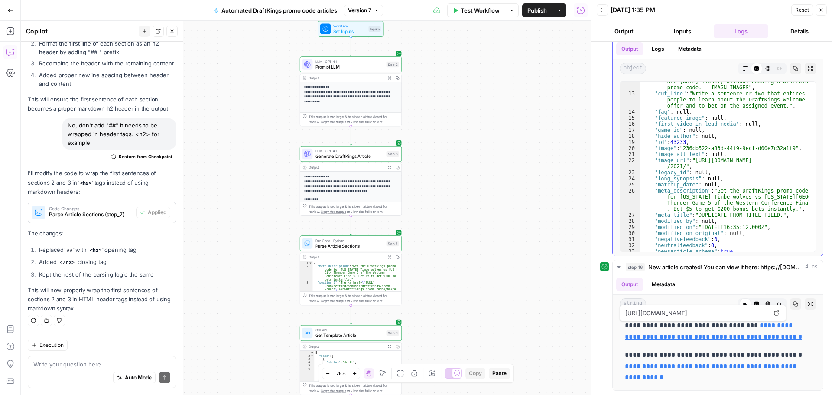
scroll to position [1324, 0]
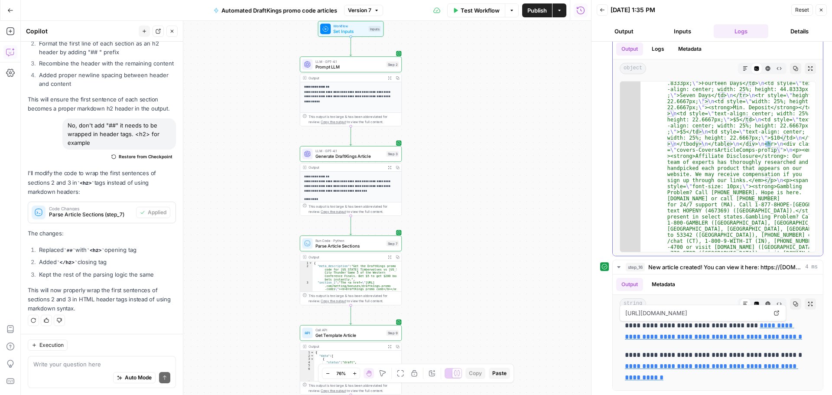
click at [722, 180] on div ""content" : "<p>The <a href= \" [URL][DOMAIN_NAME] /betting/bonuses/draftkings-…" at bounding box center [725, 353] width 169 height 3095
click at [52, 368] on textarea at bounding box center [101, 364] width 137 height 9
type textarea "can you also replace the /n with <br>?"
click at [159, 373] on button "Send" at bounding box center [164, 377] width 11 height 11
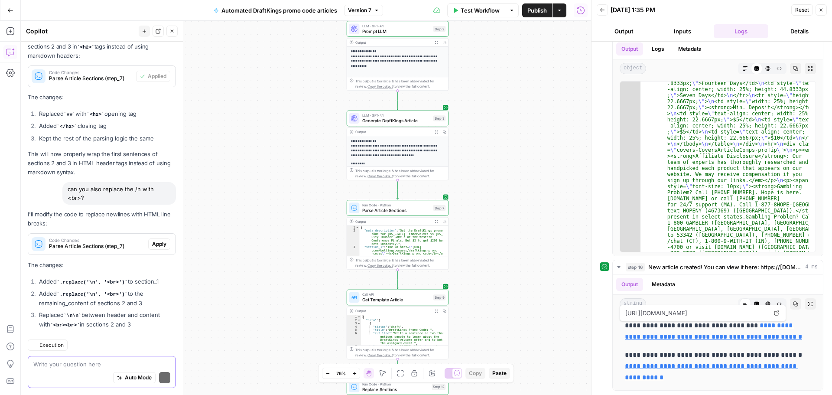
scroll to position [863, 0]
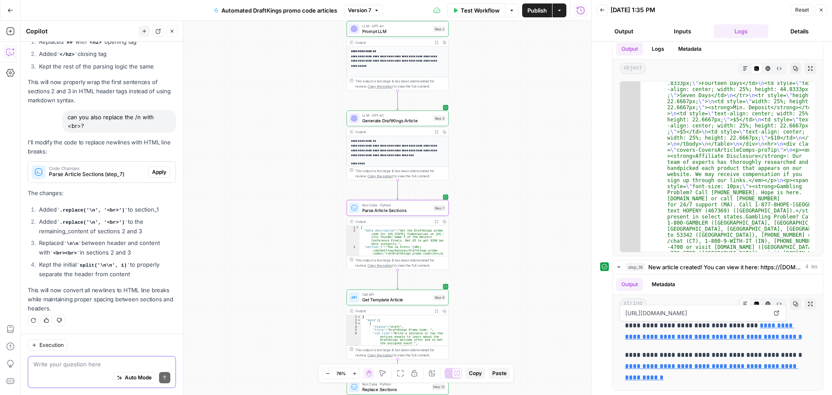
click at [156, 171] on span "Apply" at bounding box center [159, 172] width 14 height 8
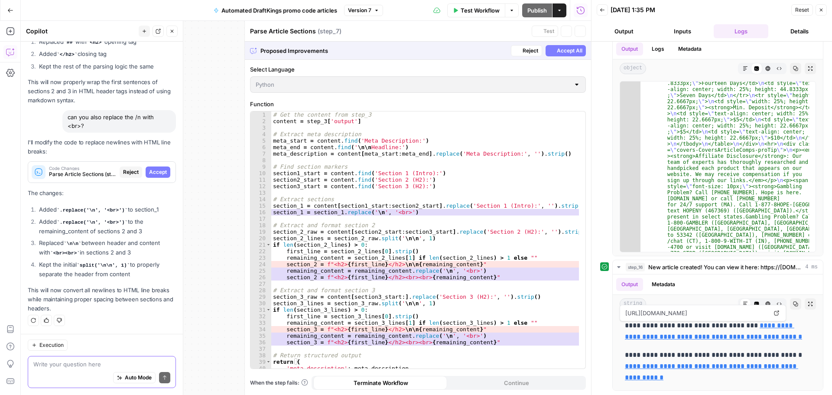
scroll to position [807, 0]
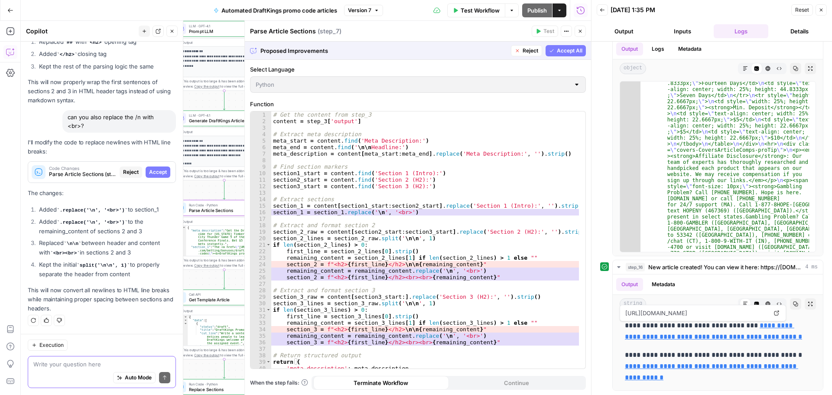
click at [150, 172] on span "Accept" at bounding box center [158, 172] width 18 height 8
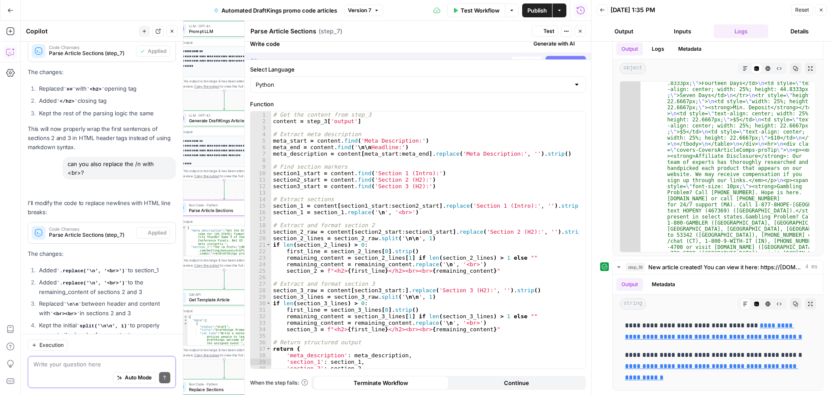
scroll to position [877, 0]
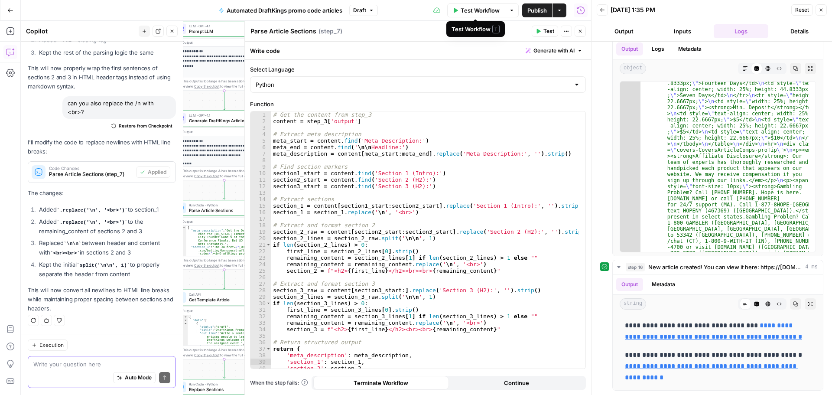
click at [478, 15] on button "Test Workflow" at bounding box center [476, 10] width 58 height 14
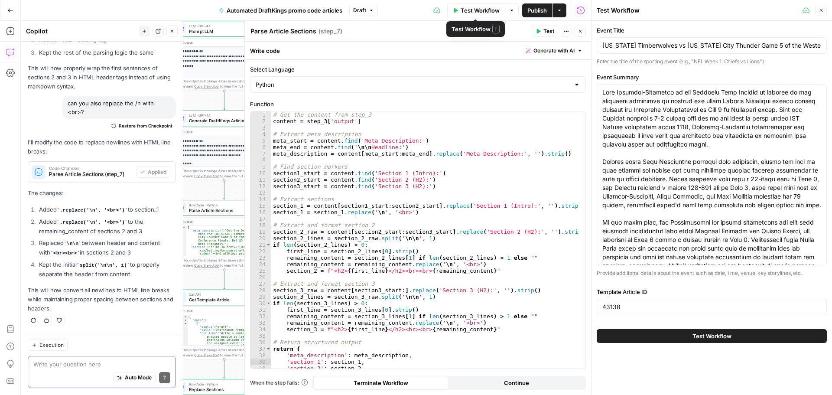
click at [470, 11] on span "Test Workflow" at bounding box center [480, 10] width 39 height 9
click at [519, 7] on div "Test Workflow Options Publish Actions Run History" at bounding box center [485, 10] width 214 height 20
click at [514, 8] on span "button" at bounding box center [511, 10] width 5 height 5
click at [724, 332] on span "Test Workflow" at bounding box center [712, 336] width 39 height 9
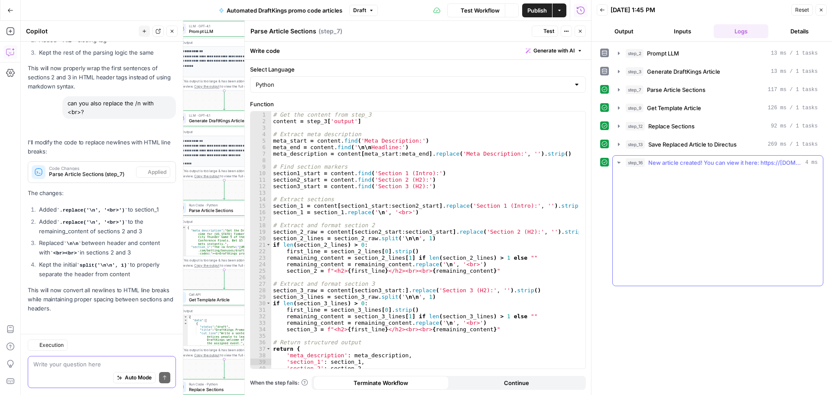
scroll to position [877, 0]
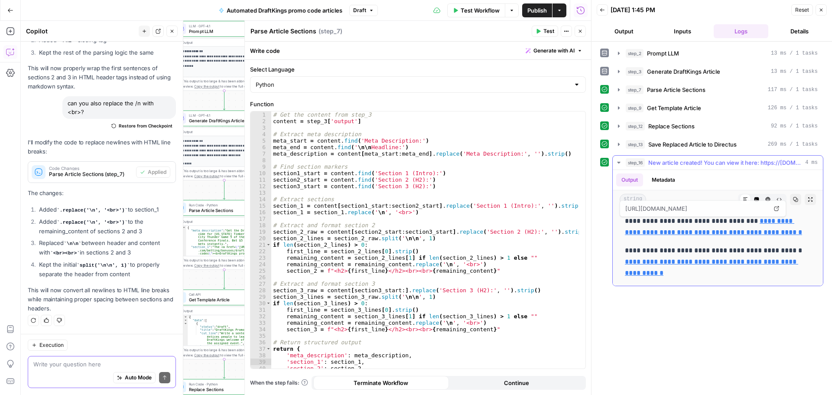
click at [710, 231] on link "**********" at bounding box center [713, 227] width 177 height 18
